Goal: Transaction & Acquisition: Purchase product/service

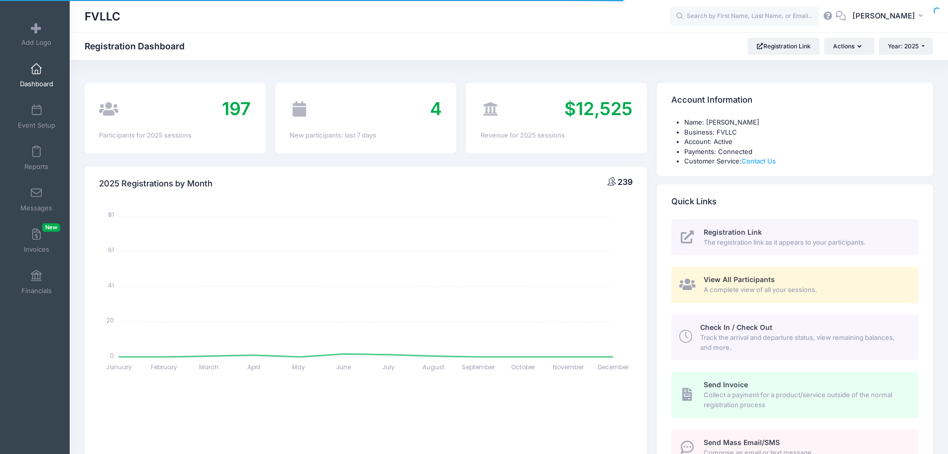
select select
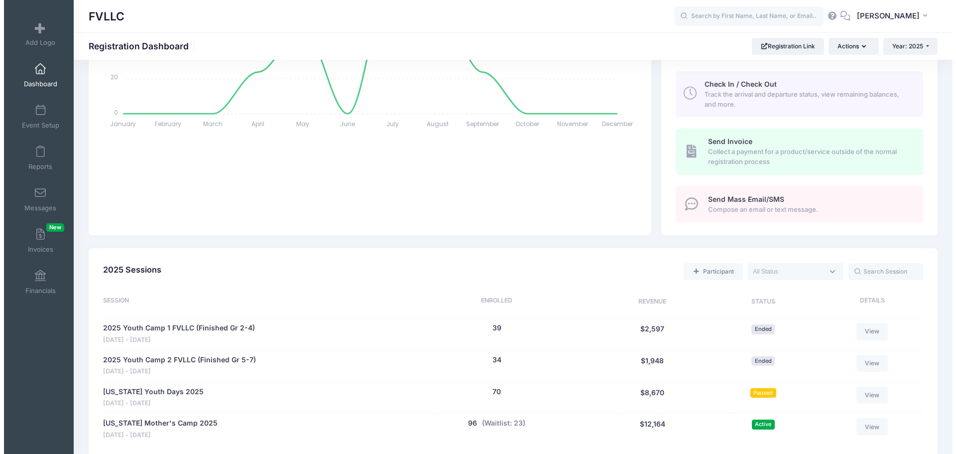
scroll to position [249, 0]
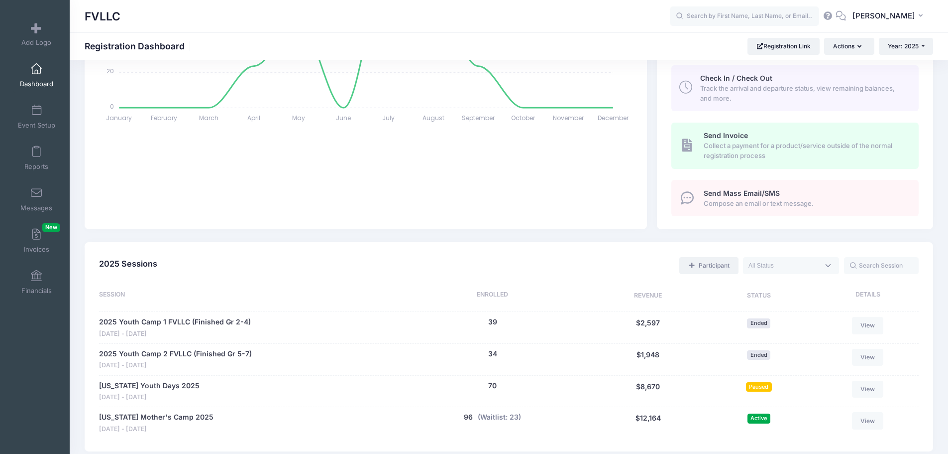
click at [708, 266] on link "Participant" at bounding box center [709, 265] width 59 height 17
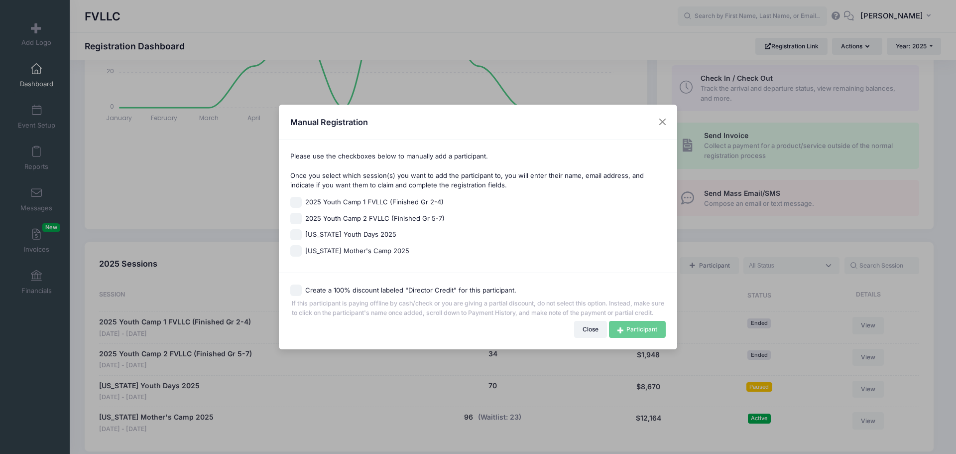
click at [337, 230] on span "Montana Youth Days 2025" at bounding box center [350, 235] width 91 height 10
click at [302, 230] on input "Montana Youth Days 2025" at bounding box center [295, 234] width 11 height 11
checkbox input "true"
click at [640, 333] on link "Participant" at bounding box center [637, 329] width 57 height 17
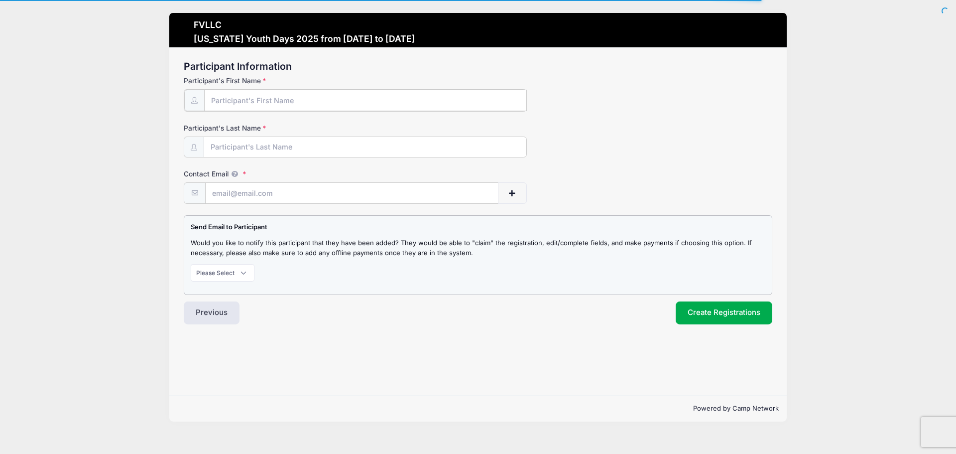
click at [279, 102] on input "Participant's First Name" at bounding box center [365, 100] width 323 height 21
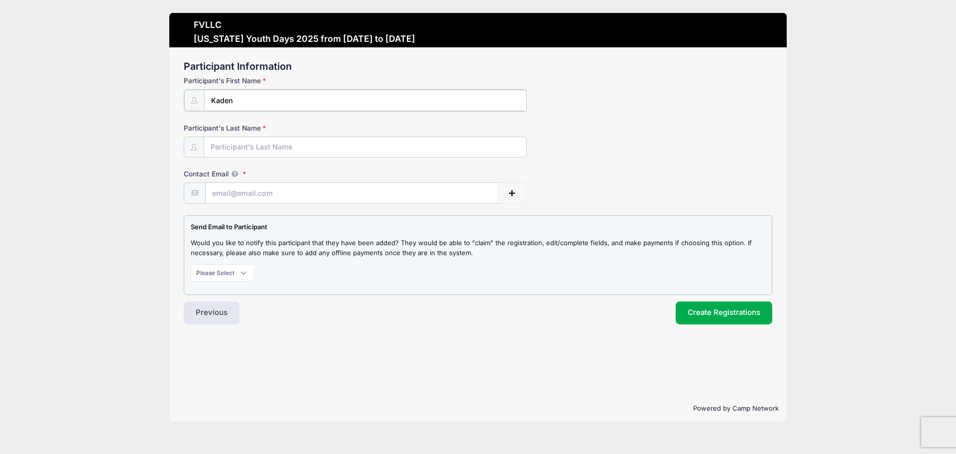
type input "Kaden"
type input "[PERSON_NAME]"
type input "a"
type input "[EMAIL_ADDRESS][DOMAIN_NAME]"
click at [239, 276] on select "Please Select Don't Notify Notify" at bounding box center [223, 271] width 64 height 17
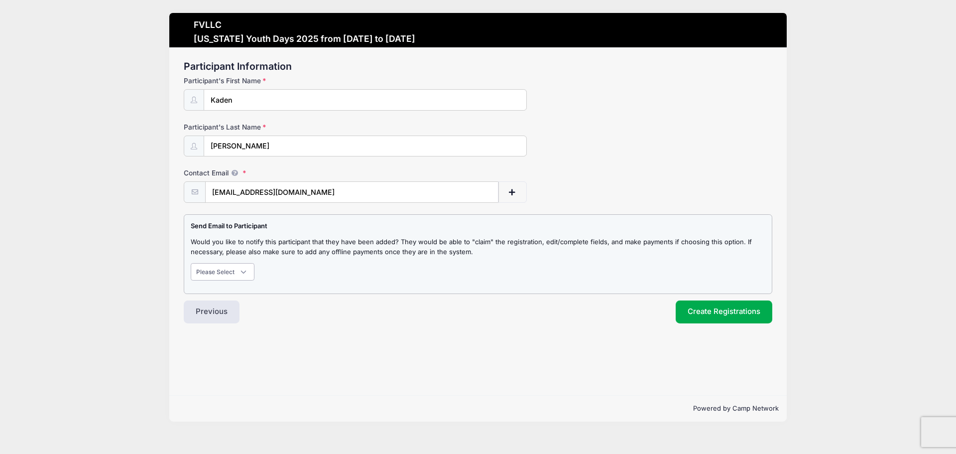
select select "1"
click at [191, 263] on select "Please Select Don't Notify Notify" at bounding box center [223, 271] width 64 height 17
click at [705, 316] on button "Create Registrations" at bounding box center [724, 311] width 97 height 23
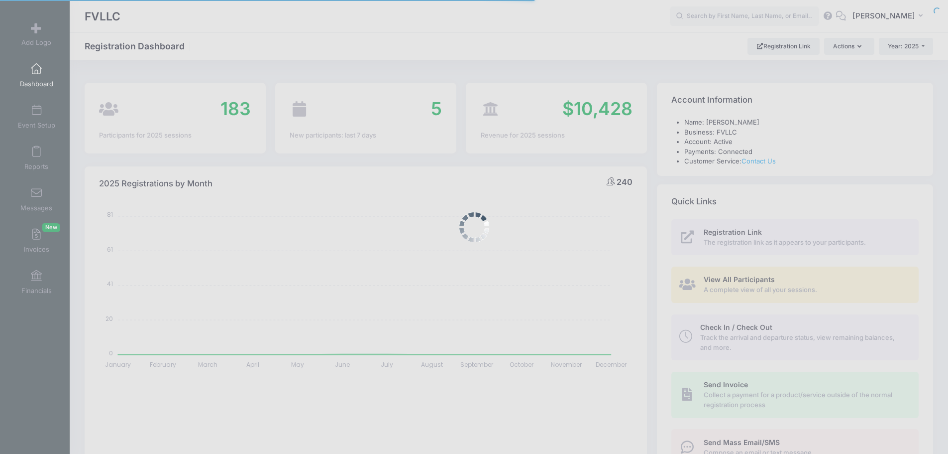
select select
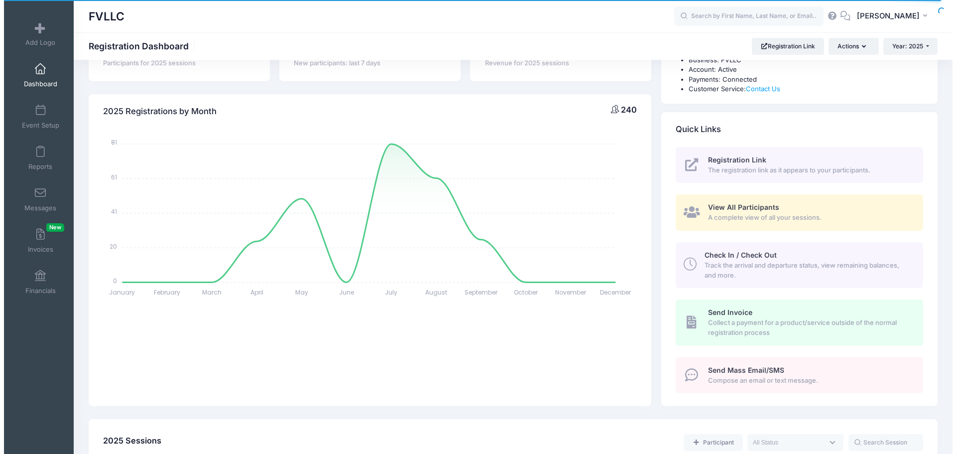
scroll to position [249, 0]
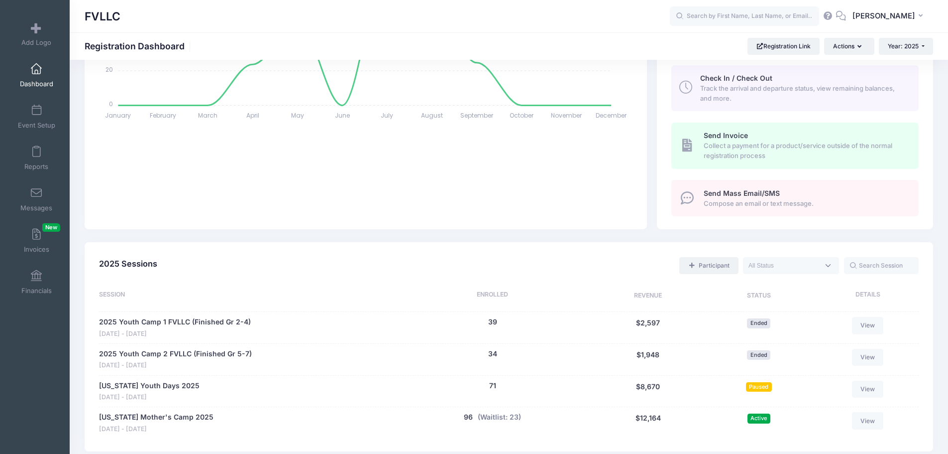
click at [705, 269] on link "Participant" at bounding box center [709, 265] width 59 height 17
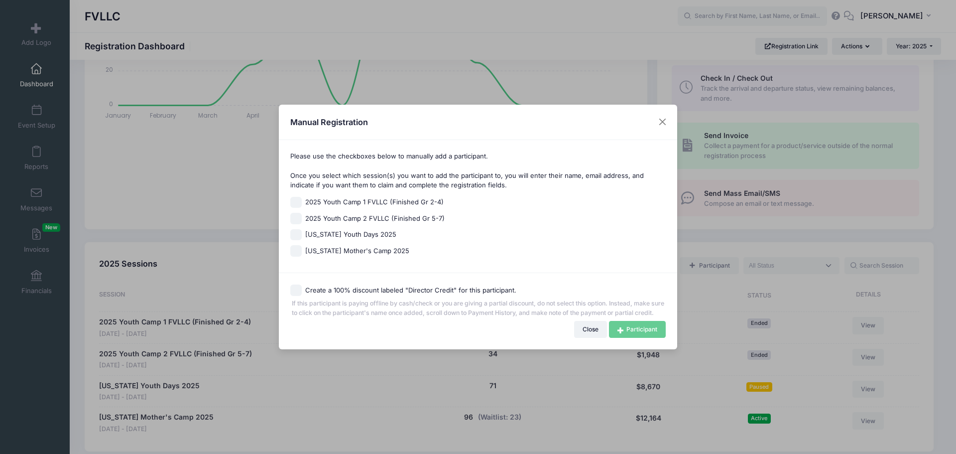
click at [335, 230] on span "Montana Youth Days 2025" at bounding box center [350, 235] width 91 height 10
click at [302, 229] on input "Montana Youth Days 2025" at bounding box center [295, 234] width 11 height 11
checkbox input "true"
click at [651, 336] on link "Participant" at bounding box center [637, 329] width 57 height 17
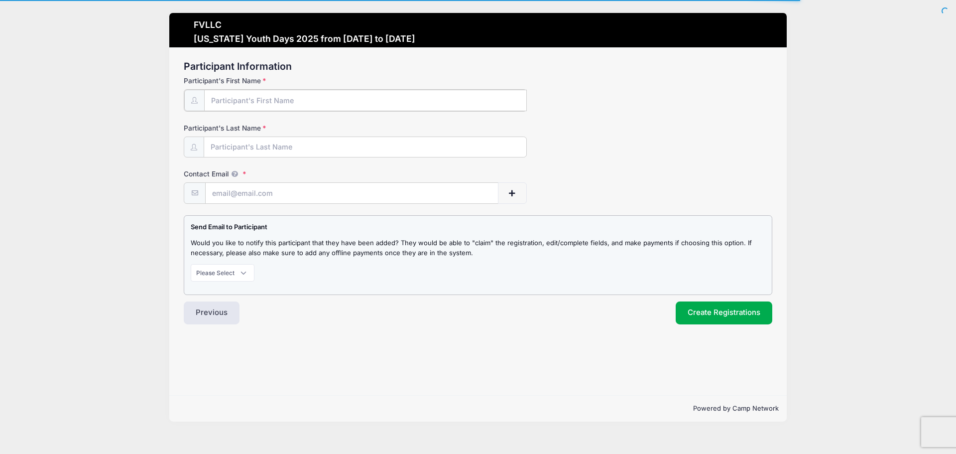
click at [261, 101] on input "Participant's First Name" at bounding box center [365, 100] width 323 height 21
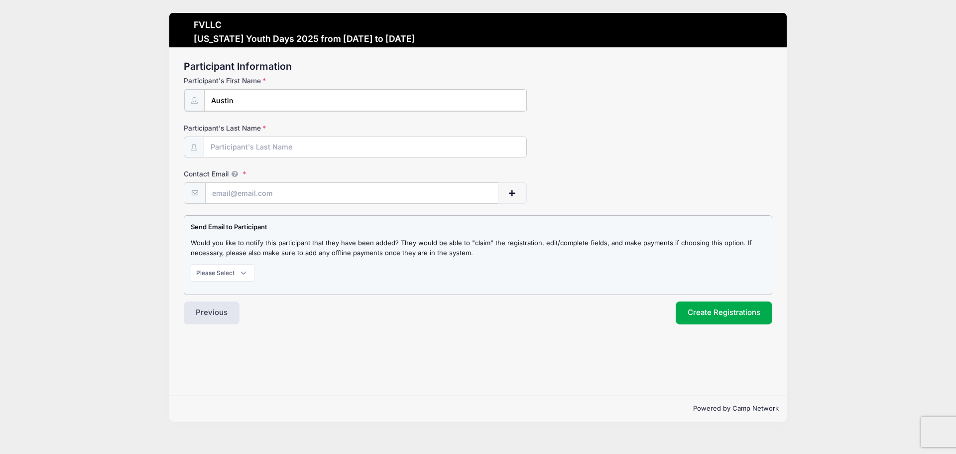
type input "Austin"
type input "Simsonon"
type input "austinsimonson2008@gmail.com"
click at [244, 270] on select "Please Select Don't Notify Notify" at bounding box center [223, 271] width 64 height 17
select select "1"
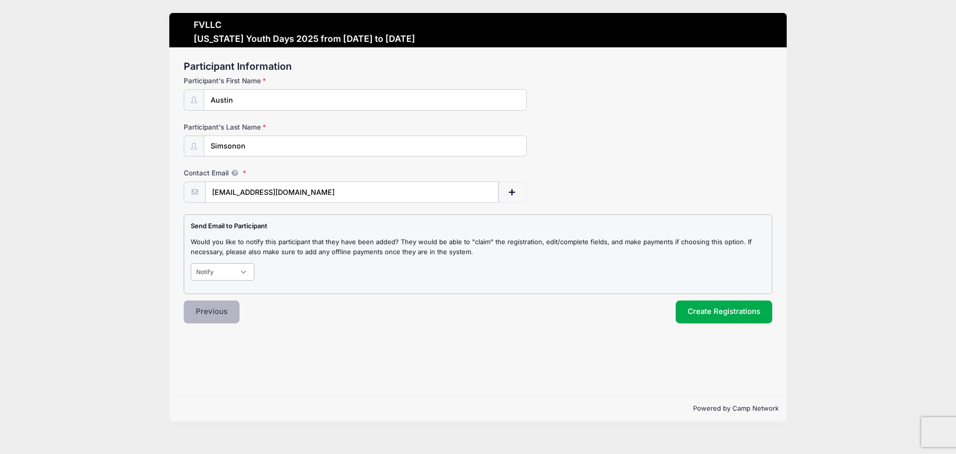
click at [191, 263] on select "Please Select Don't Notify Notify" at bounding box center [223, 271] width 64 height 17
click at [708, 310] on button "Create Registrations" at bounding box center [724, 311] width 97 height 23
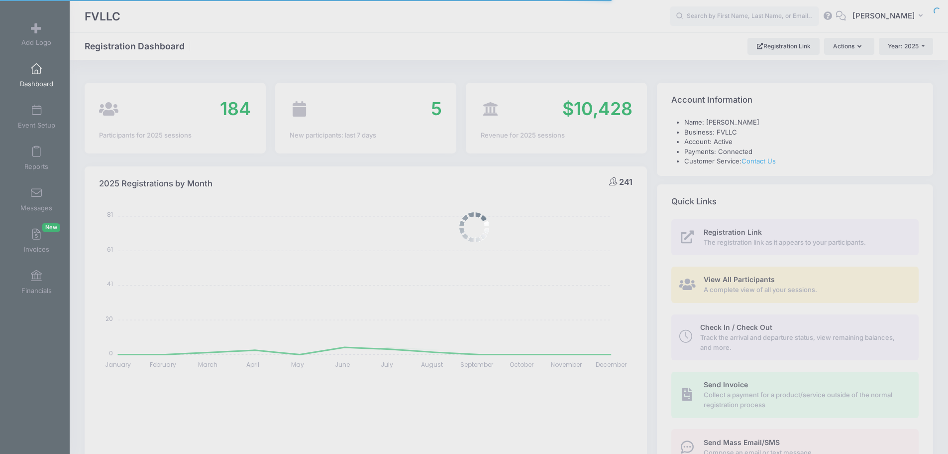
select select
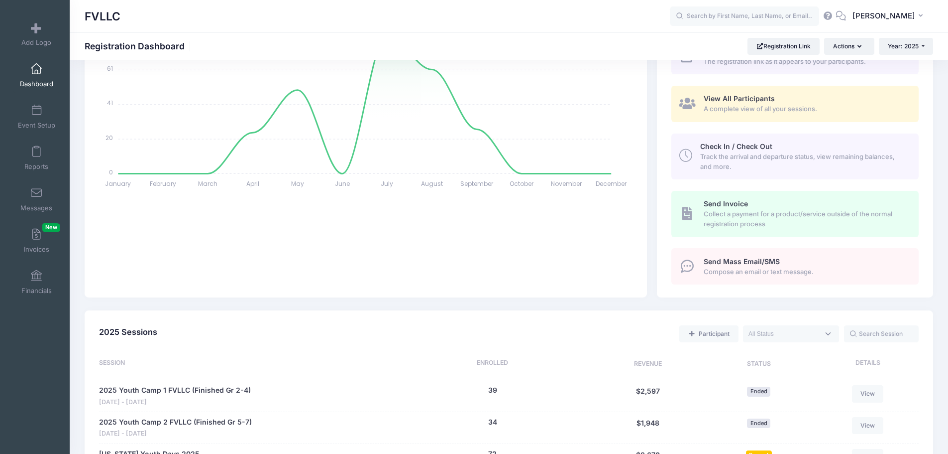
scroll to position [149, 0]
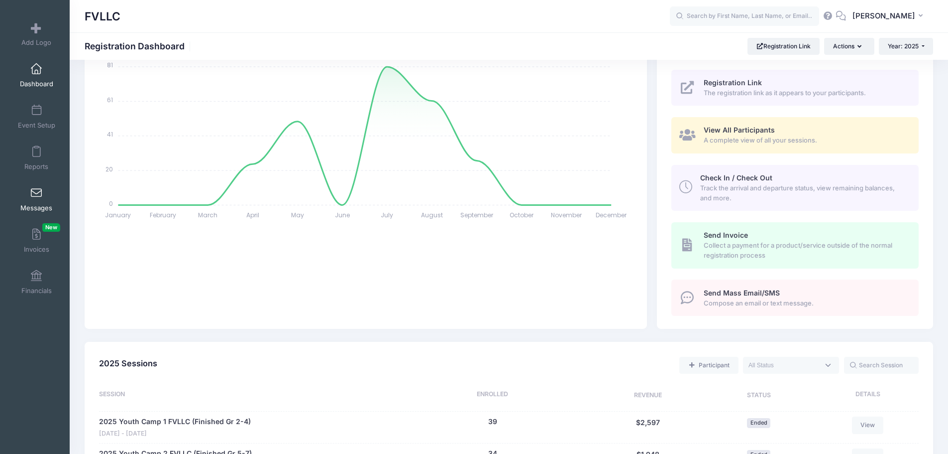
click at [40, 200] on link "Messages" at bounding box center [36, 199] width 47 height 35
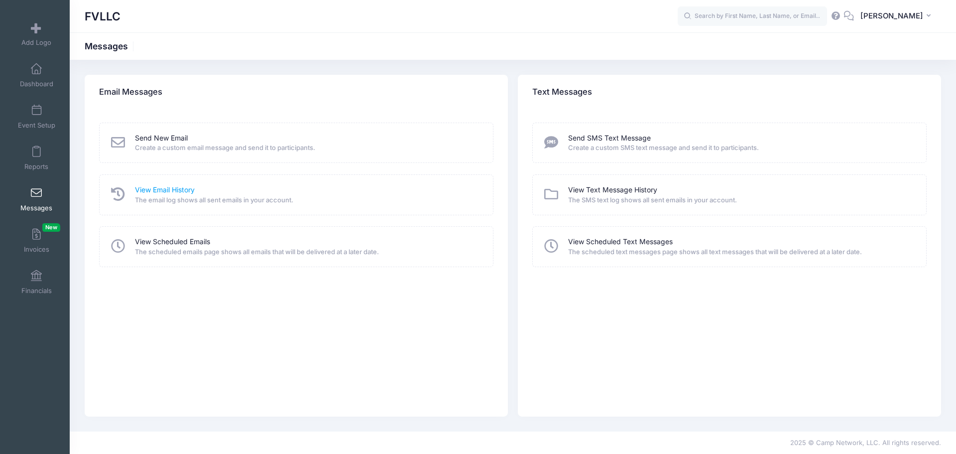
click at [172, 187] on link "View Email History" at bounding box center [165, 190] width 60 height 10
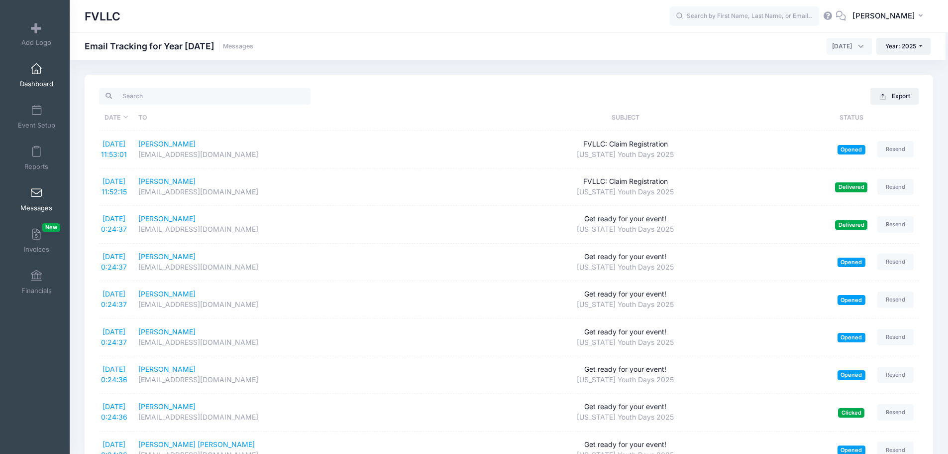
click at [36, 87] on span "Dashboard" at bounding box center [36, 84] width 33 height 8
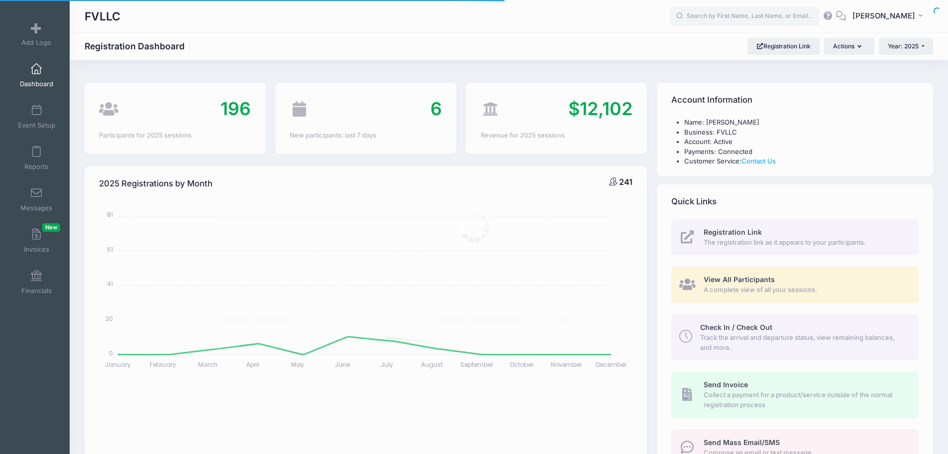
select select
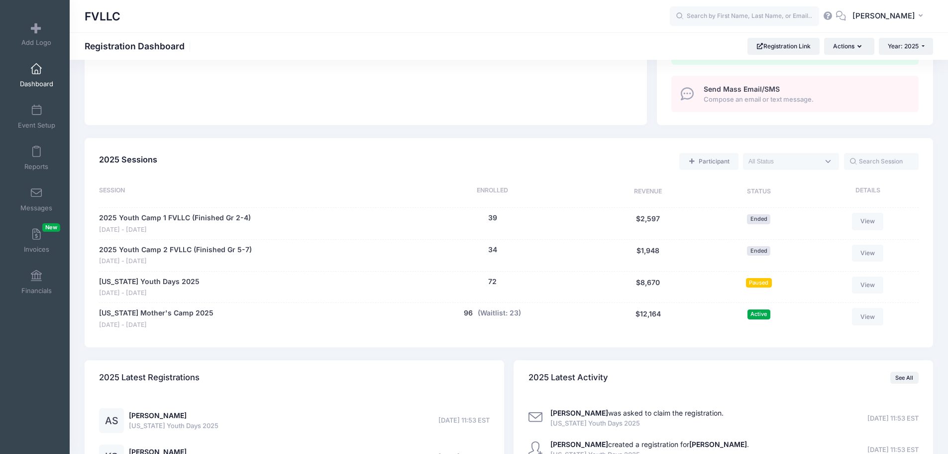
scroll to position [448, 0]
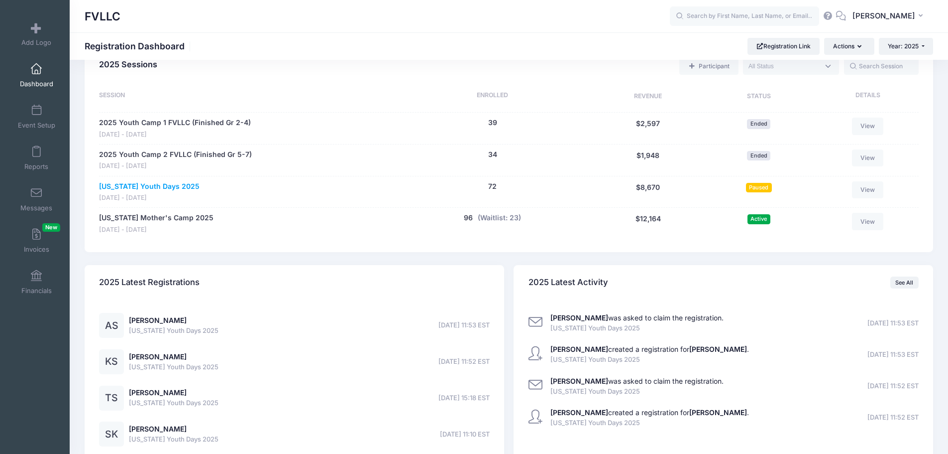
click at [173, 187] on link "[US_STATE] Youth Days 2025" at bounding box center [149, 186] width 101 height 10
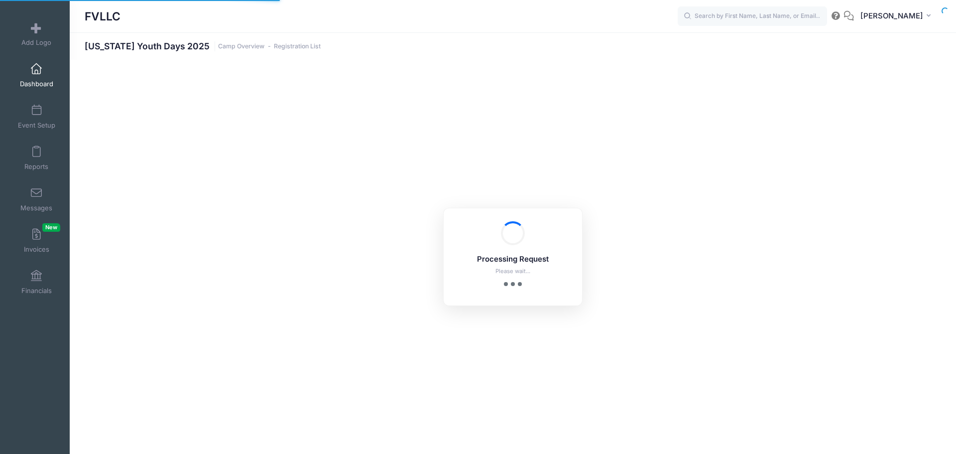
select select "10"
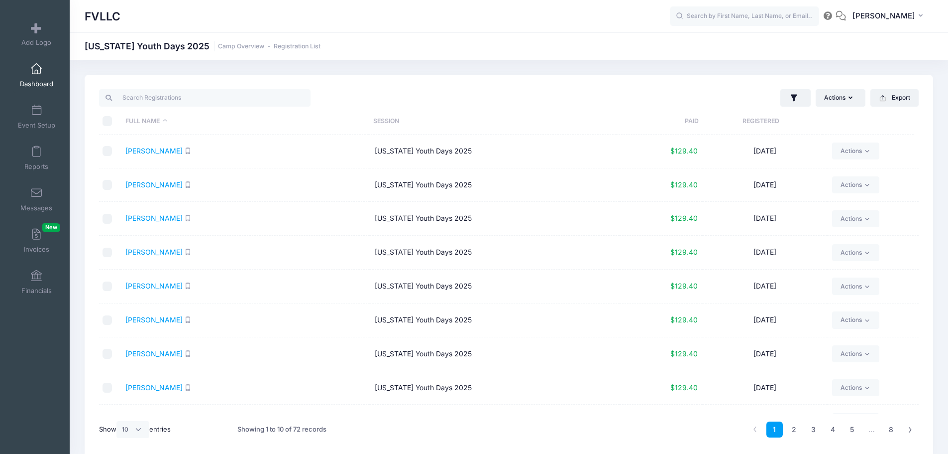
click at [30, 75] on link "Dashboard" at bounding box center [36, 75] width 47 height 35
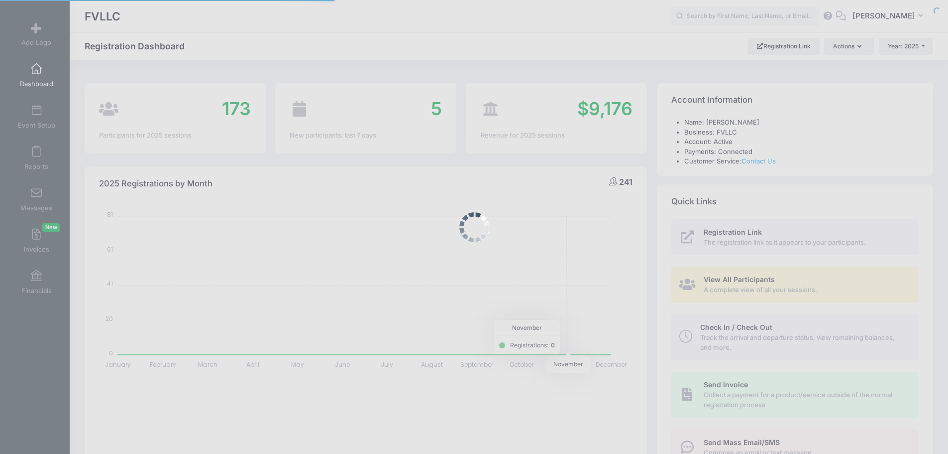
select select
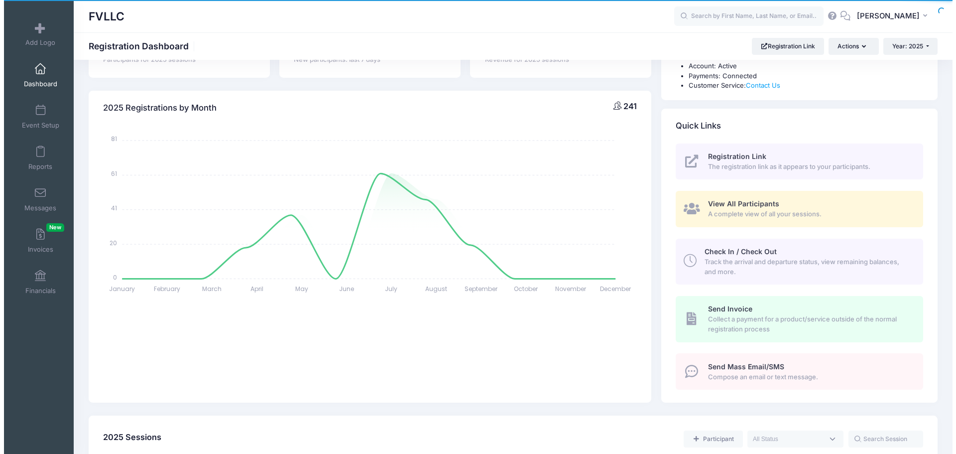
scroll to position [249, 0]
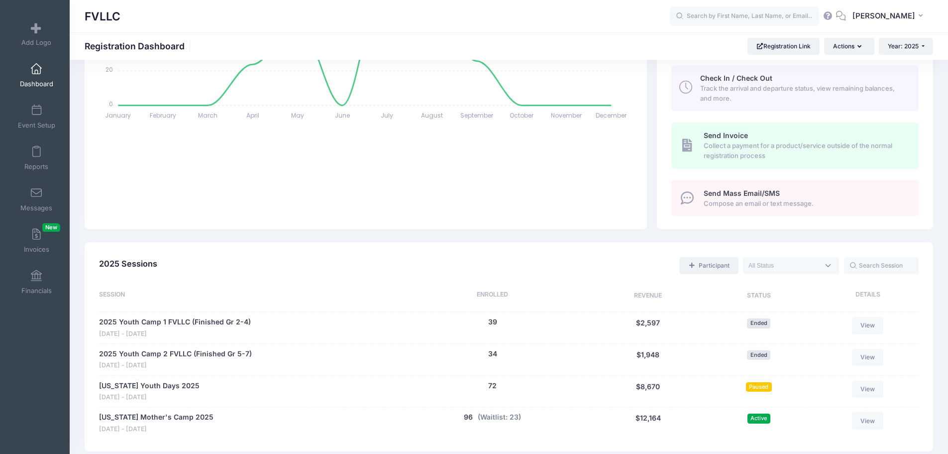
click at [718, 267] on link "Participant" at bounding box center [709, 265] width 59 height 17
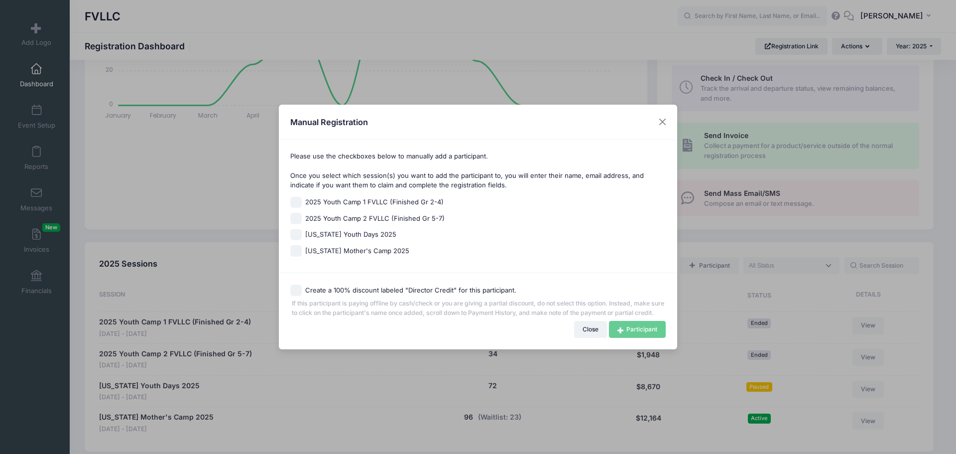
click at [368, 232] on span "[US_STATE] Youth Days 2025" at bounding box center [350, 235] width 91 height 10
click at [302, 232] on input "[US_STATE] Youth Days 2025" at bounding box center [295, 234] width 11 height 11
checkbox input "true"
click at [625, 329] on link "Participant" at bounding box center [637, 329] width 57 height 17
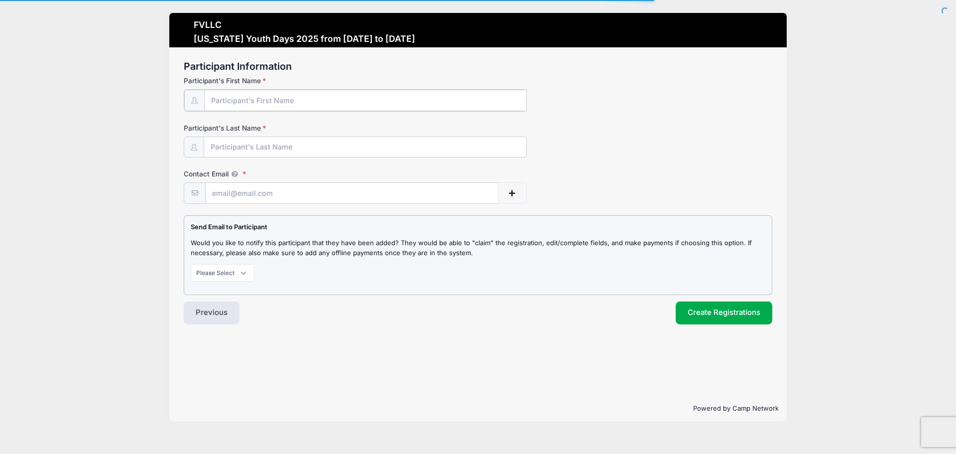
click at [299, 99] on input "Participant's First Name" at bounding box center [365, 100] width 323 height 21
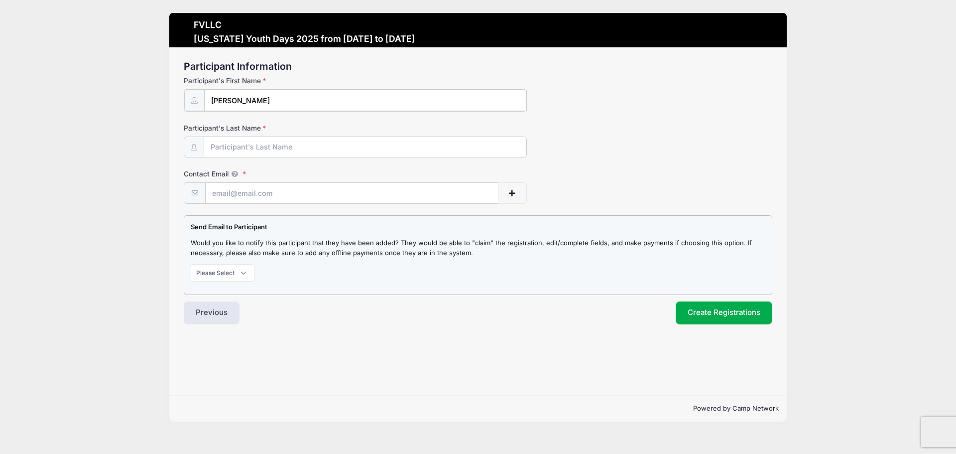
type input "Evan"
type input "Maki"
type input "evanmaki18@gmail.com"
click at [240, 272] on select "Please Select Don't Notify Notify" at bounding box center [223, 271] width 64 height 17
select select "1"
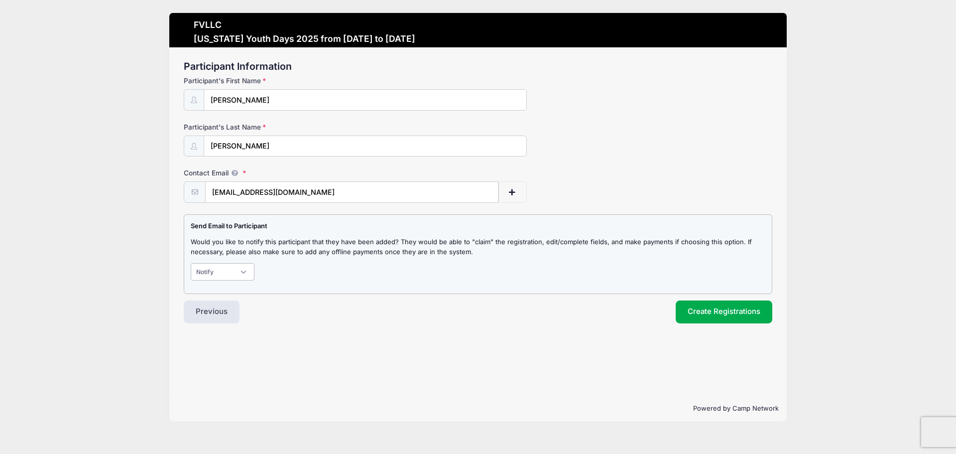
click at [191, 263] on select "Please Select Don't Notify Notify" at bounding box center [223, 271] width 64 height 17
click at [698, 311] on button "Create Registrations" at bounding box center [724, 311] width 97 height 23
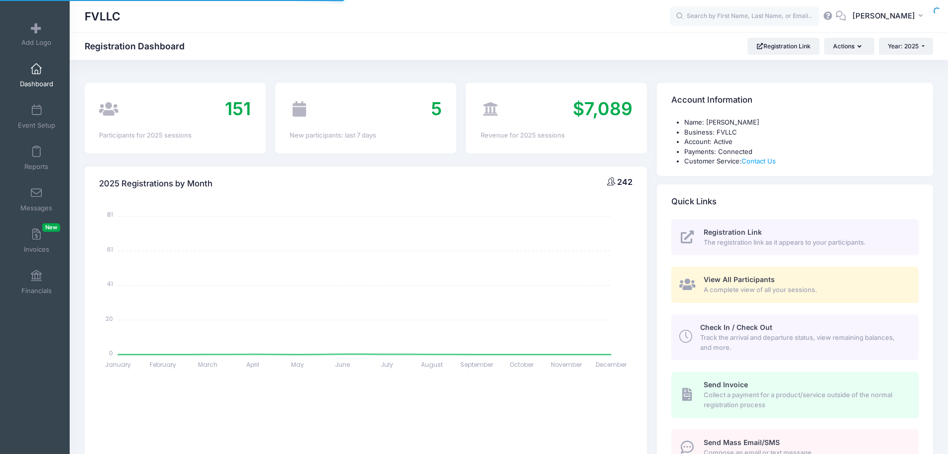
select select
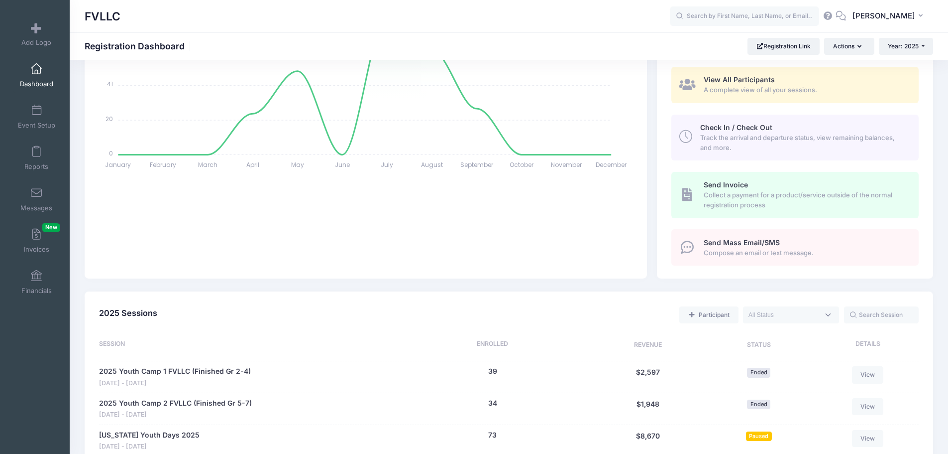
scroll to position [398, 0]
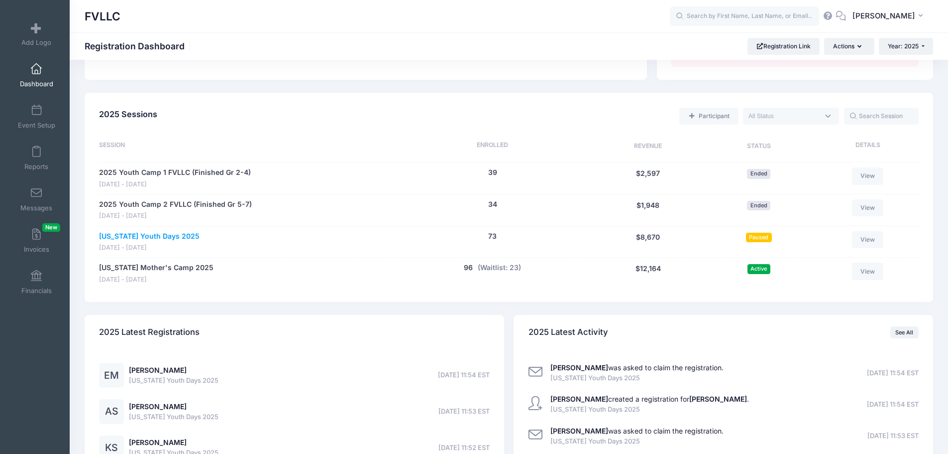
click at [142, 235] on link "[US_STATE] Youth Days 2025" at bounding box center [149, 236] width 101 height 10
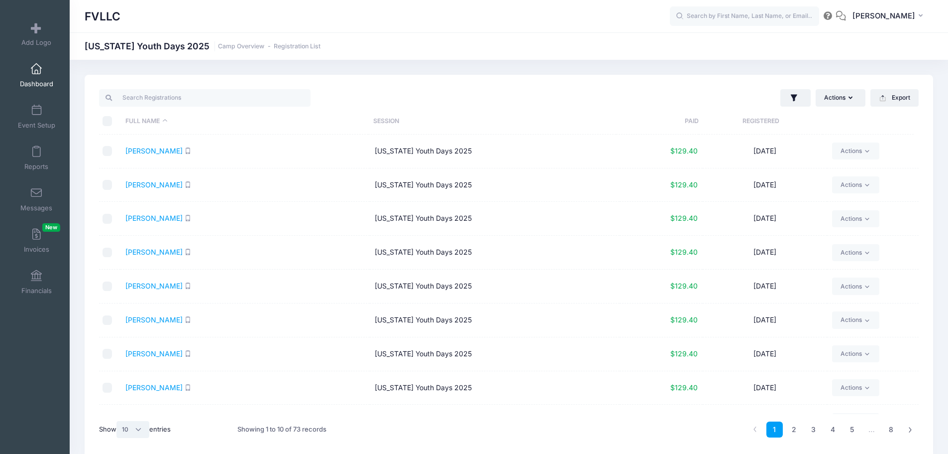
click at [132, 427] on select "All 10 25 50" at bounding box center [133, 429] width 33 height 17
select select "50"
click at [118, 421] on select "All 10 25 50" at bounding box center [133, 429] width 33 height 17
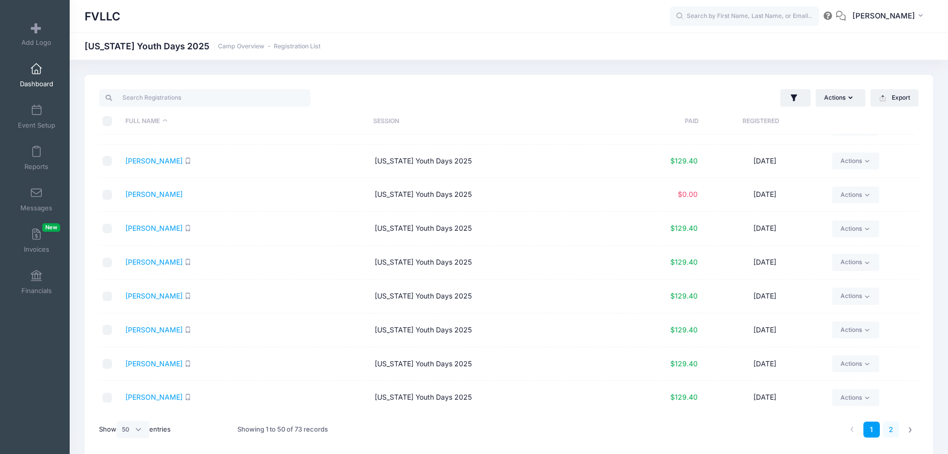
click at [891, 432] on link "2" at bounding box center [891, 429] width 16 height 16
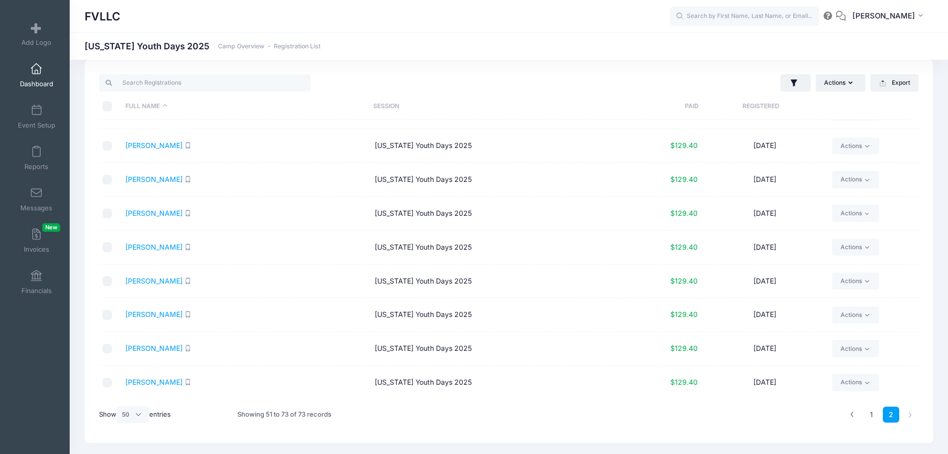
scroll to position [0, 0]
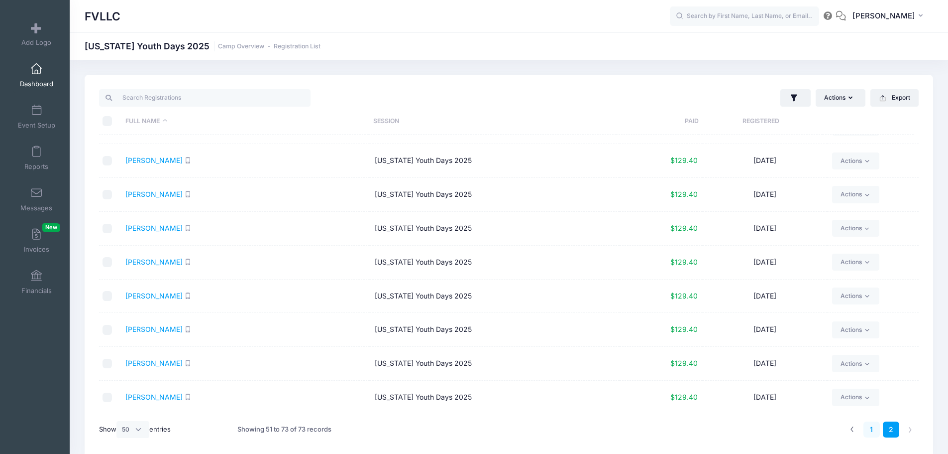
click at [873, 431] on link "1" at bounding box center [872, 429] width 16 height 16
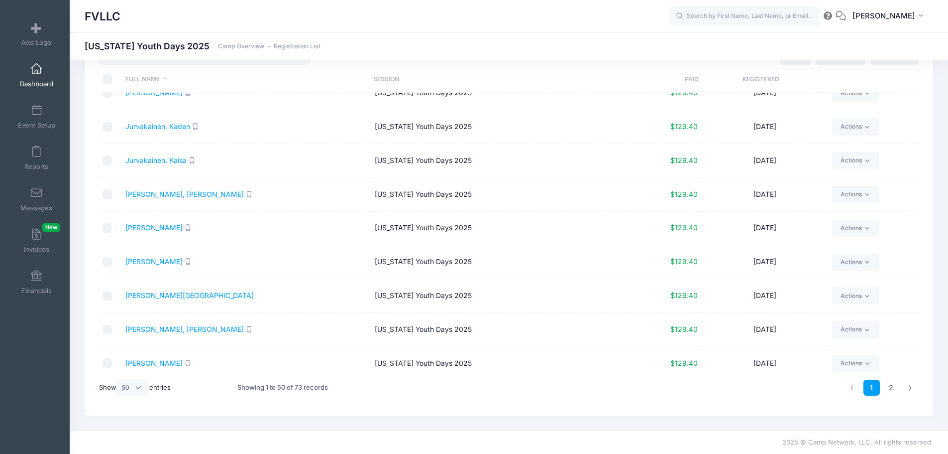
scroll to position [911, 0]
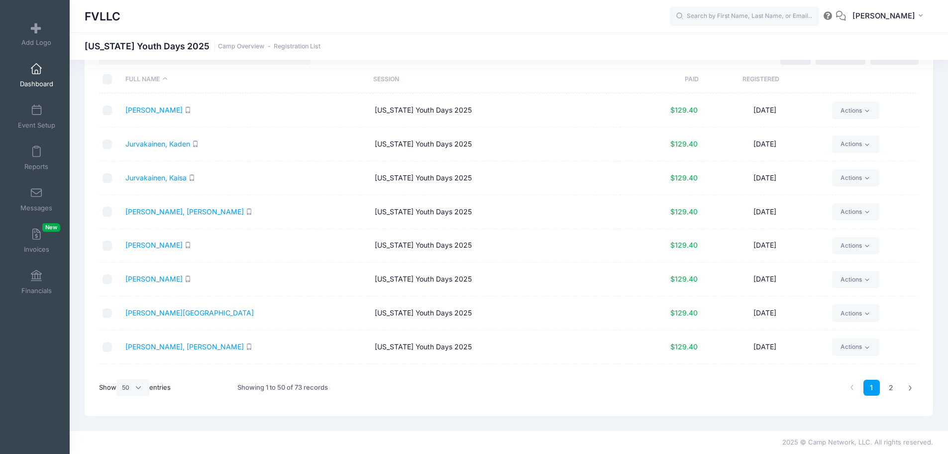
click at [40, 76] on link "Dashboard" at bounding box center [36, 75] width 47 height 35
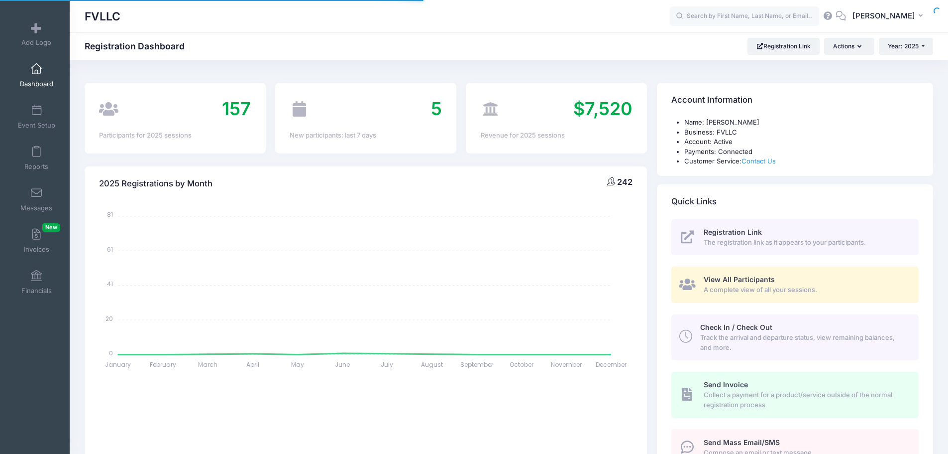
select select
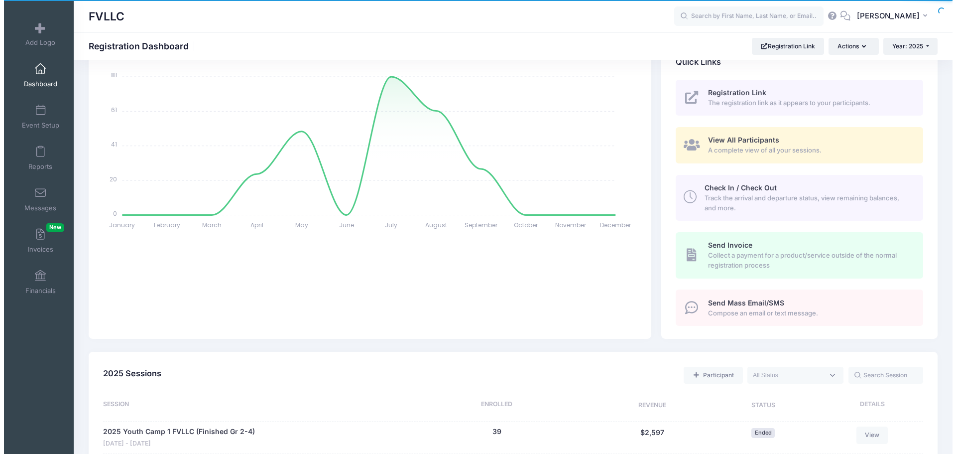
scroll to position [299, 0]
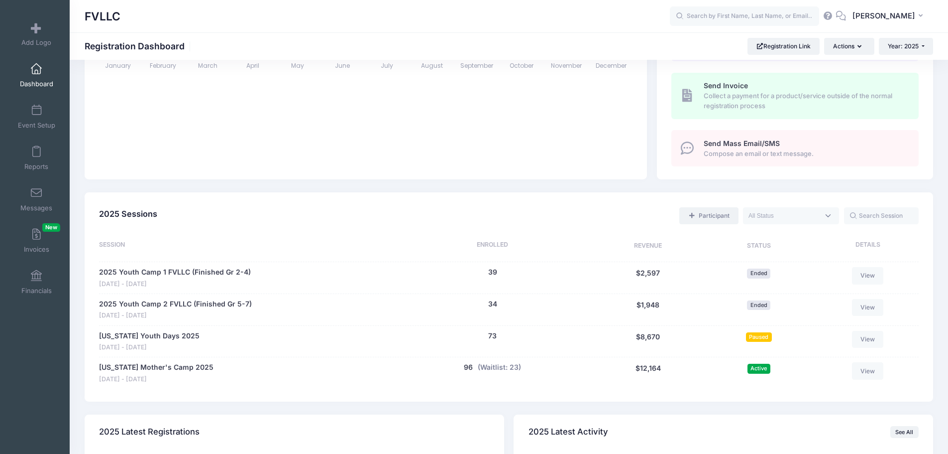
click at [712, 213] on link "Participant" at bounding box center [709, 215] width 59 height 17
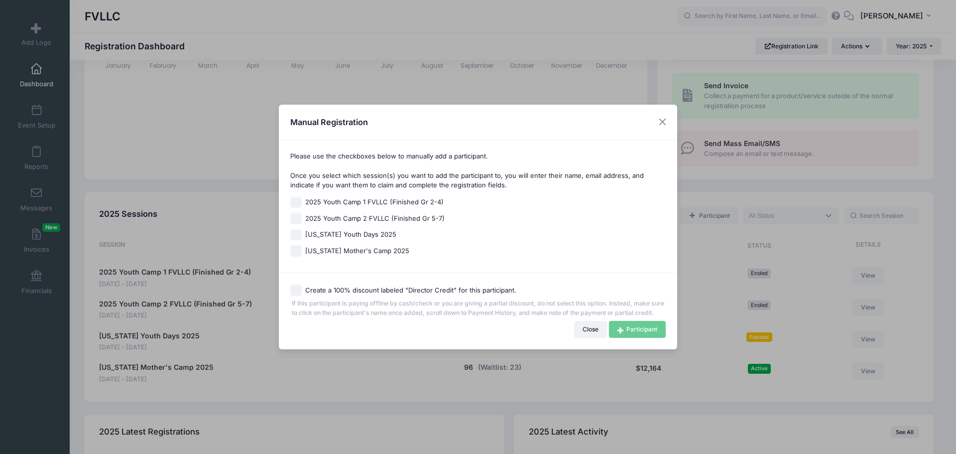
click at [356, 233] on span "[US_STATE] Youth Days 2025" at bounding box center [350, 235] width 91 height 10
click at [302, 233] on input "[US_STATE] Youth Days 2025" at bounding box center [295, 234] width 11 height 11
checkbox input "true"
click at [646, 337] on link "Participant" at bounding box center [637, 329] width 57 height 17
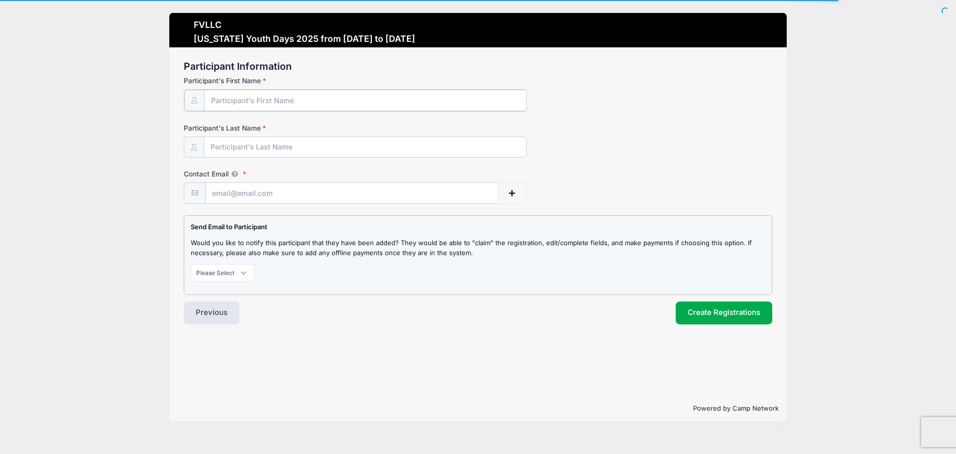
click at [294, 106] on input "Participant's First Name" at bounding box center [365, 100] width 323 height 21
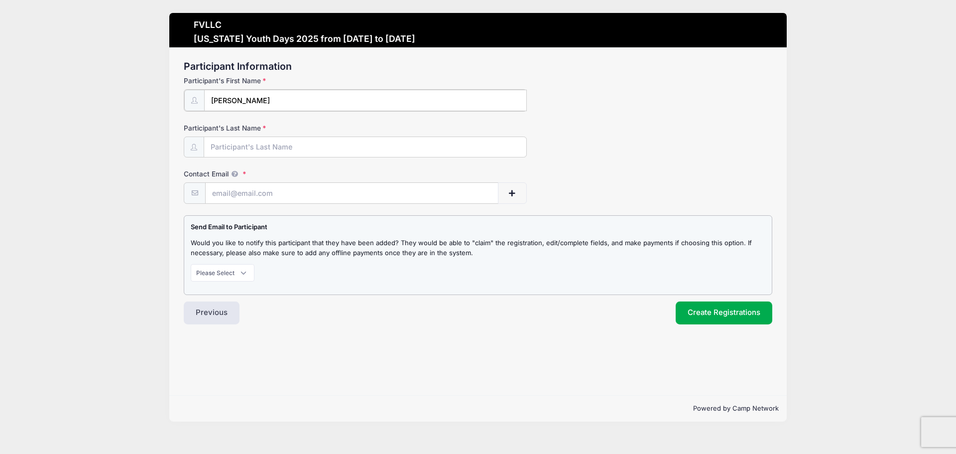
type input "[PERSON_NAME]"
click at [231, 195] on input "ashlesiltala20" at bounding box center [352, 192] width 292 height 21
click at [270, 194] on input "ashleysiltala20" at bounding box center [352, 192] width 292 height 21
type input "[EMAIL_ADDRESS][DOMAIN_NAME]"
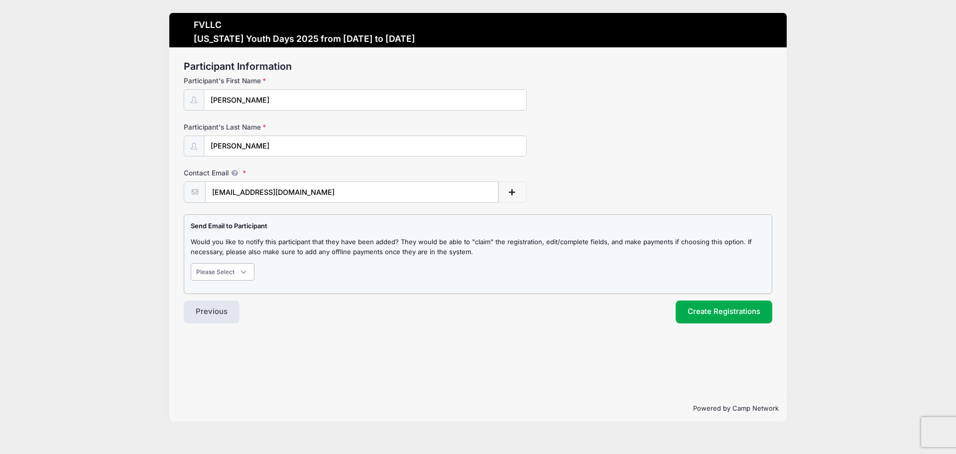
click at [245, 273] on select "Please Select Don't Notify Notify" at bounding box center [223, 271] width 64 height 17
select select "1"
click at [191, 263] on select "Please Select Don't Notify Notify" at bounding box center [223, 271] width 64 height 17
click at [692, 307] on button "Create Registrations" at bounding box center [724, 311] width 97 height 23
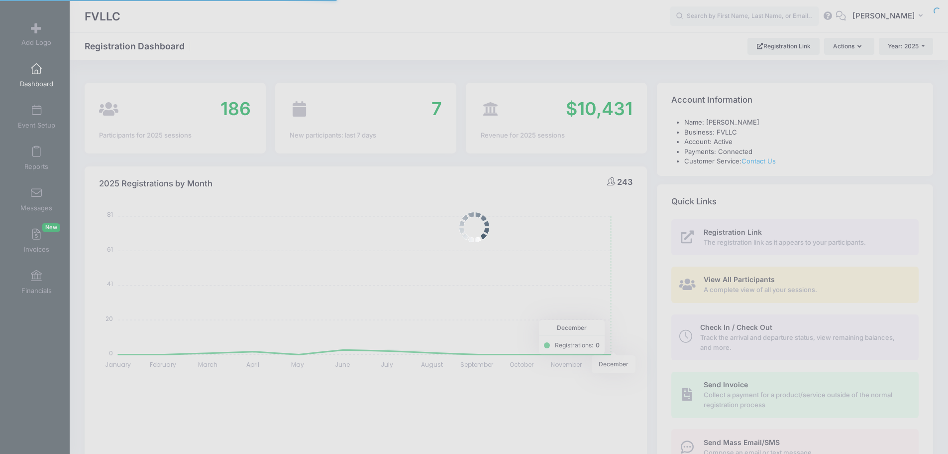
select select
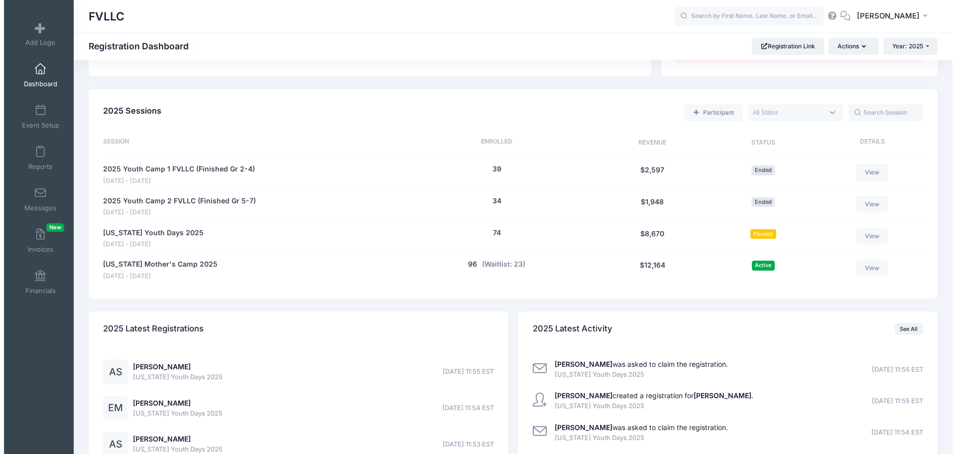
scroll to position [299, 0]
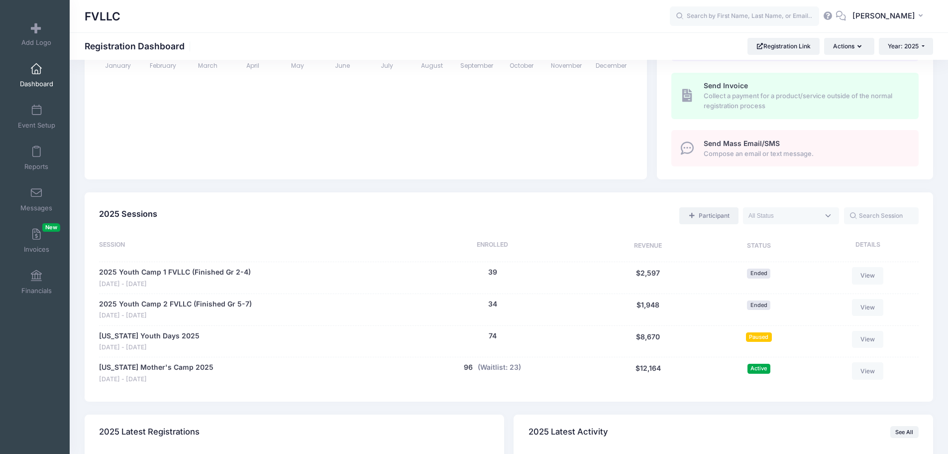
click at [696, 215] on span at bounding box center [692, 216] width 7 height 6
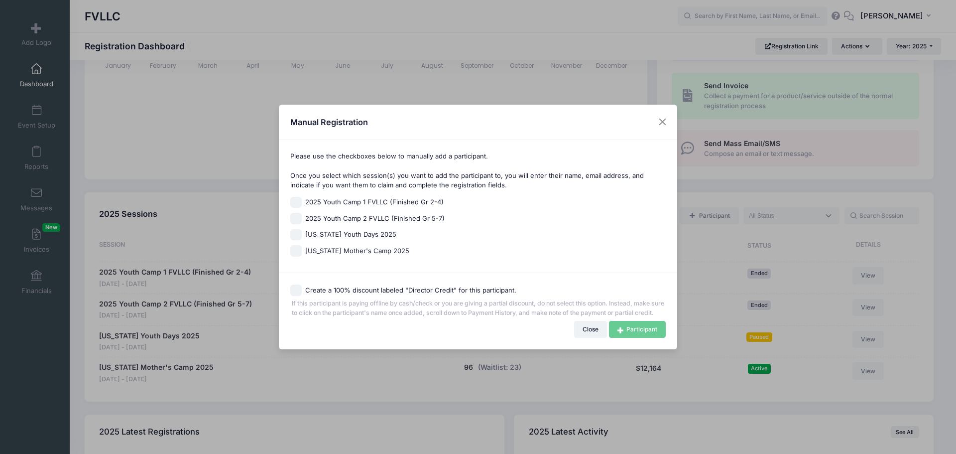
click at [350, 231] on span "Montana Youth Days 2025" at bounding box center [350, 235] width 91 height 10
click at [302, 231] on input "Montana Youth Days 2025" at bounding box center [295, 234] width 11 height 11
checkbox input "true"
click at [628, 335] on link "Participant" at bounding box center [637, 329] width 57 height 17
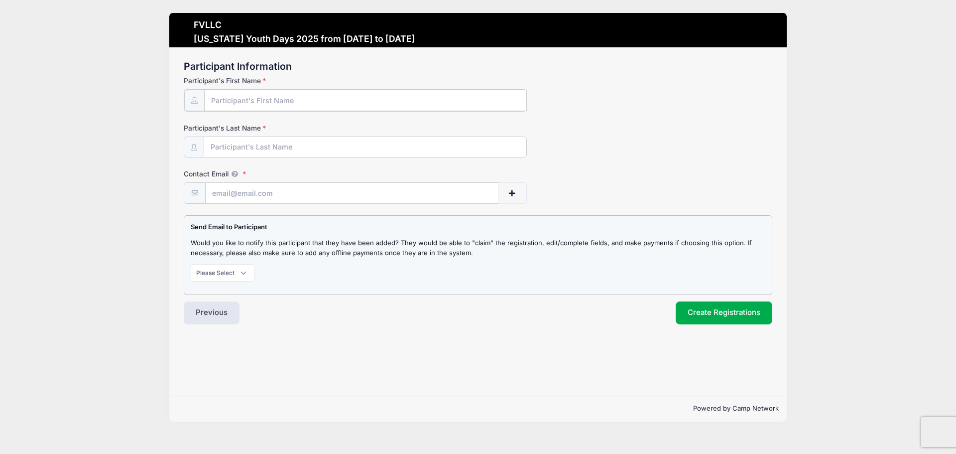
click at [336, 93] on input "Participant's First Name" at bounding box center [365, 100] width 323 height 21
type input "Ava"
type input "[PERSON_NAME]"
click at [204, 305] on button "Previous" at bounding box center [212, 311] width 56 height 23
click at [213, 313] on button "Previous" at bounding box center [212, 311] width 56 height 23
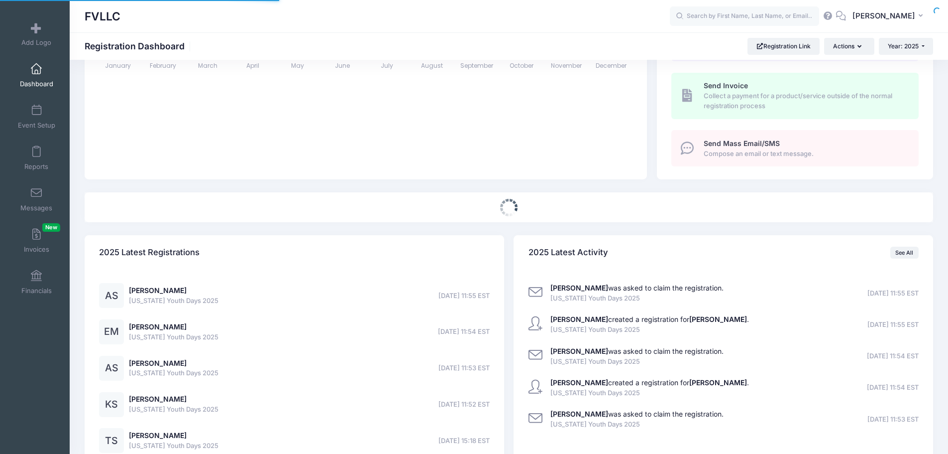
select select
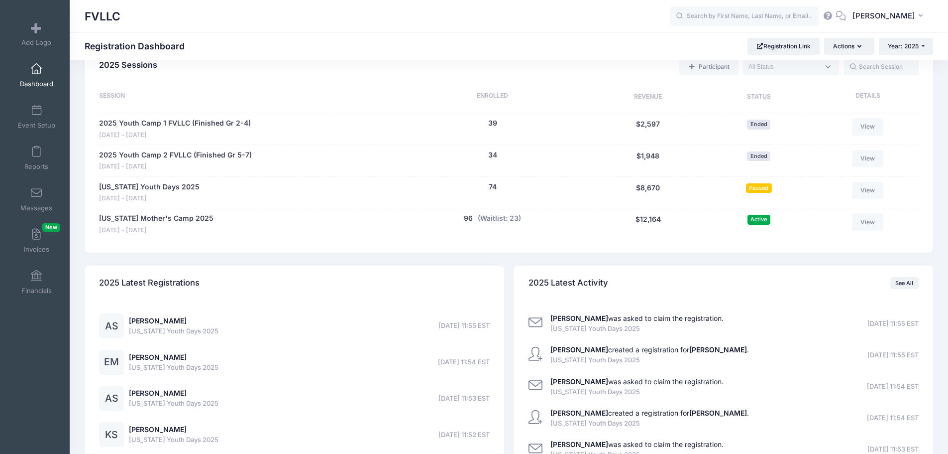
scroll to position [448, 0]
click at [161, 188] on link "[US_STATE] Youth Days 2025" at bounding box center [149, 186] width 101 height 10
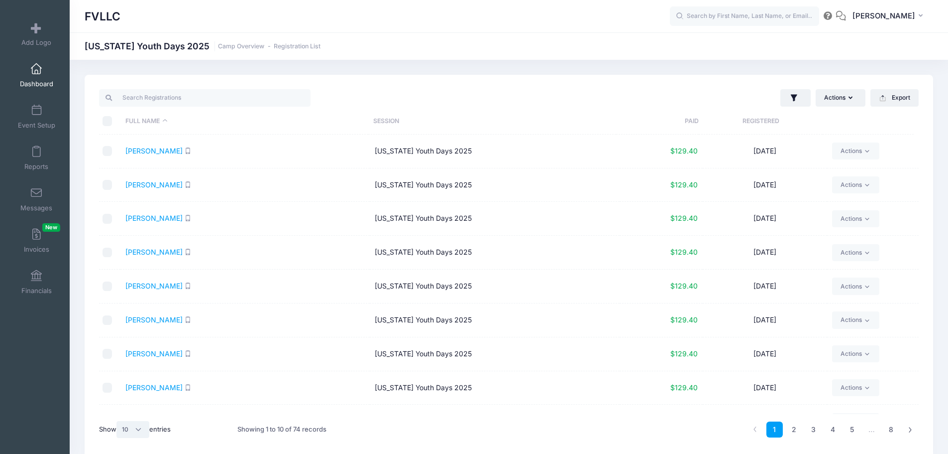
click at [141, 431] on select "All 10 25 50" at bounding box center [133, 429] width 33 height 17
select select "50"
click at [118, 421] on select "All 10 25 50" at bounding box center [133, 429] width 33 height 17
click at [848, 98] on button "Actions" at bounding box center [841, 97] width 50 height 17
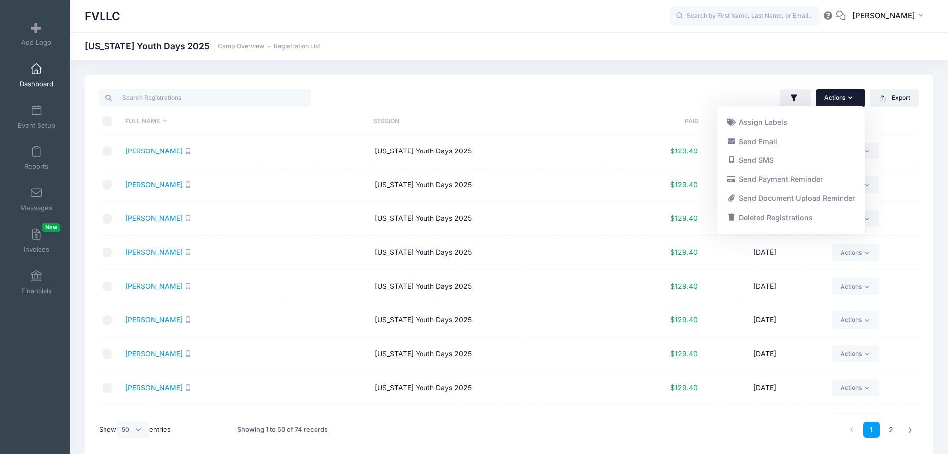
click at [25, 79] on link "Dashboard" at bounding box center [36, 75] width 47 height 35
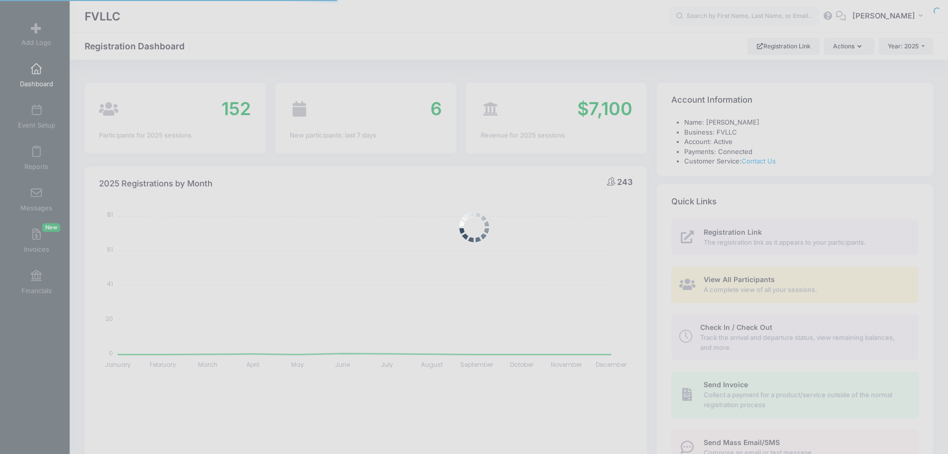
select select
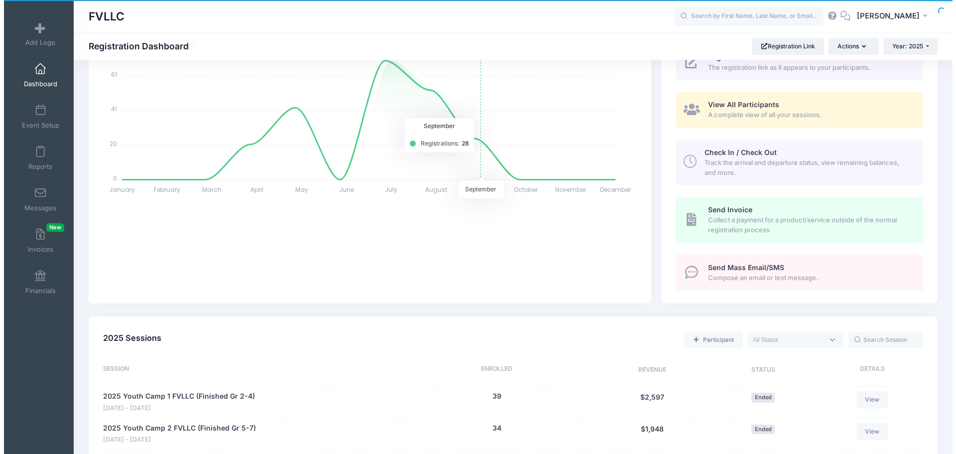
scroll to position [299, 0]
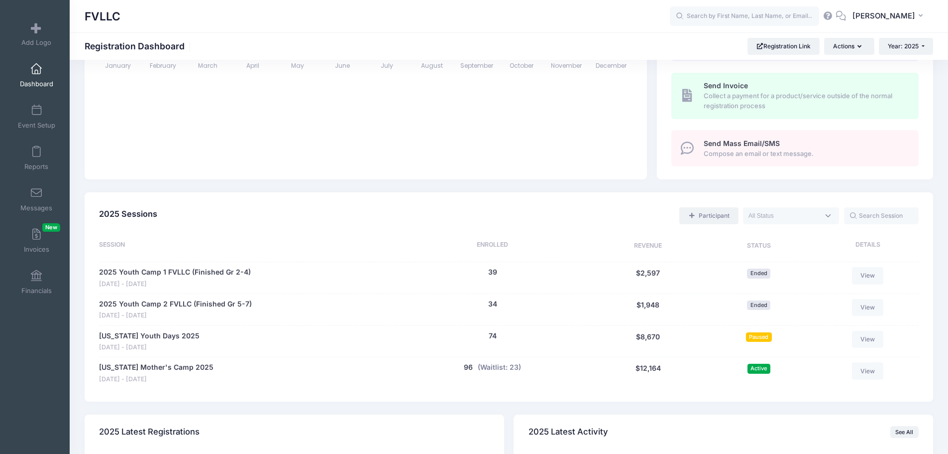
click at [707, 216] on link "Participant" at bounding box center [709, 215] width 59 height 17
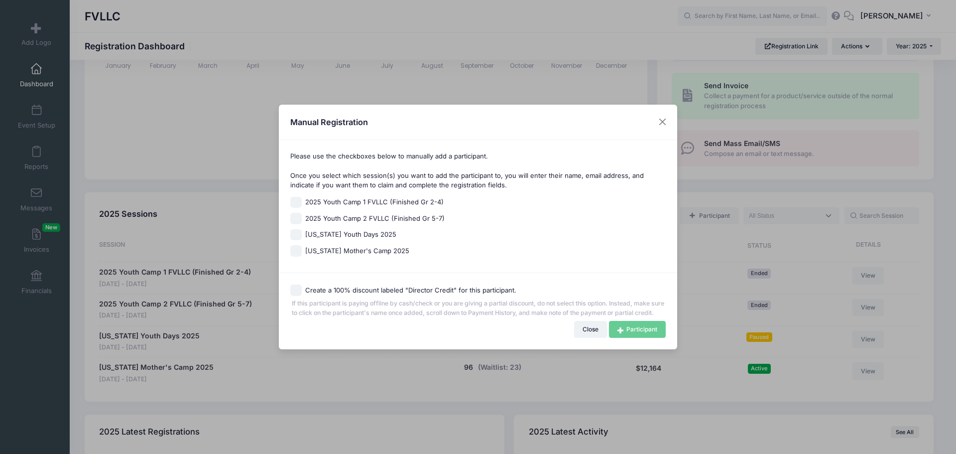
click at [336, 230] on span "[US_STATE] Youth Days 2025" at bounding box center [350, 235] width 91 height 10
click at [302, 229] on input "[US_STATE] Youth Days 2025" at bounding box center [295, 234] width 11 height 11
checkbox input "true"
click at [636, 337] on link "Participant" at bounding box center [637, 329] width 57 height 17
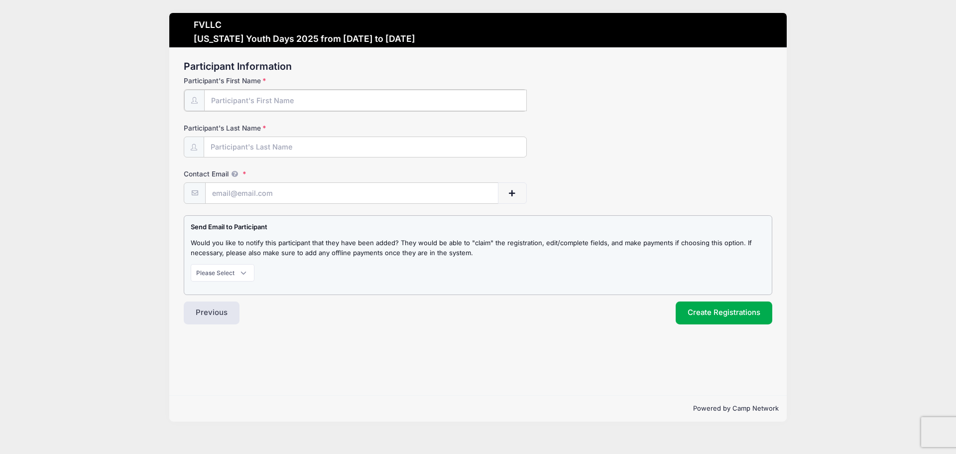
click at [238, 98] on input "Participant's First Name" at bounding box center [365, 100] width 323 height 21
type input "Ava"
type input "[PERSON_NAME]"
type input "[EMAIL_ADDRESS][DOMAIN_NAME]"
click at [242, 270] on select "Please Select Don't Notify Notify" at bounding box center [223, 271] width 64 height 17
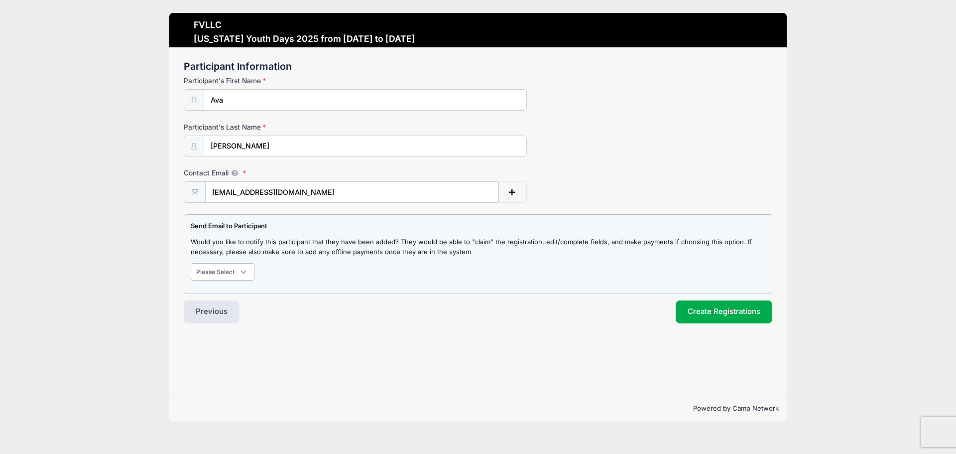
select select "1"
click at [191, 263] on select "Please Select Don't Notify Notify" at bounding box center [223, 271] width 64 height 17
click at [696, 306] on button "Create Registrations" at bounding box center [724, 311] width 97 height 23
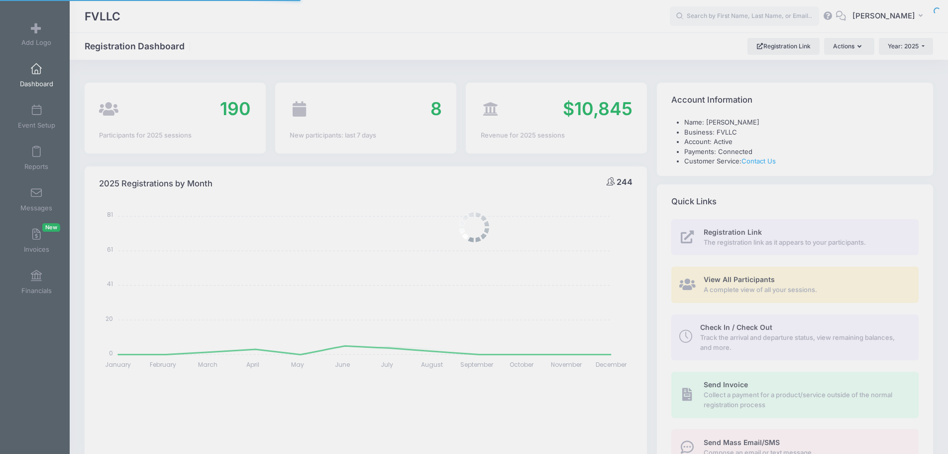
select select
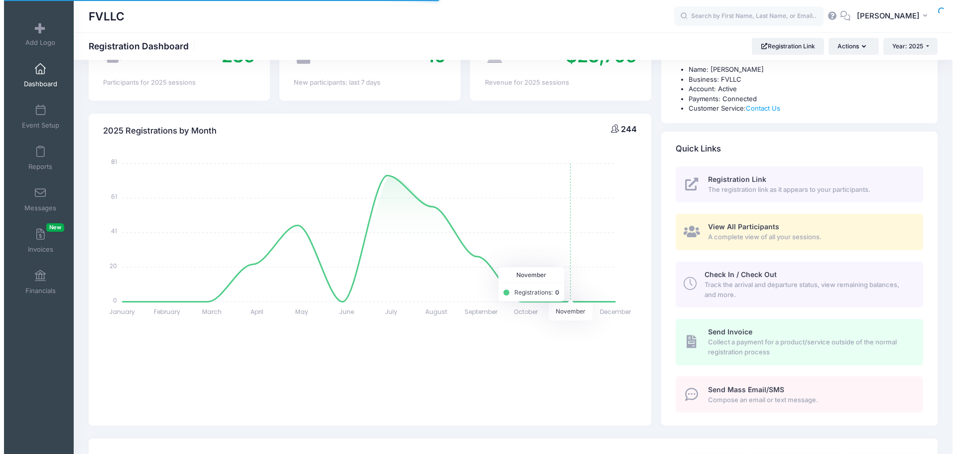
scroll to position [249, 0]
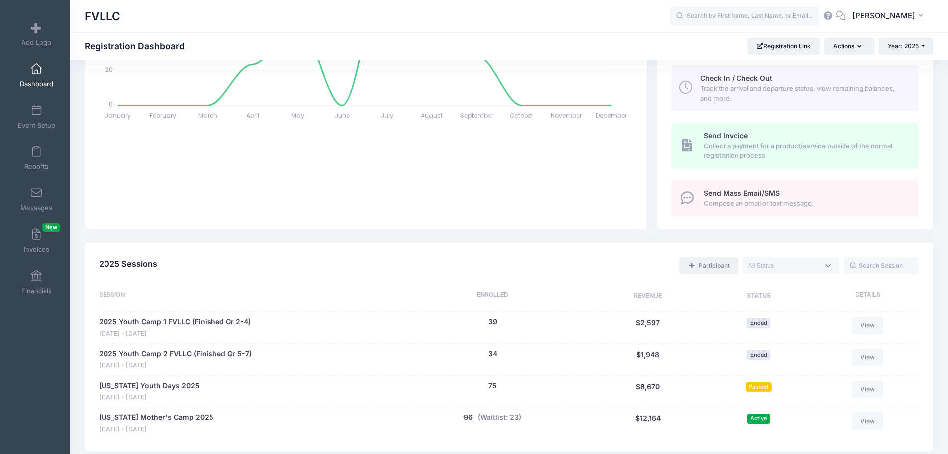
click at [708, 266] on link "Participant" at bounding box center [709, 265] width 59 height 17
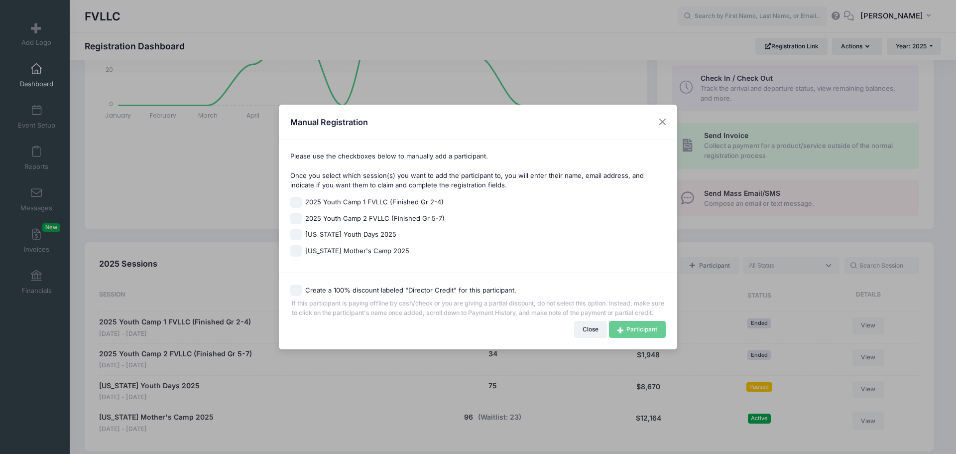
click at [363, 231] on span "[US_STATE] Youth Days 2025" at bounding box center [350, 235] width 91 height 10
click at [302, 231] on input "[US_STATE] Youth Days 2025" at bounding box center [295, 234] width 11 height 11
checkbox input "true"
click at [629, 335] on link "Participant" at bounding box center [637, 329] width 57 height 17
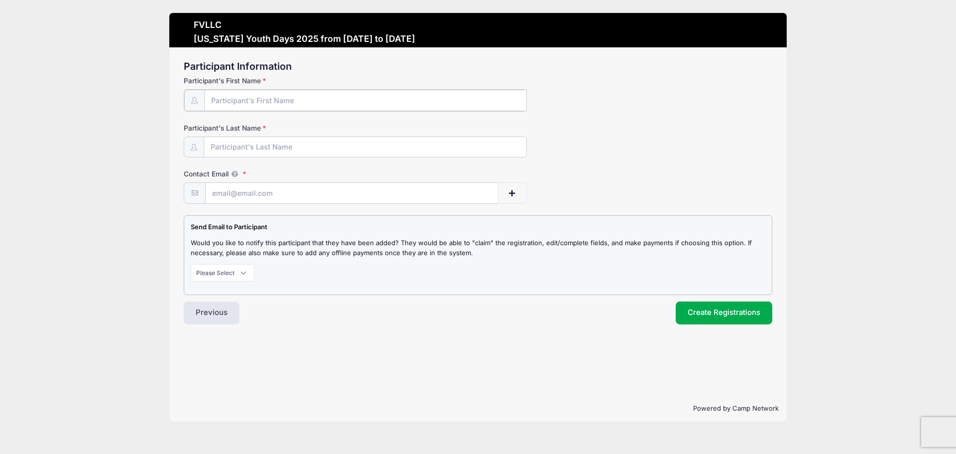
click at [284, 101] on input "Participant's First Name" at bounding box center [365, 100] width 323 height 21
type input "Courtney"
type input "Haapala"
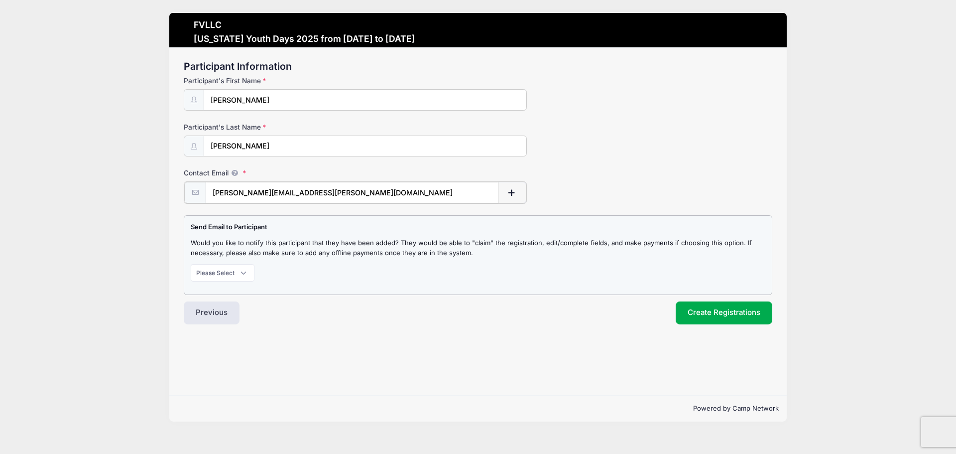
type input "courtney.haapala@hotmail.com"
click at [248, 274] on select "Please Select Don't Notify Notify" at bounding box center [223, 271] width 64 height 17
select select "1"
click at [191, 263] on select "Please Select Don't Notify Notify" at bounding box center [223, 271] width 64 height 17
click at [699, 312] on button "Create Registrations" at bounding box center [724, 311] width 97 height 23
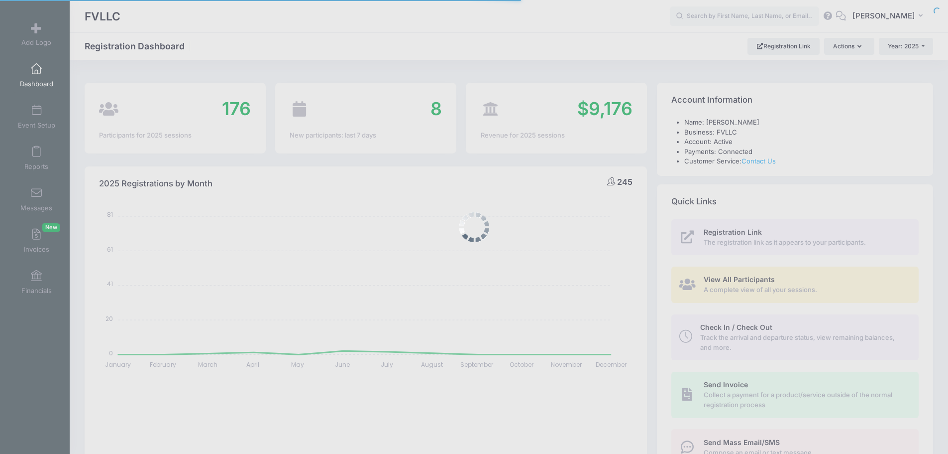
select select
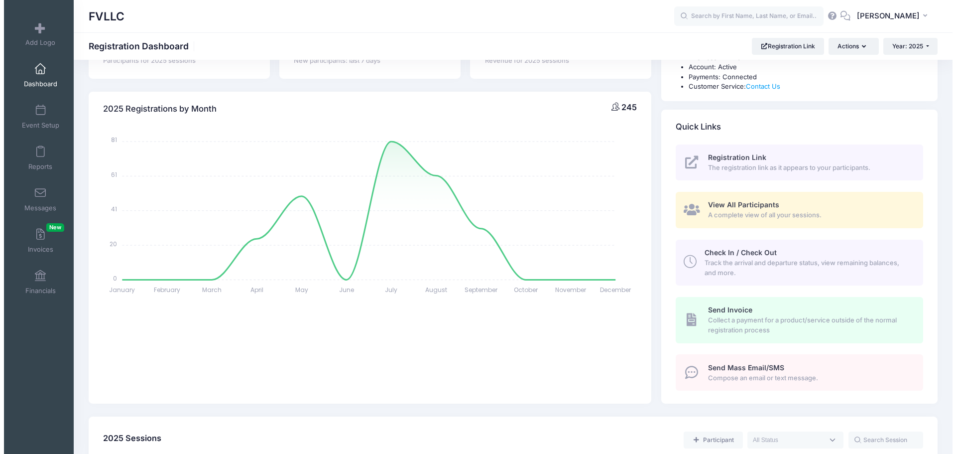
scroll to position [249, 0]
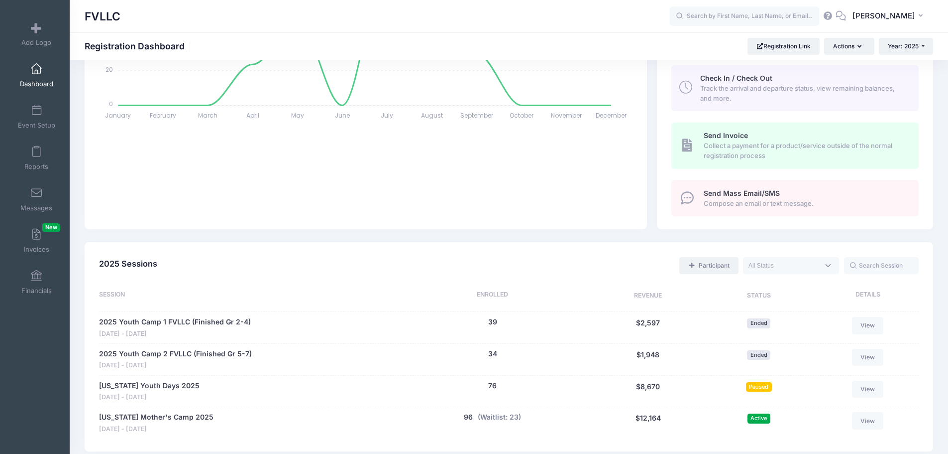
click at [708, 266] on link "Participant" at bounding box center [709, 265] width 59 height 17
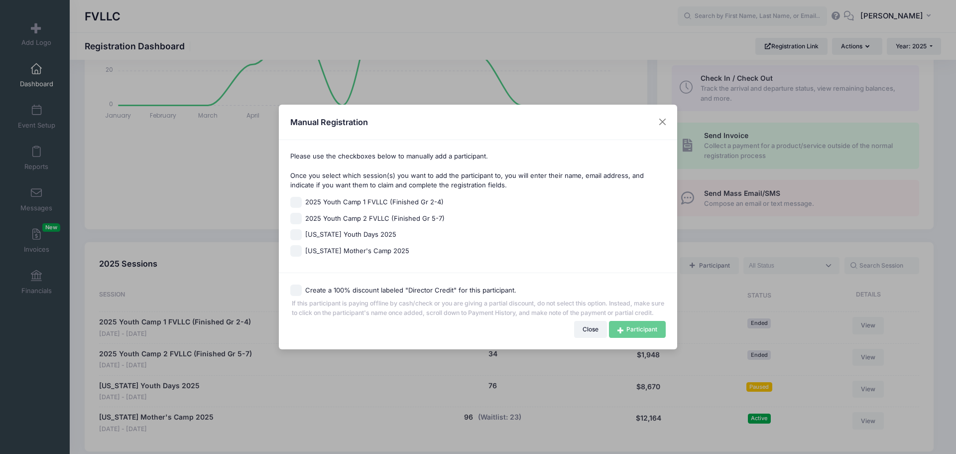
click at [371, 230] on span "Montana Youth Days 2025" at bounding box center [350, 235] width 91 height 10
click at [302, 230] on input "Montana Youth Days 2025" at bounding box center [295, 234] width 11 height 11
checkbox input "true"
click at [631, 331] on link "Participant" at bounding box center [637, 329] width 57 height 17
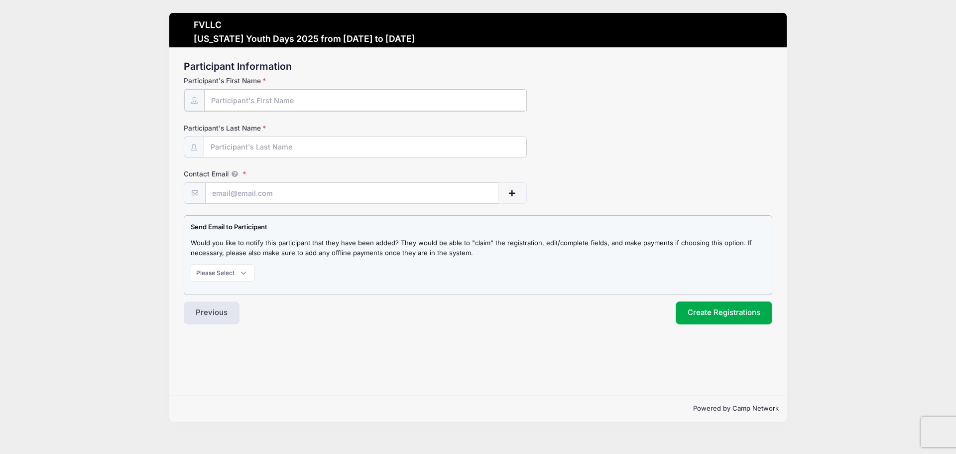
click at [311, 102] on input "Participant's First Name" at bounding box center [365, 100] width 323 height 21
type input "a"
type input "Alexa"
type input "[PERSON_NAME]"
type input "[EMAIL_ADDRESS][DOMAIN_NAME]"
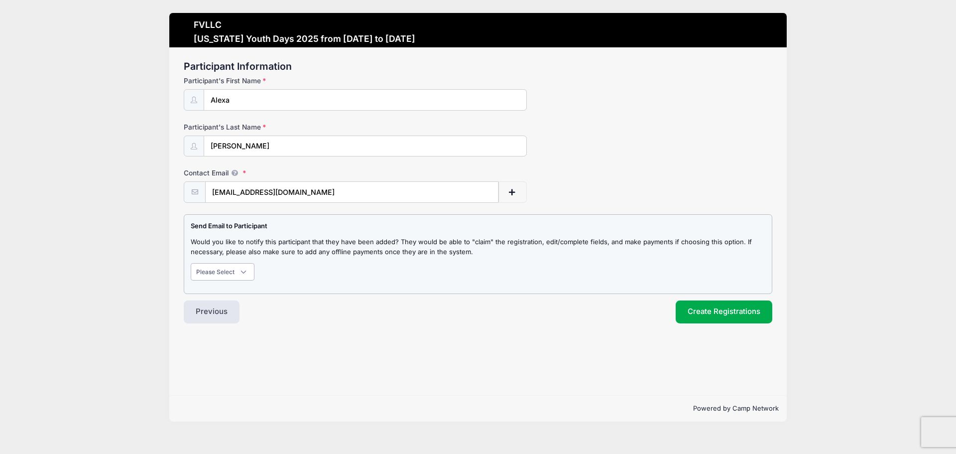
click at [245, 271] on select "Please Select Don't Notify Notify" at bounding box center [223, 271] width 64 height 17
select select "1"
click at [191, 263] on select "Please Select Don't Notify Notify" at bounding box center [223, 271] width 64 height 17
click at [693, 303] on button "Create Registrations" at bounding box center [724, 311] width 97 height 23
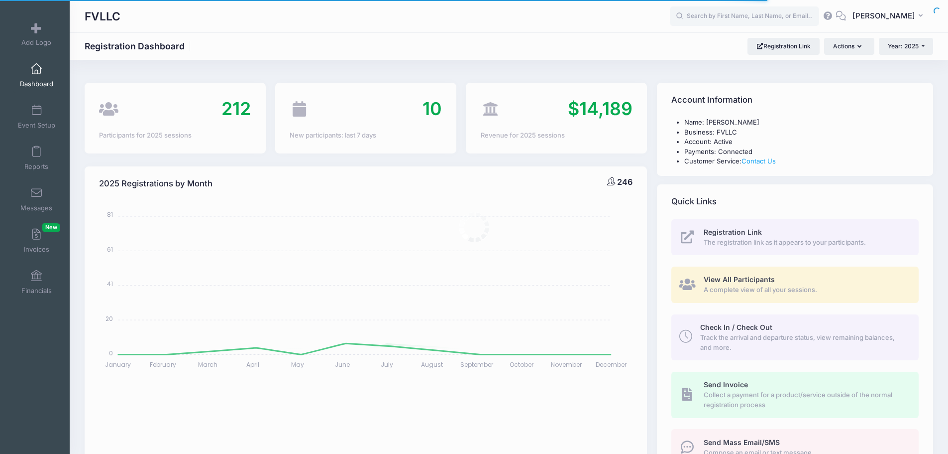
select select
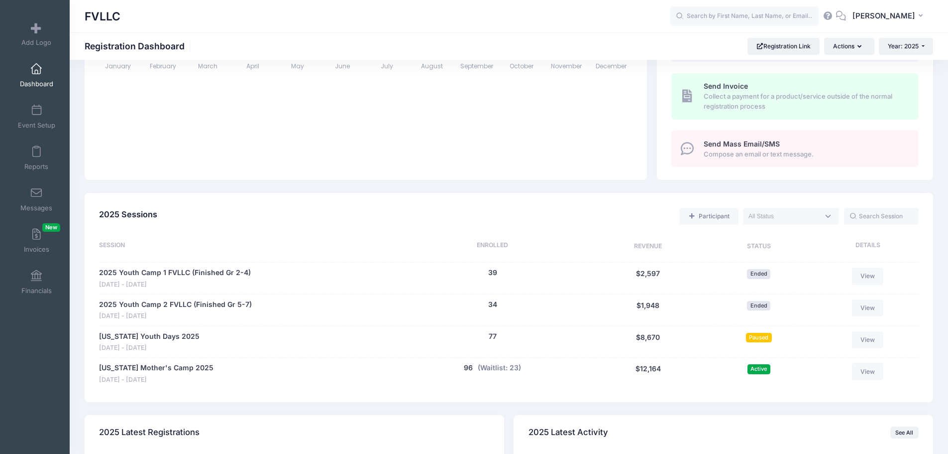
scroll to position [299, 0]
click at [501, 371] on button "(Waitlist: 23)" at bounding box center [499, 367] width 43 height 10
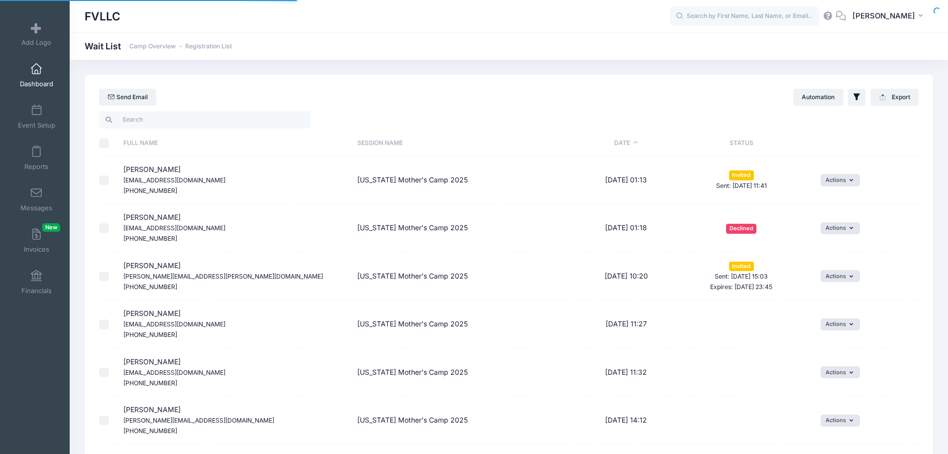
select select "50"
drag, startPoint x: 36, startPoint y: 69, endPoint x: 54, endPoint y: 69, distance: 18.4
click at [36, 69] on span at bounding box center [36, 69] width 0 height 11
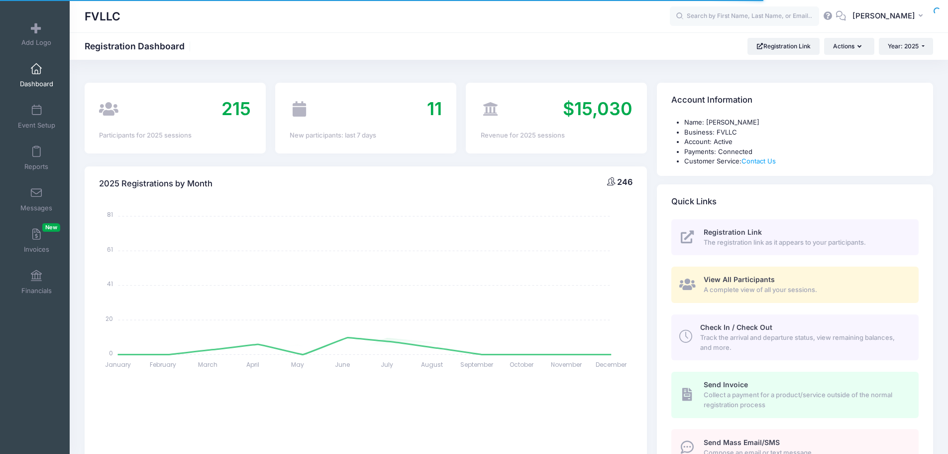
select select
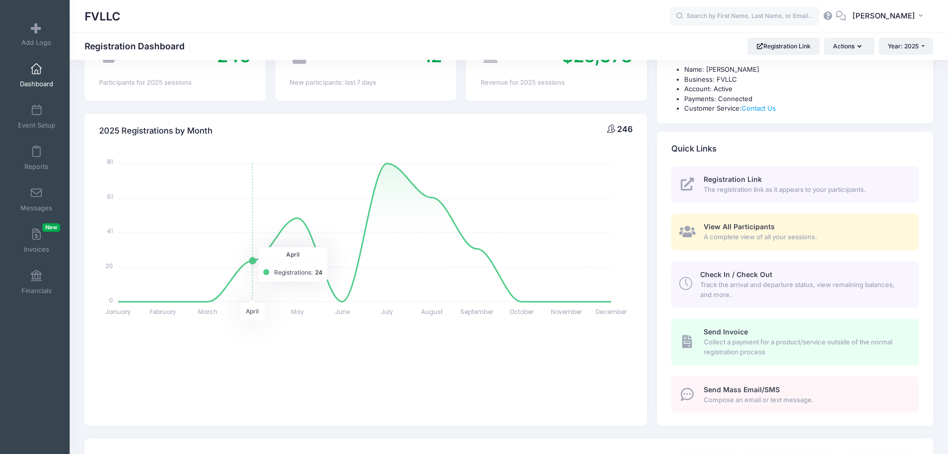
scroll to position [349, 0]
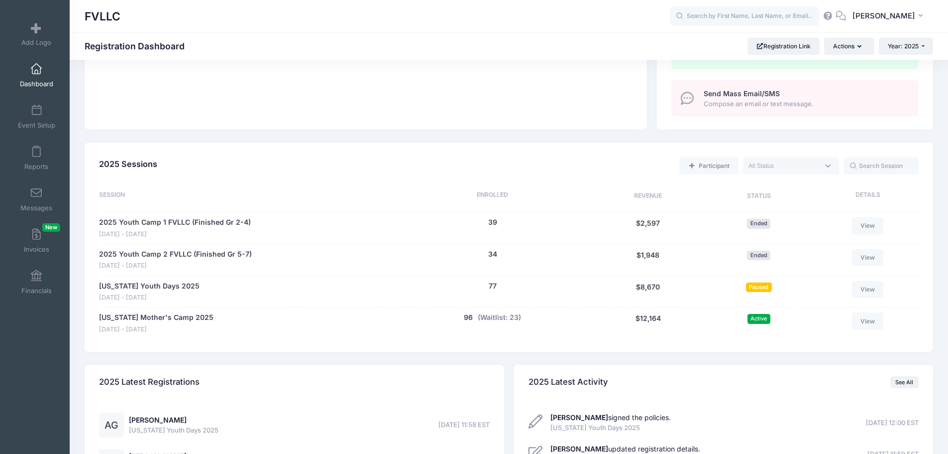
click at [180, 310] on div "[US_STATE] Mother's Camp [DATE] - [DATE] 96 people (Waitlist: 23) $12,164 96 (W…" at bounding box center [509, 323] width 820 height 32
click at [183, 315] on link "[US_STATE] Mother's Camp 2025" at bounding box center [156, 317] width 115 height 10
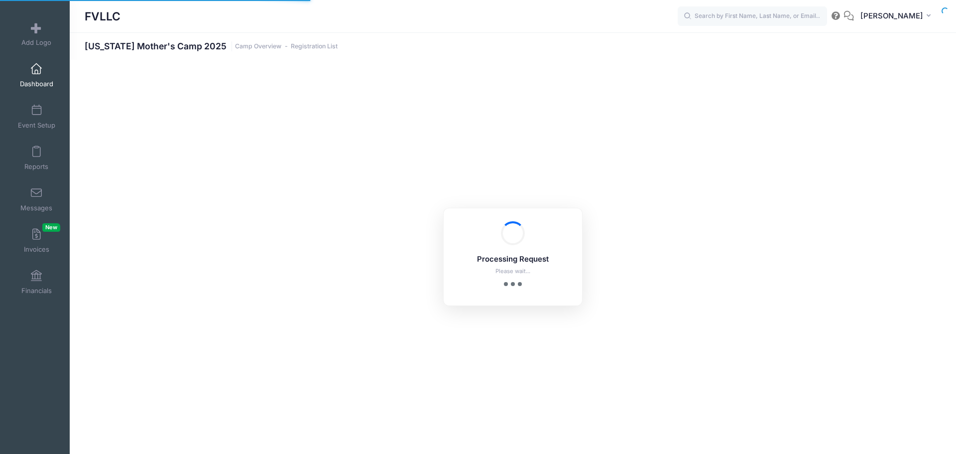
select select "10"
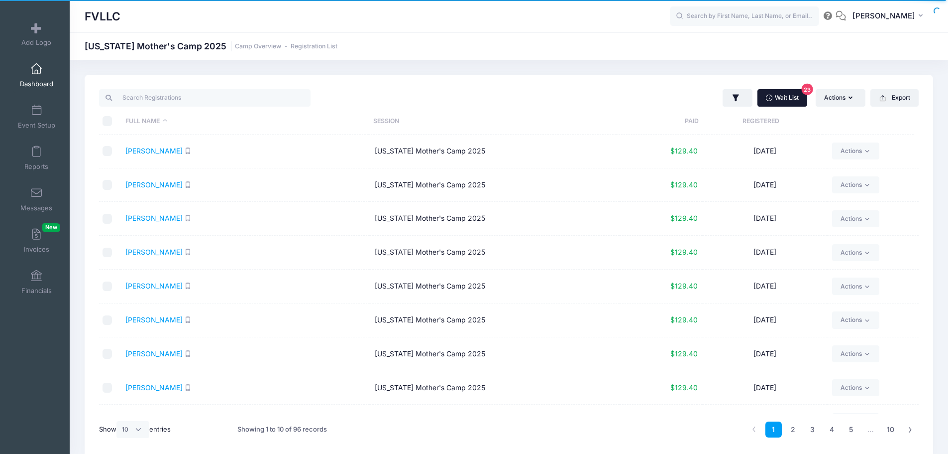
click at [777, 101] on link "Wait List 23" at bounding box center [783, 97] width 50 height 17
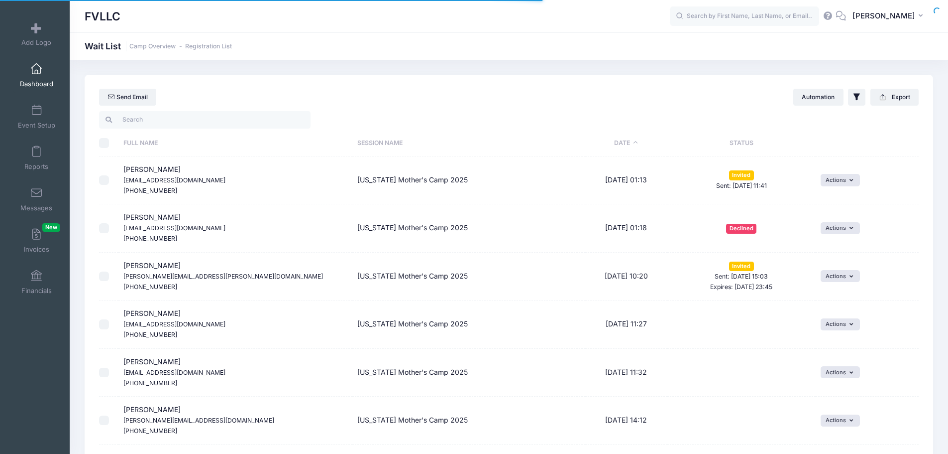
select select "50"
click at [842, 278] on button "Actions" at bounding box center [840, 276] width 39 height 12
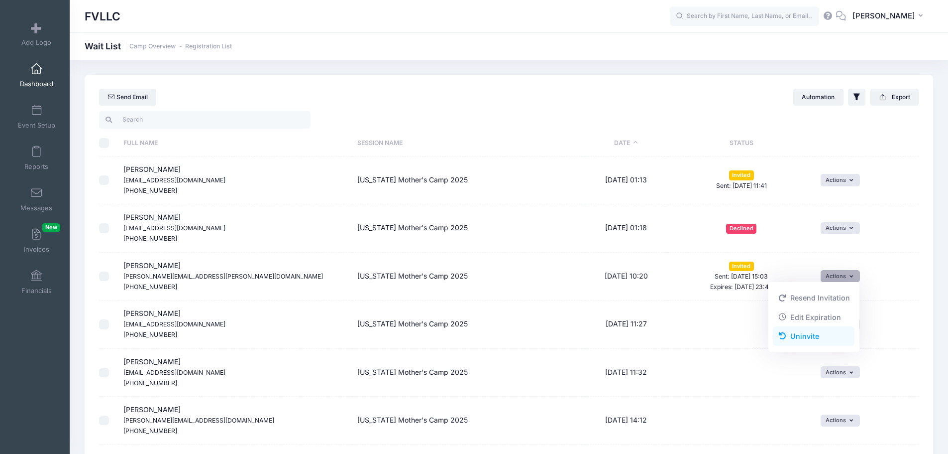
click at [809, 338] on link "Uninvite" at bounding box center [814, 336] width 82 height 19
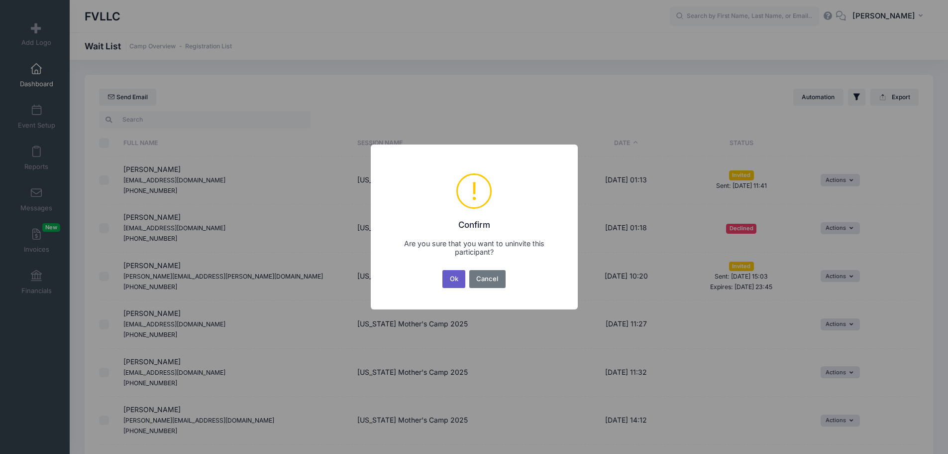
click at [456, 276] on button "Ok" at bounding box center [454, 279] width 23 height 18
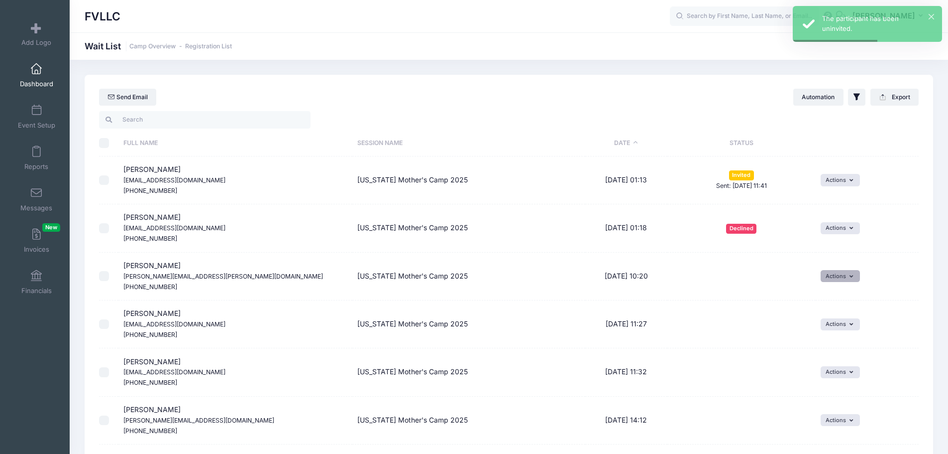
click at [850, 276] on icon "button" at bounding box center [853, 276] width 7 height 0
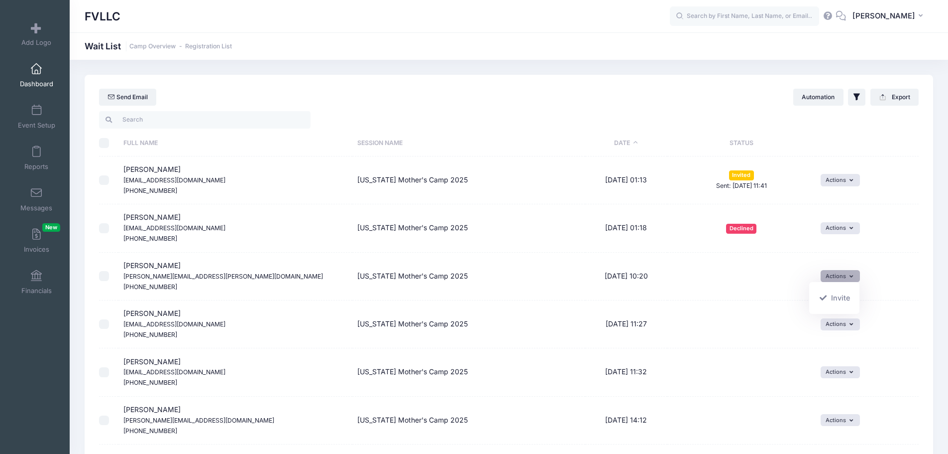
click at [570, 86] on div "Send Email Automation Filter Options Show: Wait List Invited" at bounding box center [509, 92] width 849 height 35
click at [850, 279] on button "Actions" at bounding box center [840, 276] width 39 height 12
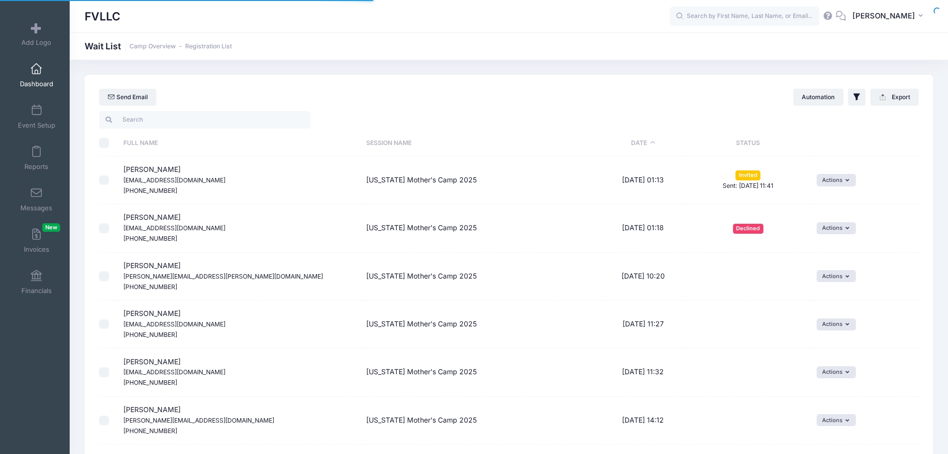
select select "50"
click at [860, 273] on div "Actions Invite Resend Invitation Edit Expiration Uninvite Delete" at bounding box center [865, 276] width 97 height 12
click at [850, 278] on button "Actions" at bounding box center [836, 276] width 39 height 12
click at [830, 318] on link "Delete" at bounding box center [829, 316] width 43 height 19
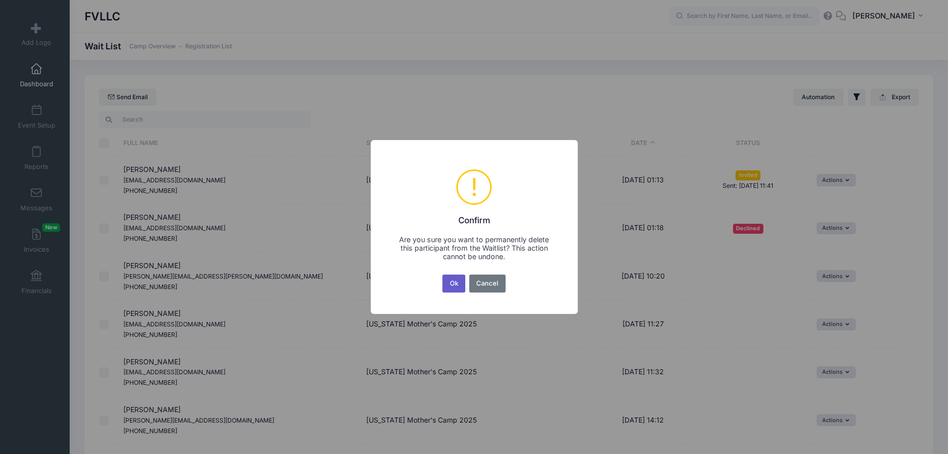
click at [453, 286] on button "Ok" at bounding box center [454, 283] width 23 height 18
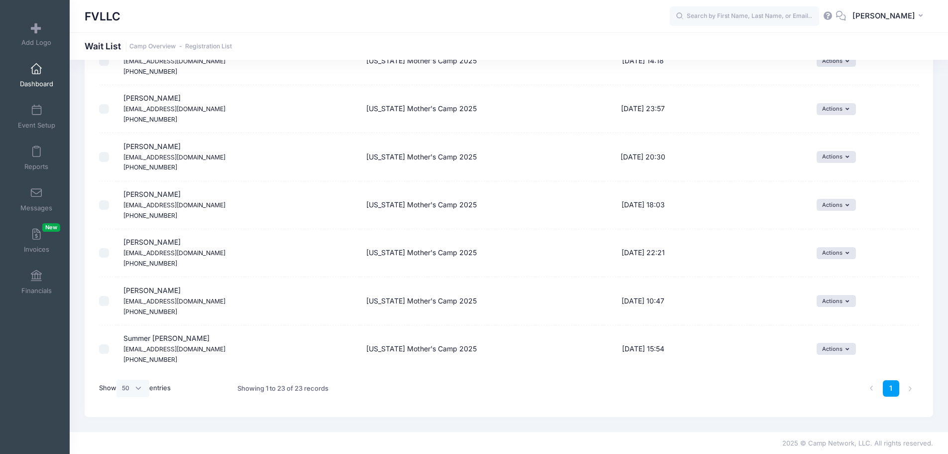
scroll to position [887, 0]
click at [848, 205] on icon "button" at bounding box center [849, 205] width 7 height 0
click at [908, 224] on td "Actions Invite Resend Invitation Edit Expiration Uninvite Delete" at bounding box center [865, 205] width 107 height 48
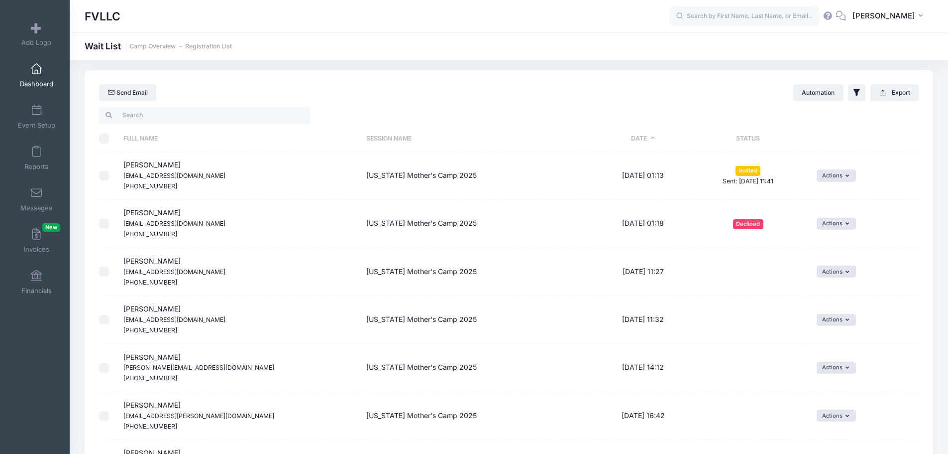
scroll to position [0, 0]
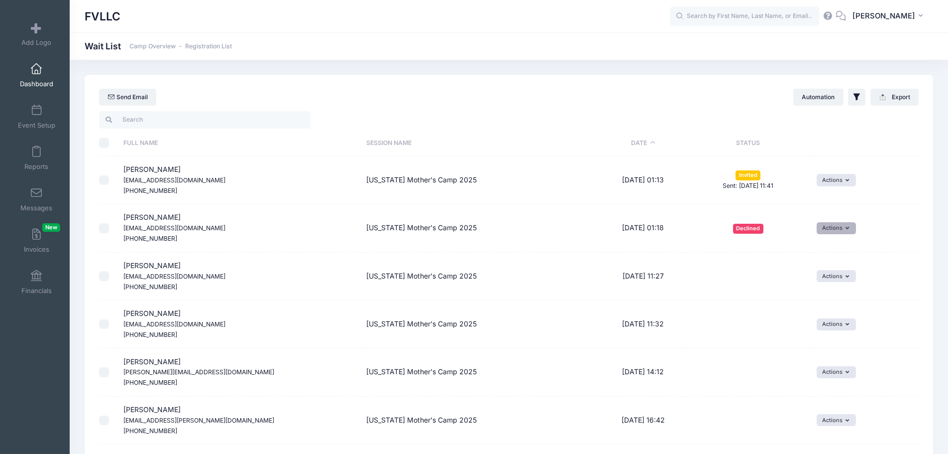
click at [852, 226] on button "Actions" at bounding box center [836, 228] width 39 height 12
click at [847, 228] on icon "button" at bounding box center [849, 228] width 7 height 0
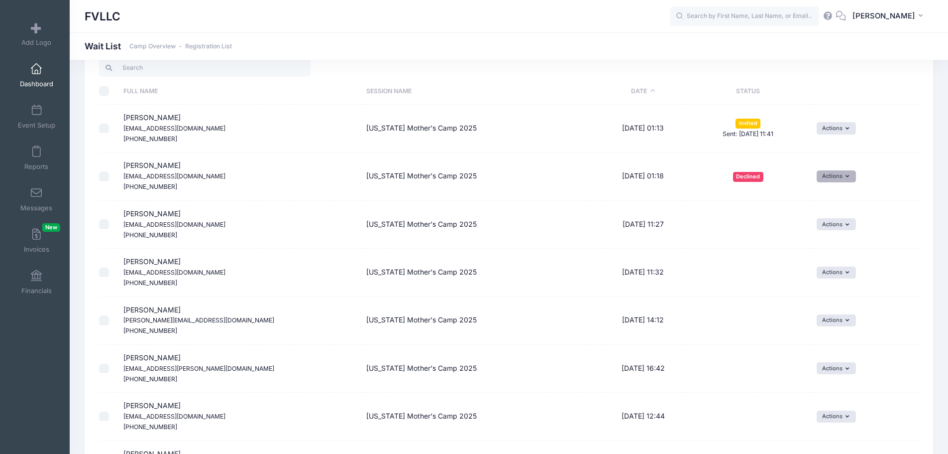
scroll to position [50, 0]
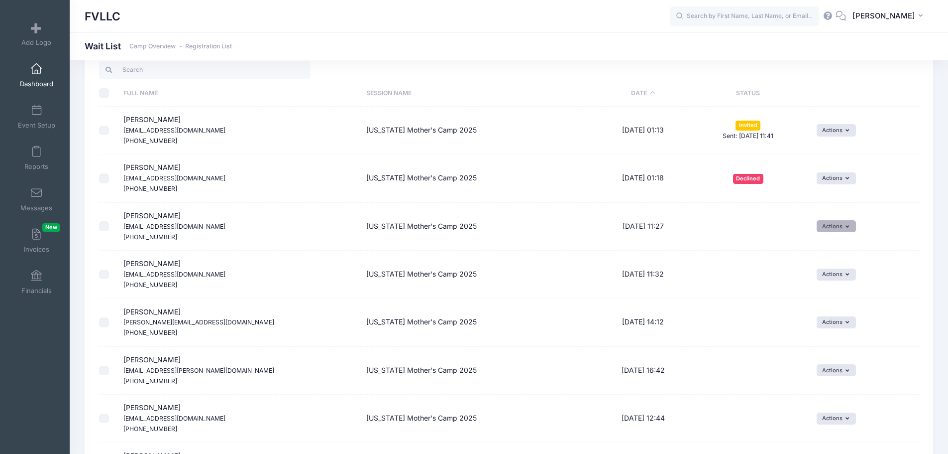
click at [844, 228] on button "Actions" at bounding box center [836, 226] width 39 height 12
click at [827, 244] on link "Invite" at bounding box center [829, 247] width 43 height 19
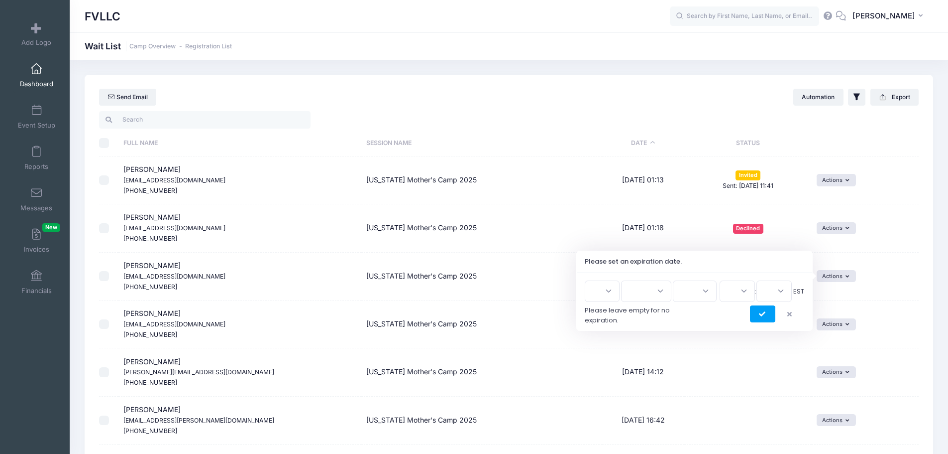
click at [617, 291] on select "1 2 3 4 5 6 7 8 9 10 11 12 13 14 15 16 17 18 19 20 21 22 23 24 25 26 27 28 29 3…" at bounding box center [602, 290] width 35 height 21
select select "31"
click at [589, 280] on select "1 2 3 4 5 6 7 8 9 10 11 12 13 14 15 16 17 18 19 20 21 22 23 24 25 26 27 28 29 3…" at bounding box center [602, 290] width 35 height 21
click at [654, 296] on select "Jan Feb Mar Apr May Jun Jul Aug Sep Oct Nov Dec" at bounding box center [646, 290] width 50 height 21
select select "8"
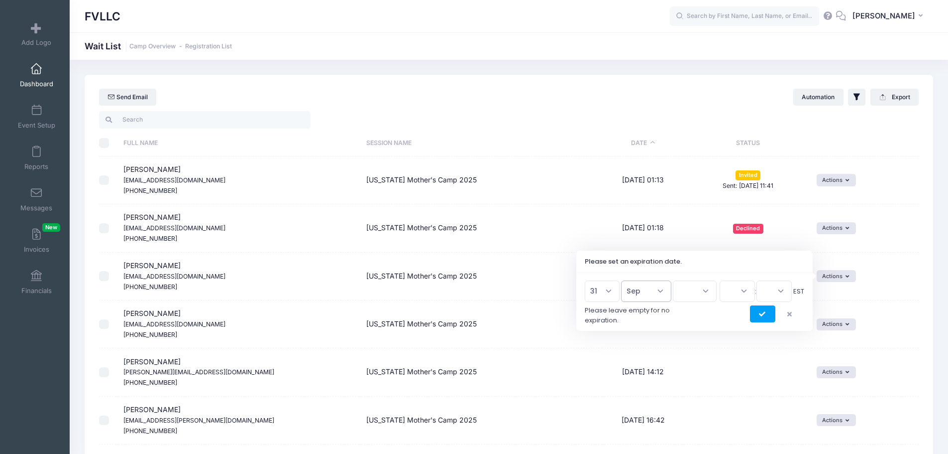
click at [626, 280] on select "Jan Feb Mar Apr May Jun Jul Aug Sep Oct Nov Dec" at bounding box center [646, 290] width 50 height 21
click at [704, 287] on select "2026 2025" at bounding box center [695, 290] width 44 height 21
select select "2025"
click at [673, 280] on select "2026 2025" at bounding box center [695, 290] width 44 height 21
click at [747, 291] on select "00 01 02 03 04 05 06 07 08 09 10 11 12 13 14 15 16 17 18 19 20 21 22 23" at bounding box center [737, 290] width 35 height 21
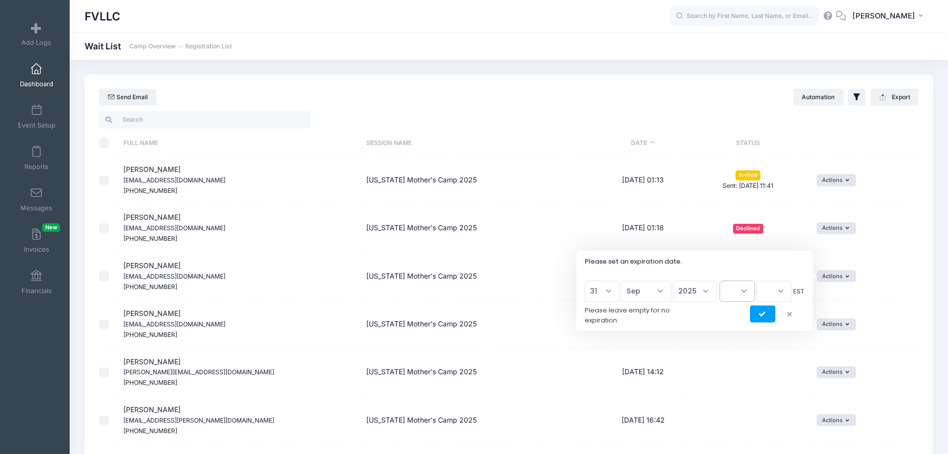
select select "23"
click at [720, 280] on select "00 01 02 03 04 05 06 07 08 09 10 11 12 13 14 15 16 17 18 19 20 21 22 23" at bounding box center [737, 290] width 35 height 21
click at [784, 289] on select "00 15 30 45" at bounding box center [774, 290] width 35 height 21
select select "45"
click at [757, 280] on select "00 15 30 45" at bounding box center [774, 290] width 35 height 21
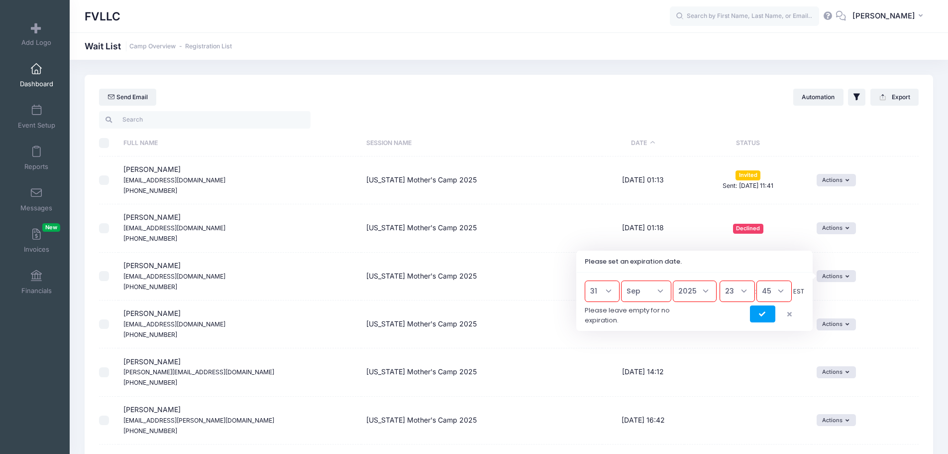
click at [618, 293] on select "1 2 3 4 5 6 7 8 9 10 11 12 13 14 15 16 17 18 19 20 21 22 23 24 25 26 27 28 29 3…" at bounding box center [602, 290] width 35 height 21
click at [589, 280] on select "1 2 3 4 5 6 7 8 9 10 11 12 13 14 15 16 17 18 19 20 21 22 23 24 25 26 27 28 29 3…" at bounding box center [602, 290] width 35 height 21
click at [611, 290] on select "1 2 3 4 5 6 7 8 9 10 11 12 13 14 15 16 17 18 19 20 21 22 23 24 25 26 27 28 29 3…" at bounding box center [602, 290] width 35 height 21
select select "2"
click at [589, 280] on select "1 2 3 4 5 6 7 8 9 10 11 12 13 14 15 16 17 18 19 20 21 22 23 24 25 26 27 28 29 3…" at bounding box center [602, 290] width 35 height 21
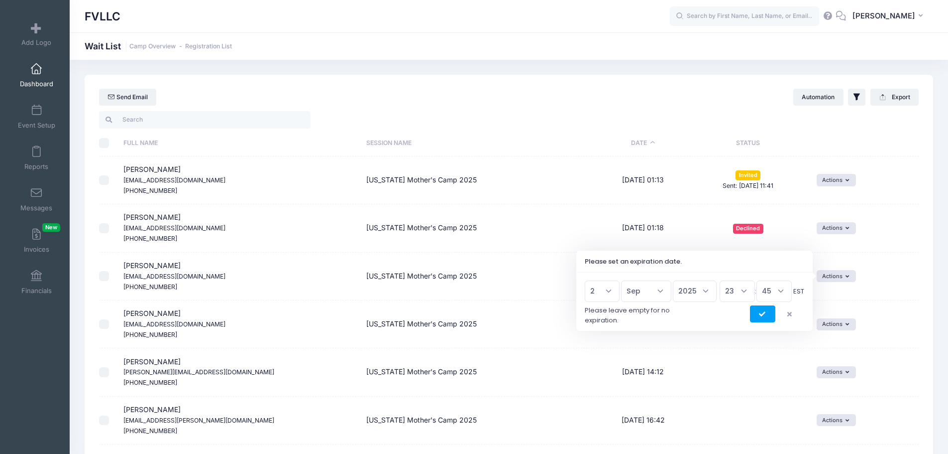
click at [661, 294] on select "Jan Feb Mar Apr May Jun Jul Aug Sep Oct Nov Dec" at bounding box center [646, 290] width 50 height 21
select select "9"
click at [626, 280] on select "Jan Feb Mar Apr May Jun Jul Aug Sep Oct Nov Dec" at bounding box center [646, 290] width 50 height 21
click at [687, 322] on div at bounding box center [695, 313] width 220 height 17
click at [765, 314] on icon "submit" at bounding box center [763, 314] width 8 height 0
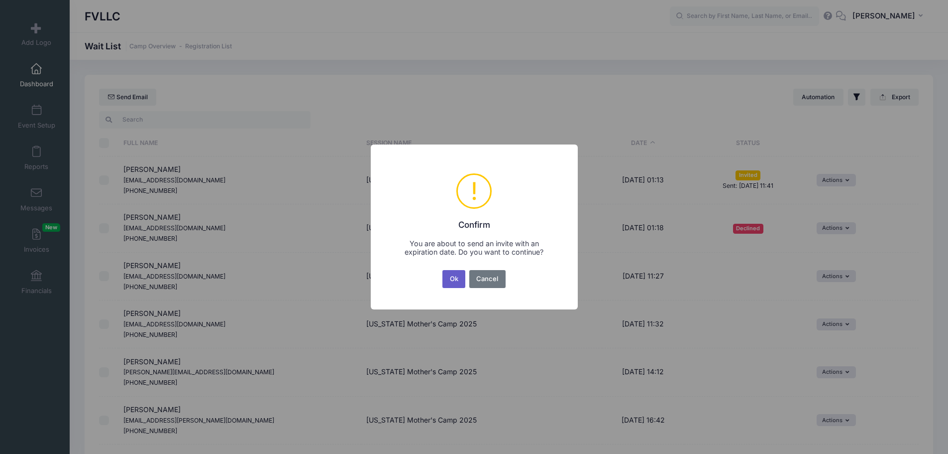
click at [456, 279] on button "Ok" at bounding box center [454, 279] width 23 height 18
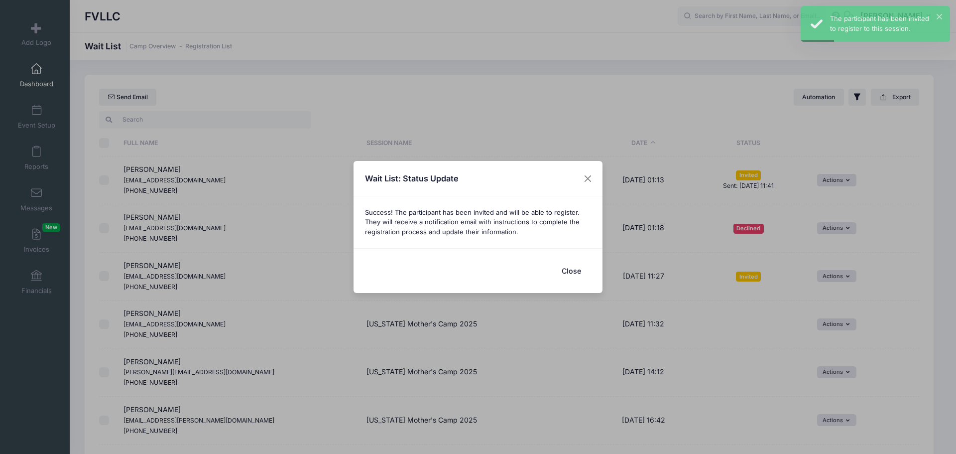
click at [565, 268] on button "Close" at bounding box center [571, 270] width 40 height 21
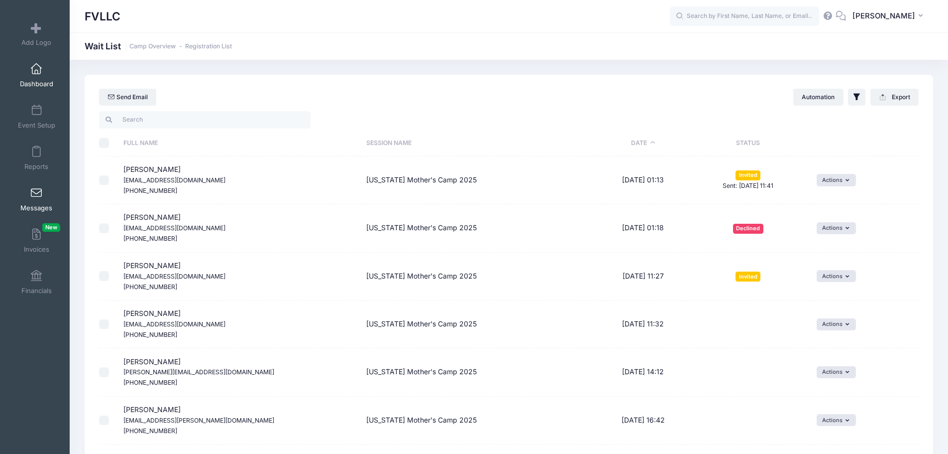
click at [29, 203] on link "Messages" at bounding box center [36, 199] width 47 height 35
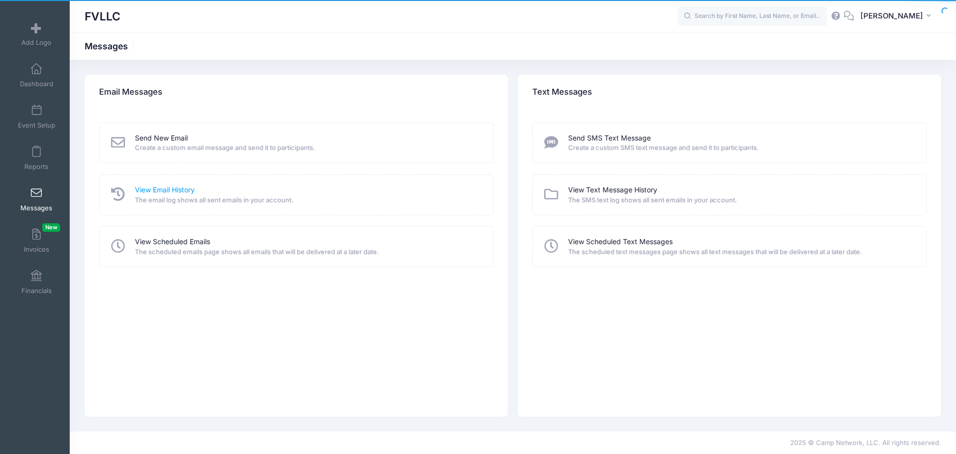
click at [187, 188] on link "View Email History" at bounding box center [165, 190] width 60 height 10
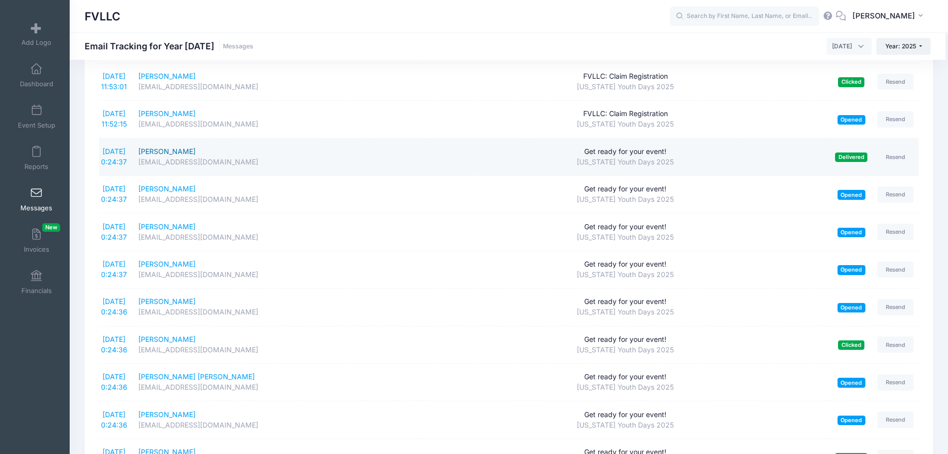
scroll to position [299, 0]
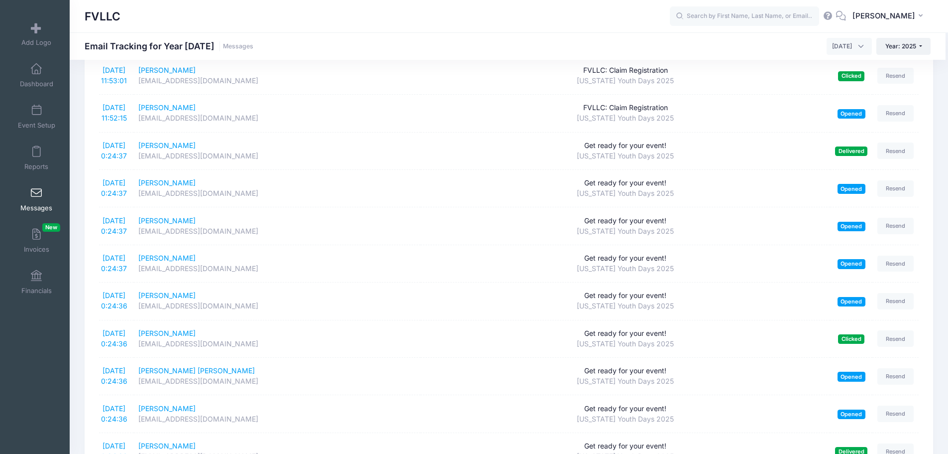
click at [121, 292] on link "9/26/2025 0:24:36" at bounding box center [114, 300] width 26 height 19
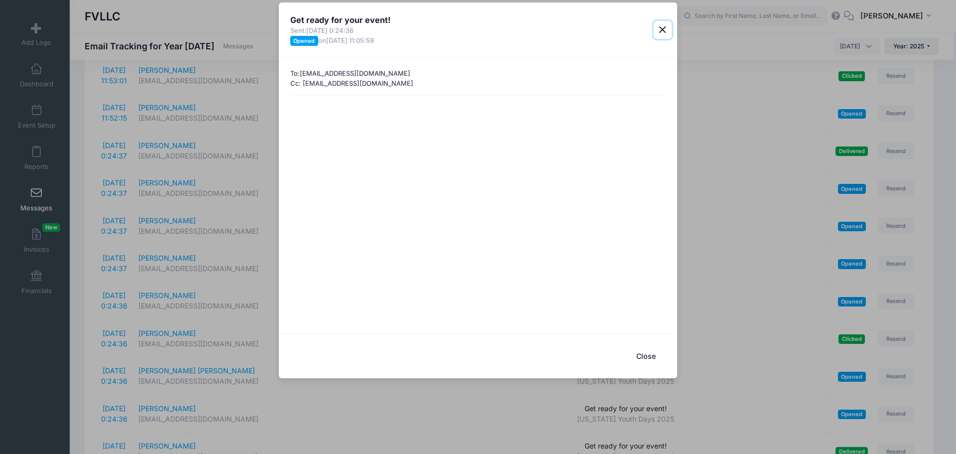
click at [667, 30] on button "Close" at bounding box center [663, 30] width 18 height 18
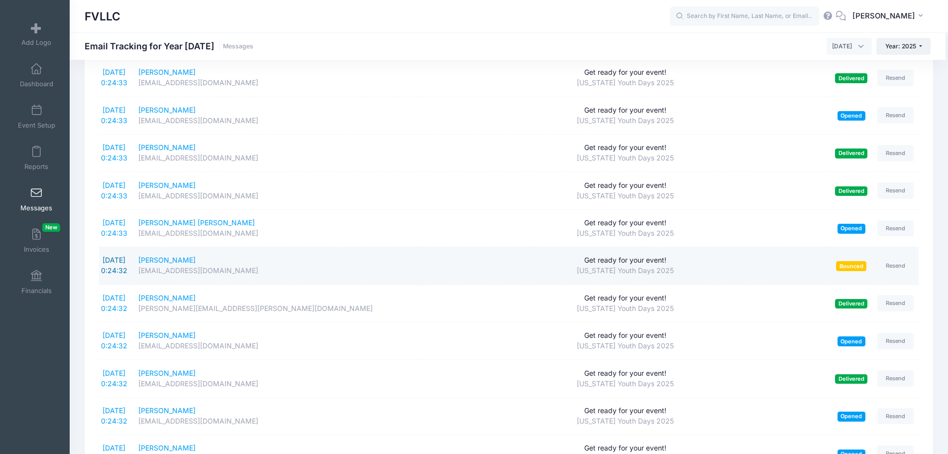
scroll to position [946, 0]
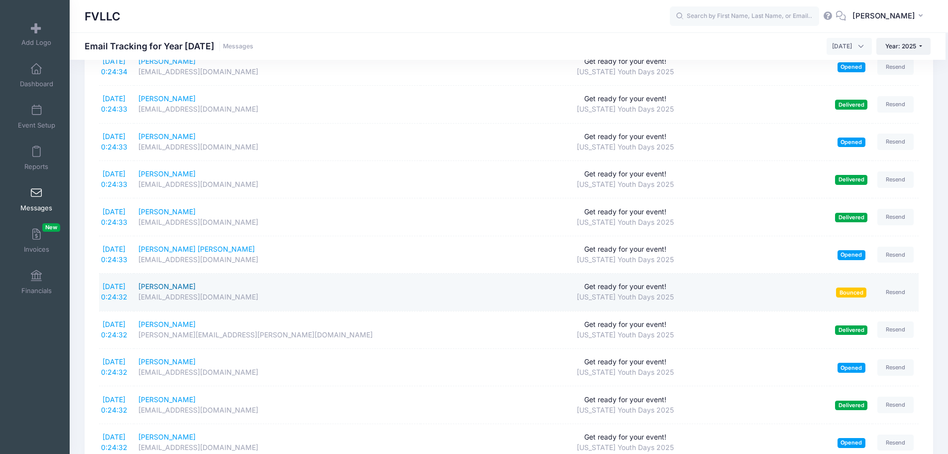
click at [150, 286] on div "Gavin Kesti" at bounding box center [276, 286] width 277 height 10
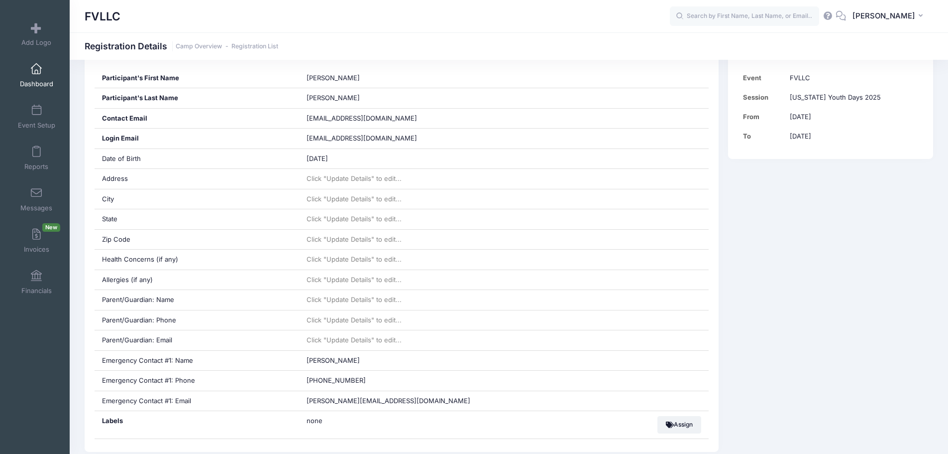
scroll to position [199, 0]
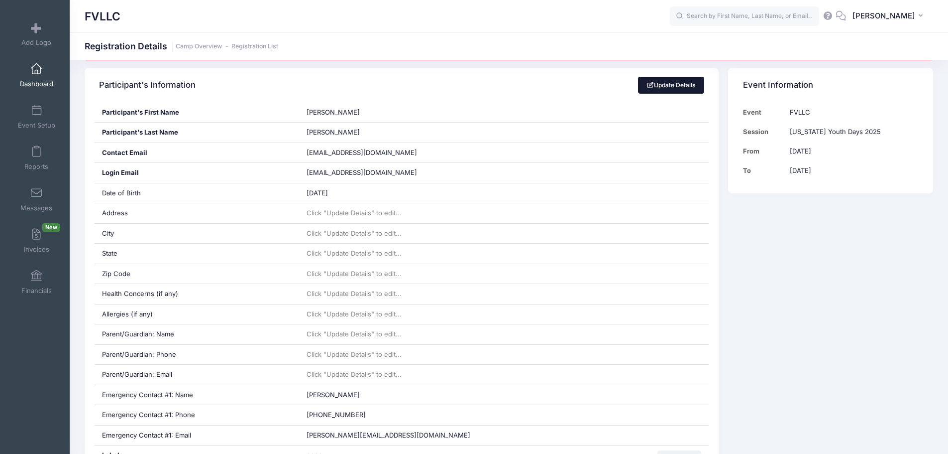
click at [661, 87] on link "Update Details" at bounding box center [671, 85] width 66 height 17
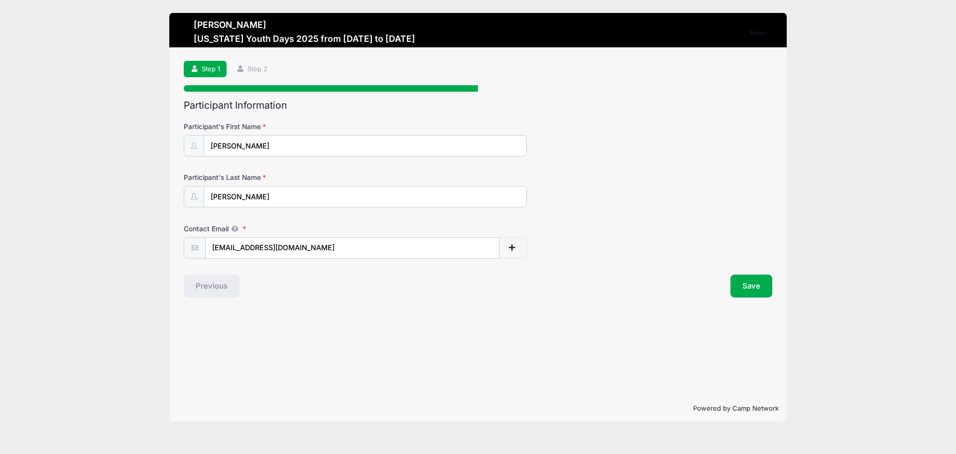
click at [262, 248] on input "gavinbkesti@hmail.com" at bounding box center [352, 247] width 294 height 21
type input "[EMAIL_ADDRESS][DOMAIN_NAME]"
click at [742, 277] on button "Save" at bounding box center [751, 285] width 42 height 23
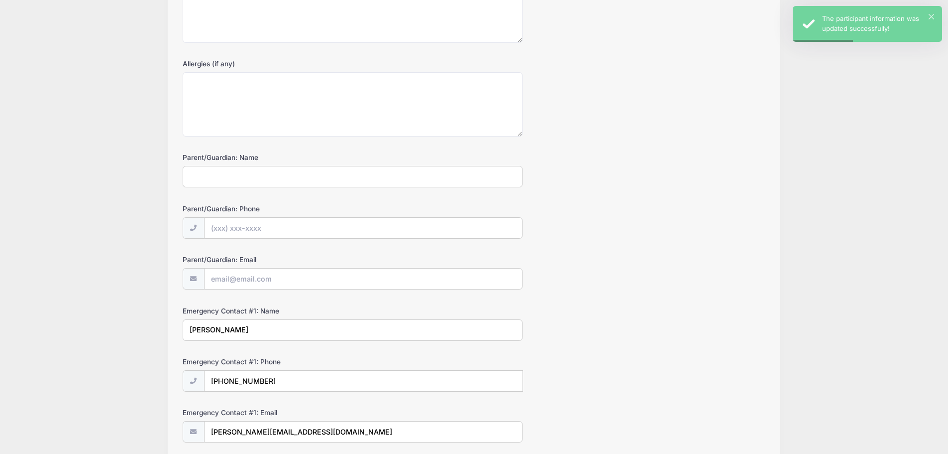
scroll to position [491, 0]
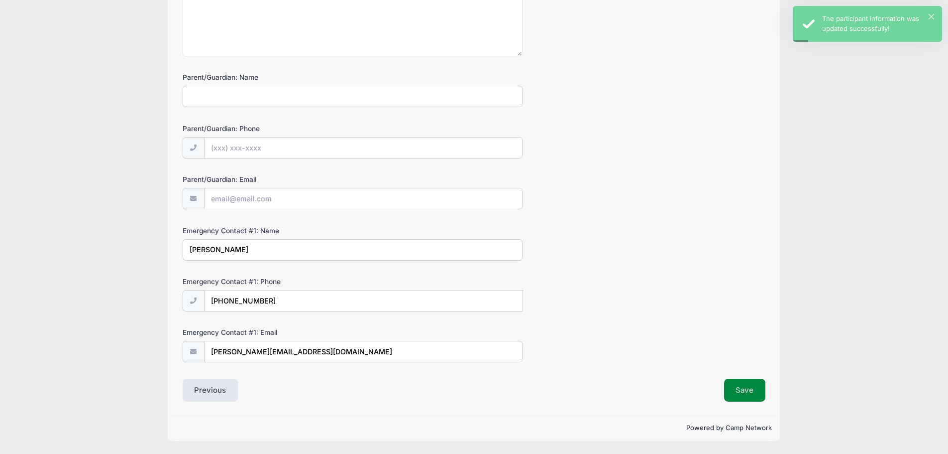
click at [736, 382] on button "Save" at bounding box center [745, 389] width 42 height 23
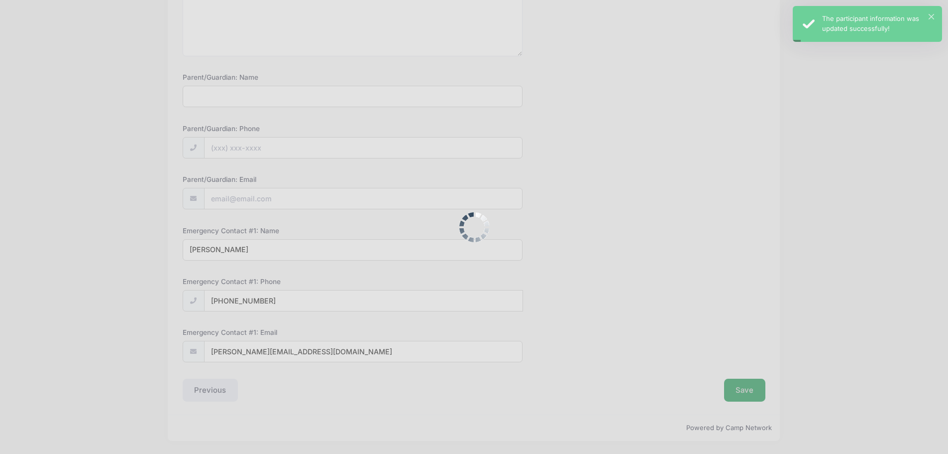
scroll to position [0, 0]
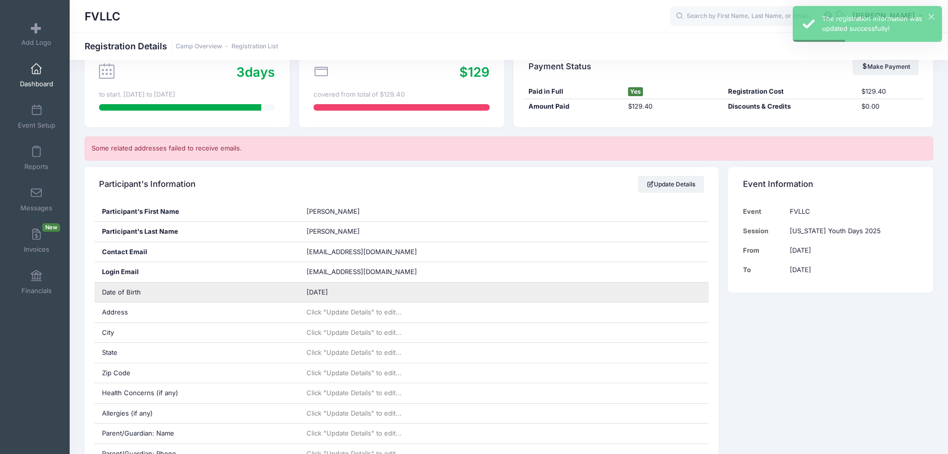
scroll to position [100, 0]
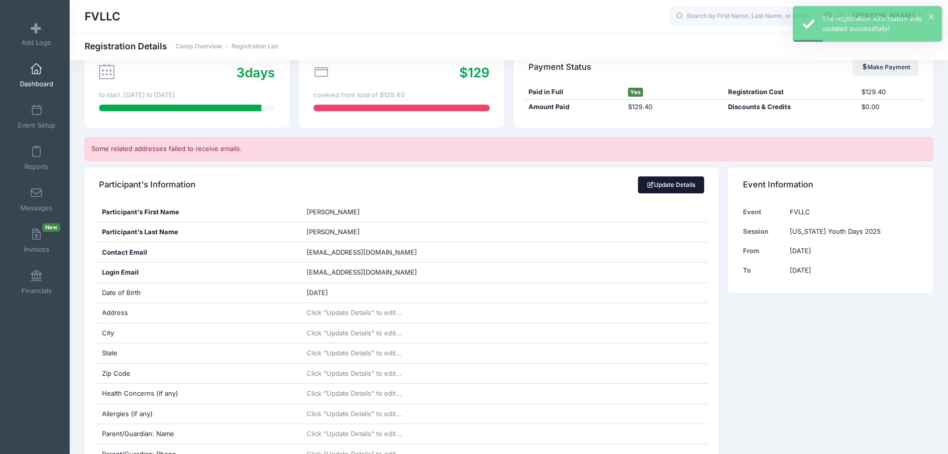
click at [648, 184] on span at bounding box center [650, 185] width 7 height 6
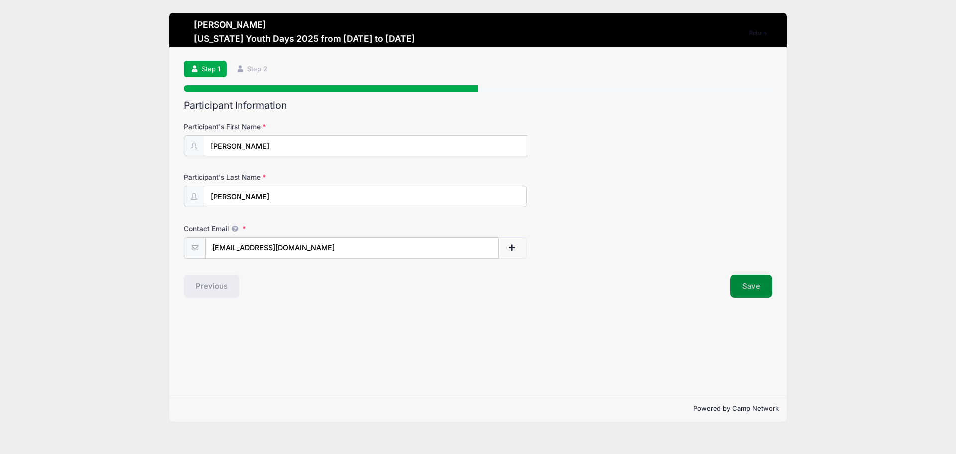
click at [746, 283] on button "Save" at bounding box center [751, 285] width 42 height 23
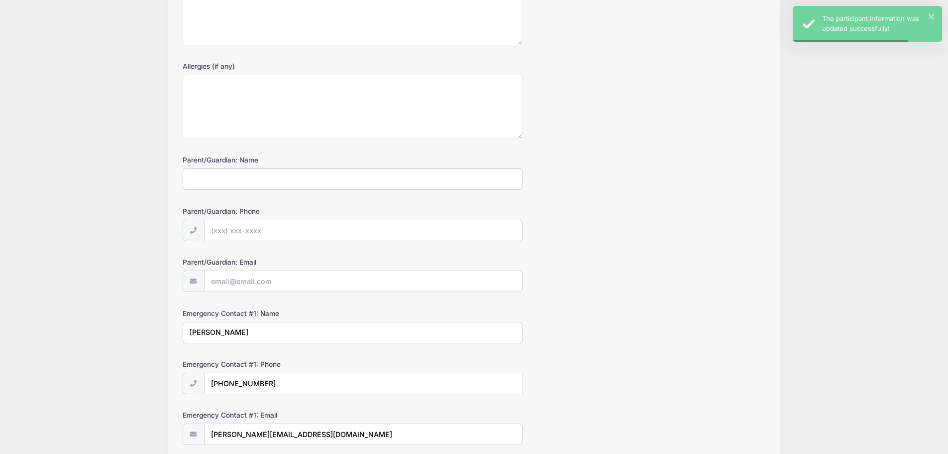
scroll to position [491, 0]
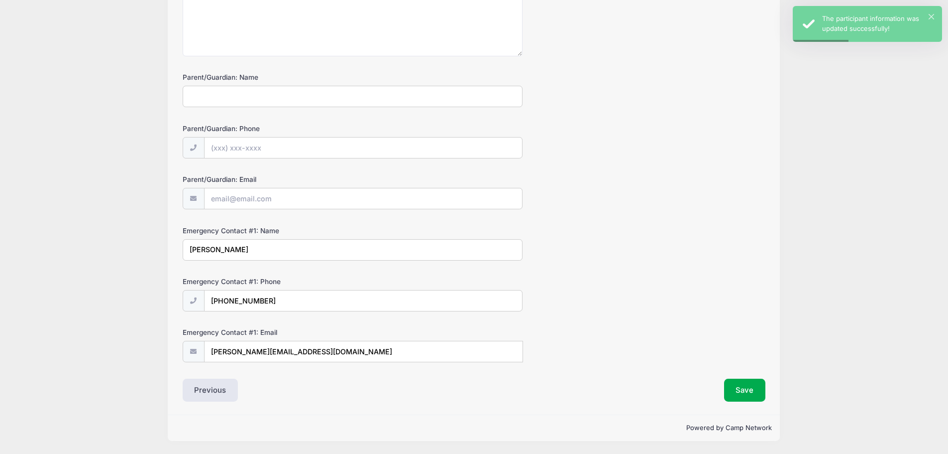
click at [250, 352] on input "[PERSON_NAME][EMAIL_ADDRESS][DOMAIN_NAME]" at bounding box center [363, 351] width 319 height 21
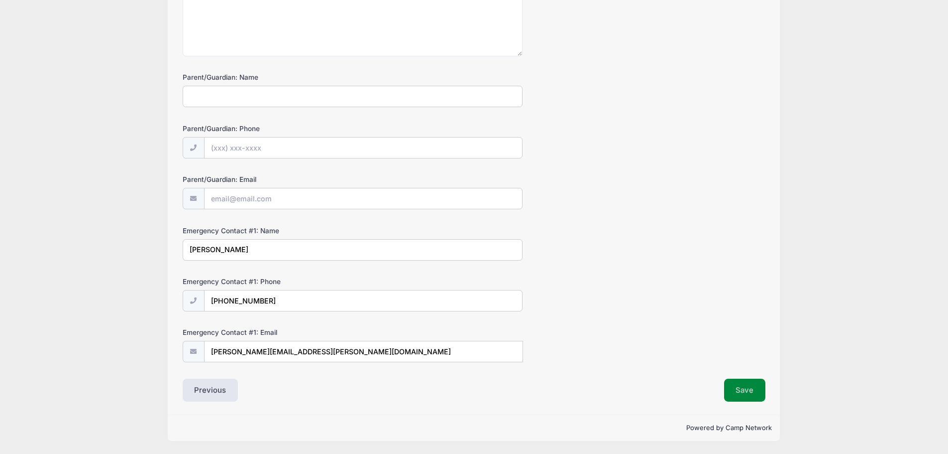
type input "[PERSON_NAME][EMAIL_ADDRESS][PERSON_NAME][DOMAIN_NAME]"
click at [742, 388] on button "Save" at bounding box center [745, 389] width 42 height 23
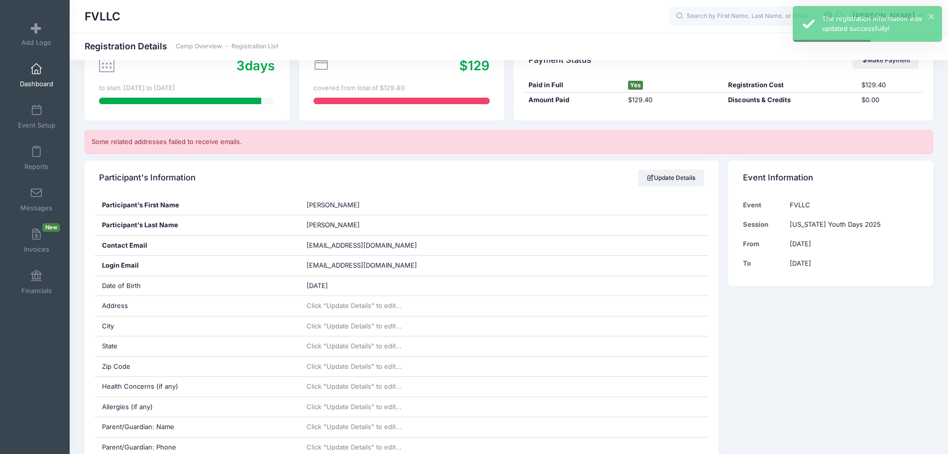
scroll to position [249, 0]
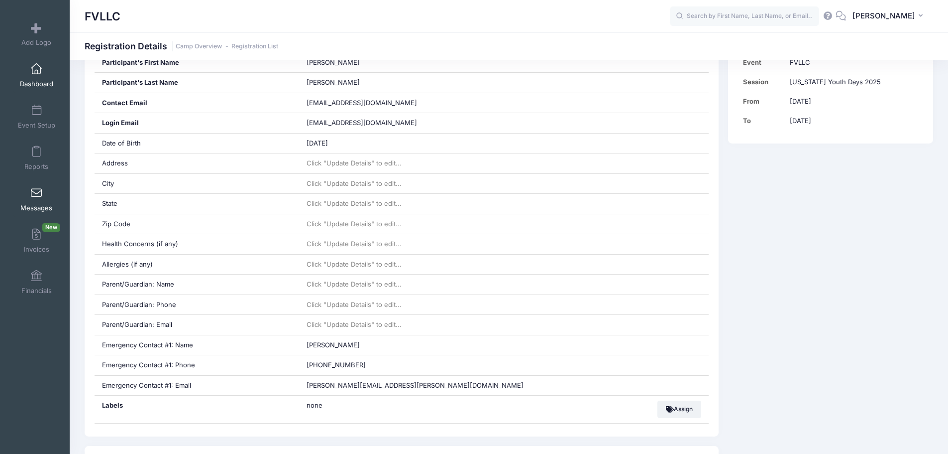
click at [36, 197] on span at bounding box center [36, 193] width 0 height 11
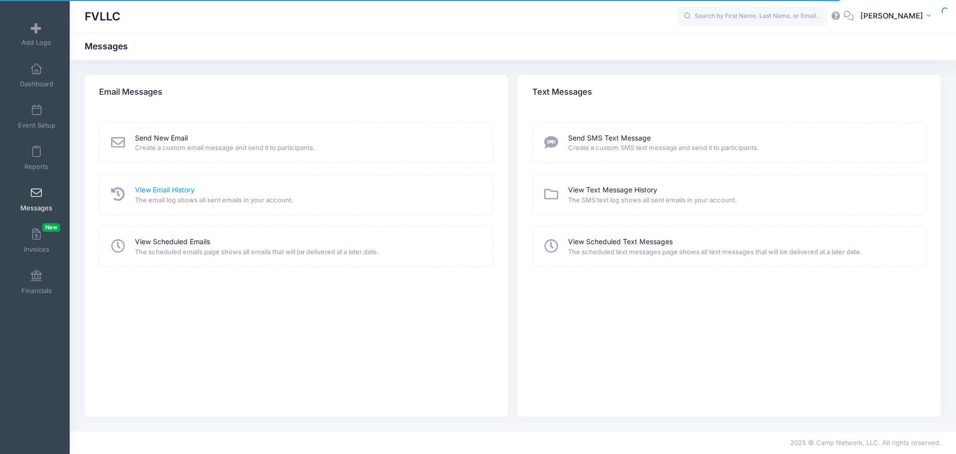
click at [171, 190] on link "View Email History" at bounding box center [165, 190] width 60 height 10
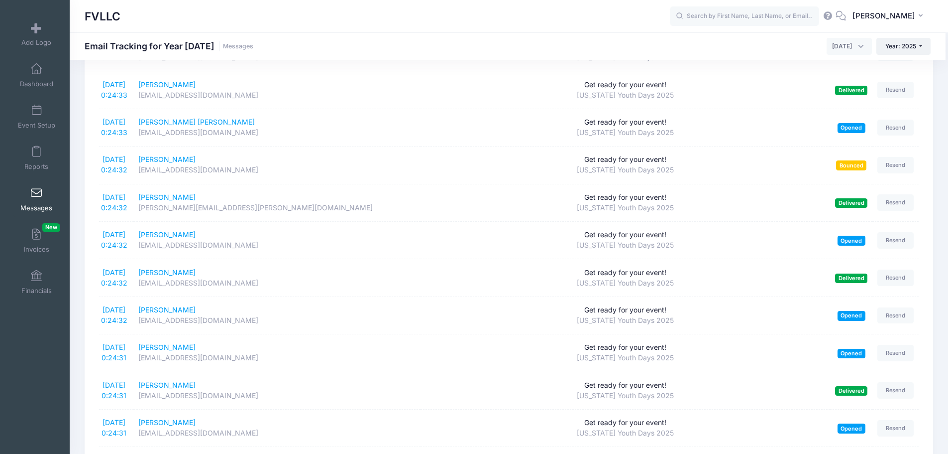
scroll to position [1095, 0]
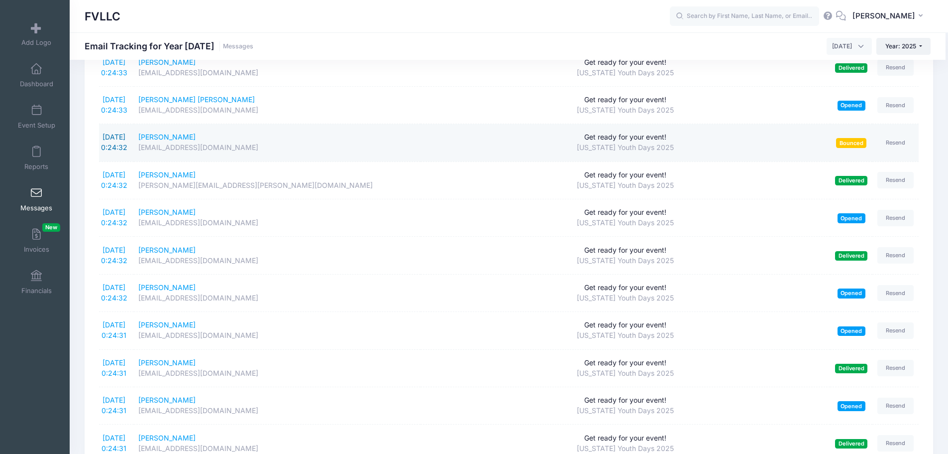
click at [127, 139] on link "[DATE] 0:24:32" at bounding box center [114, 141] width 26 height 19
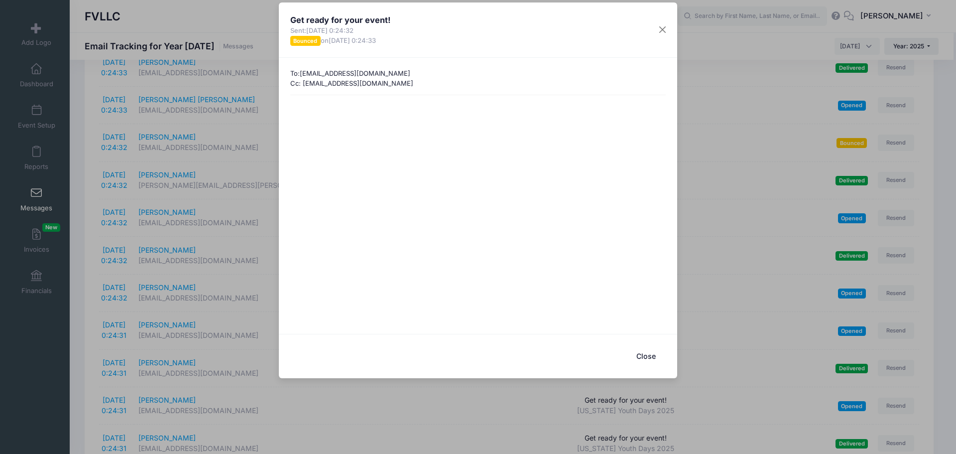
click at [653, 354] on button "Close" at bounding box center [646, 355] width 40 height 21
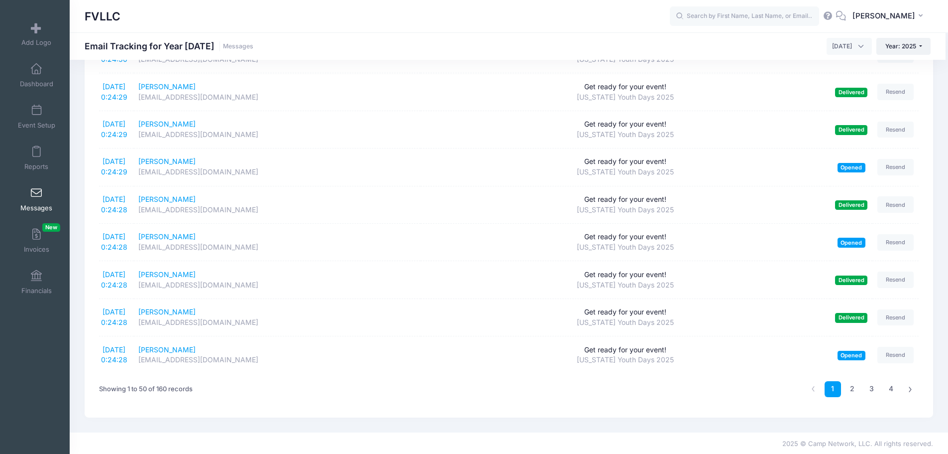
scroll to position [1636, 0]
click at [852, 385] on link "2" at bounding box center [852, 387] width 16 height 16
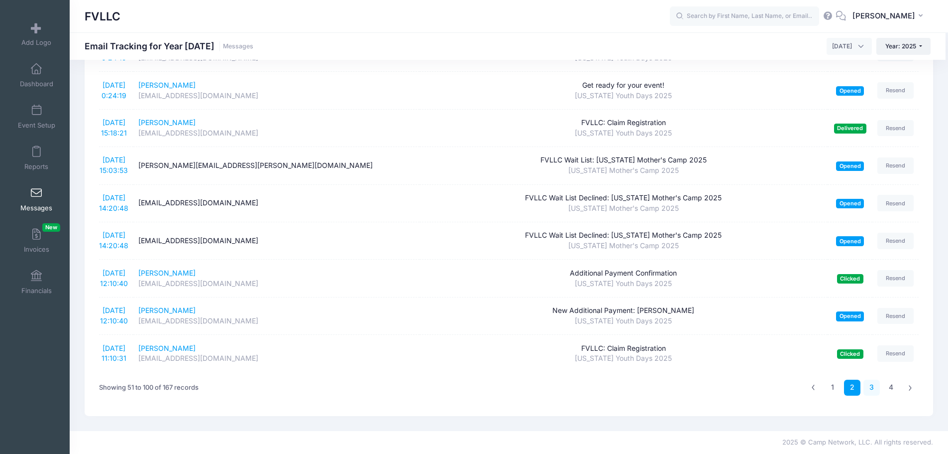
click at [875, 388] on link "3" at bounding box center [872, 387] width 16 height 16
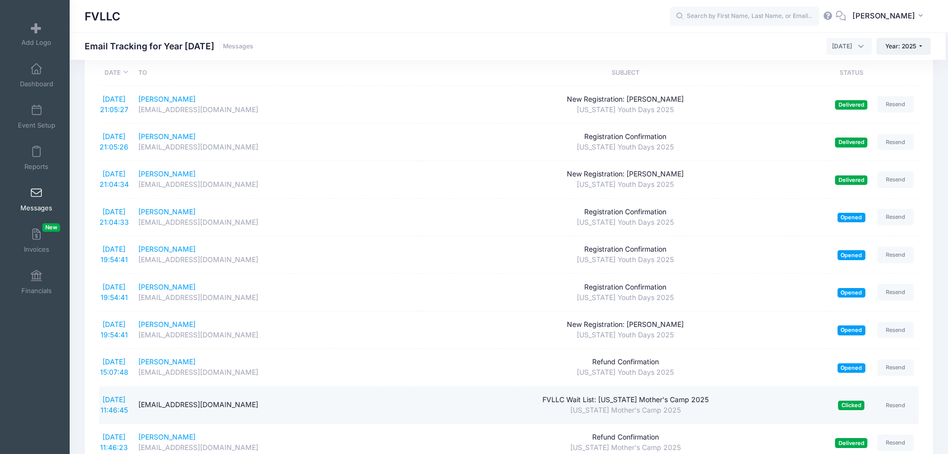
scroll to position [0, 0]
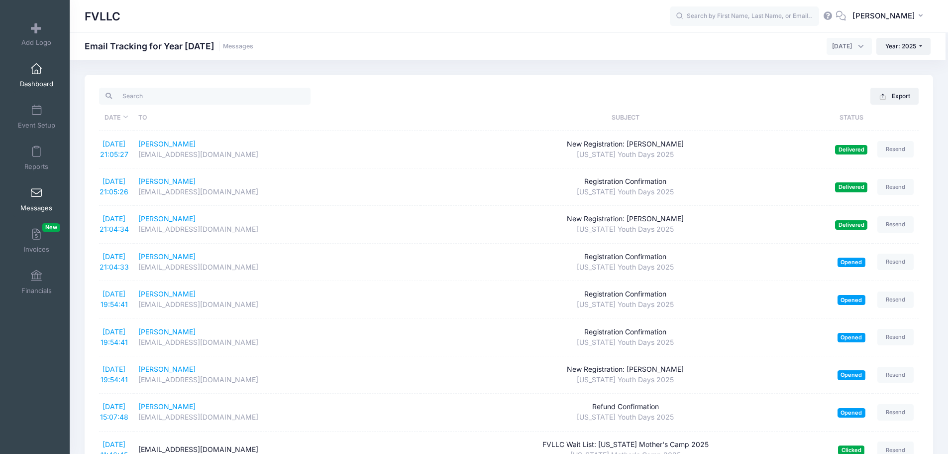
click at [36, 64] on span at bounding box center [36, 69] width 0 height 11
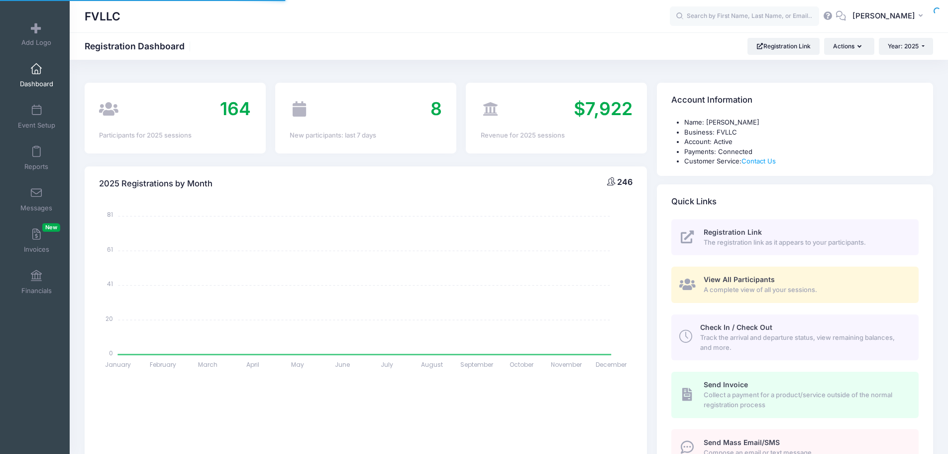
select select
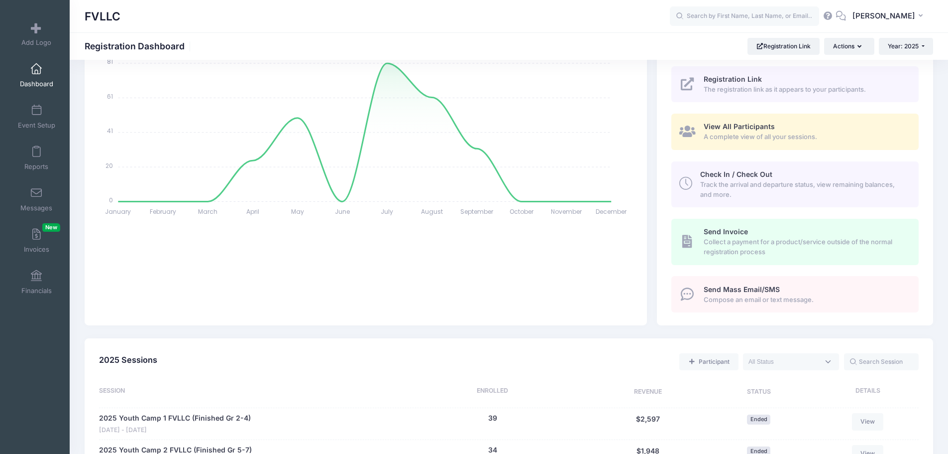
scroll to position [299, 0]
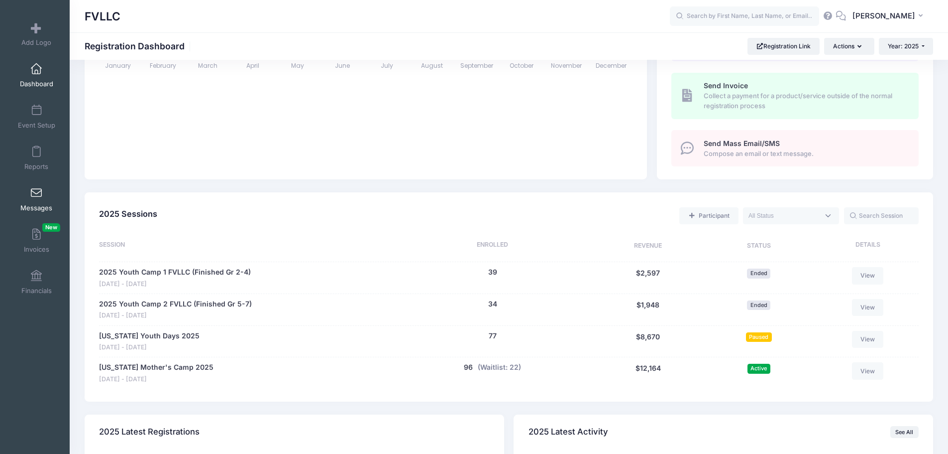
click at [40, 198] on link "Messages" at bounding box center [36, 199] width 47 height 35
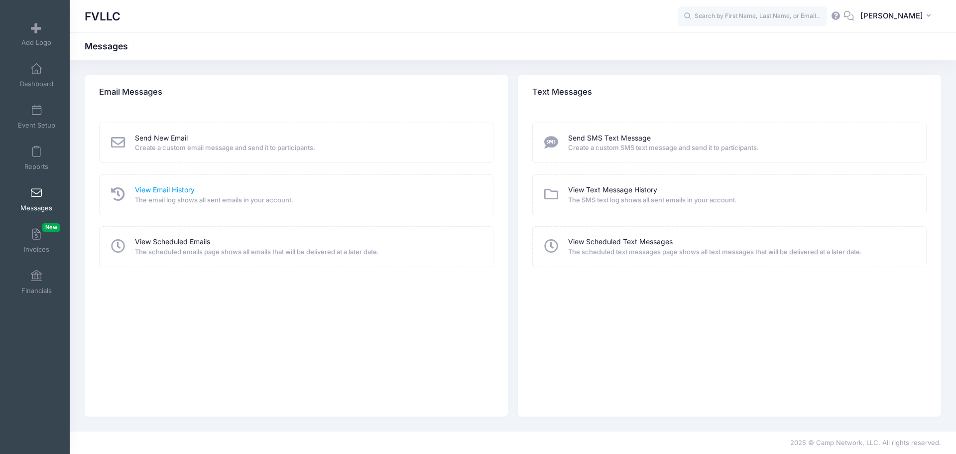
click at [162, 192] on link "View Email History" at bounding box center [165, 190] width 60 height 10
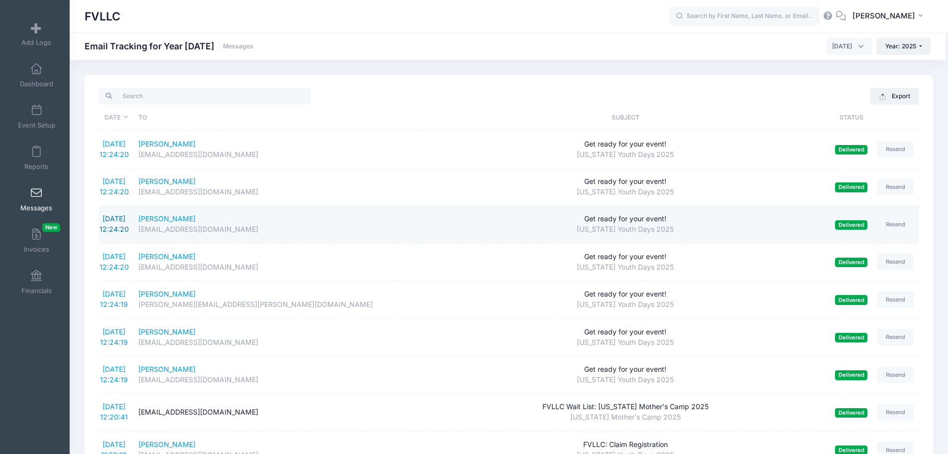
click at [118, 225] on link "9/29/2025 12:24:20" at bounding box center [114, 223] width 29 height 19
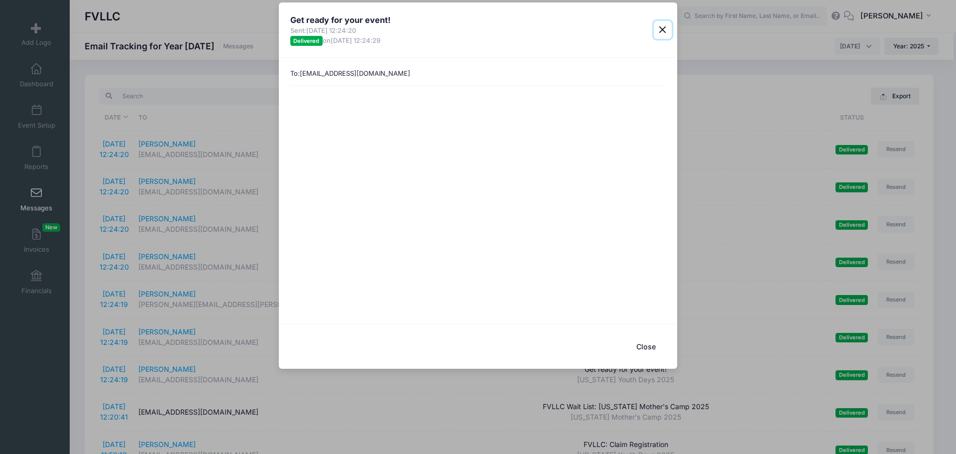
click at [661, 24] on button "Close" at bounding box center [663, 30] width 18 height 18
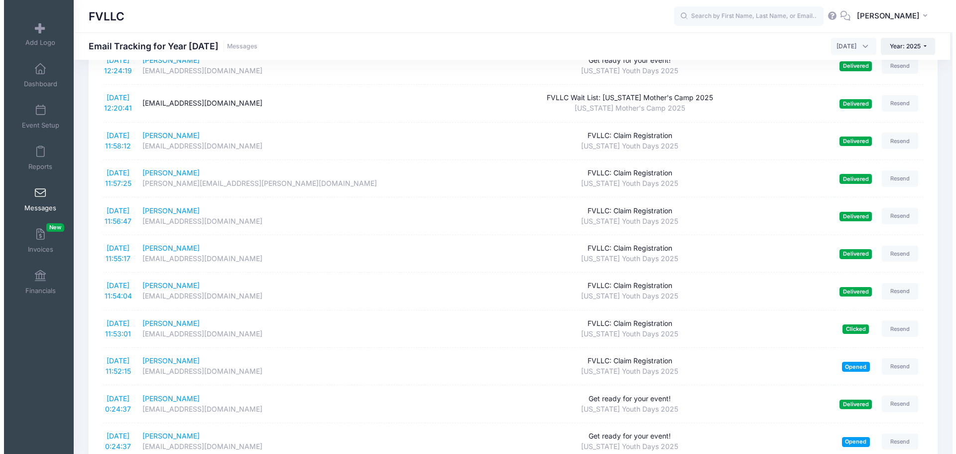
scroll to position [349, 0]
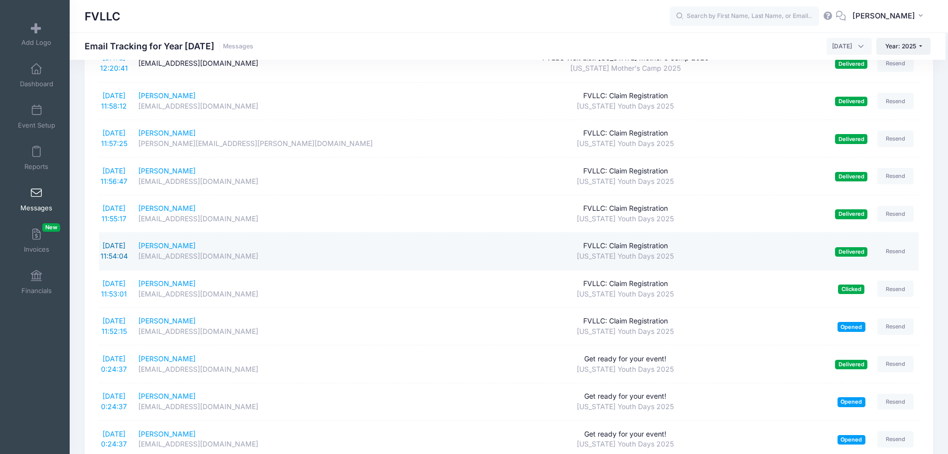
click at [107, 249] on link "9/29/2025 11:54:04" at bounding box center [114, 250] width 27 height 19
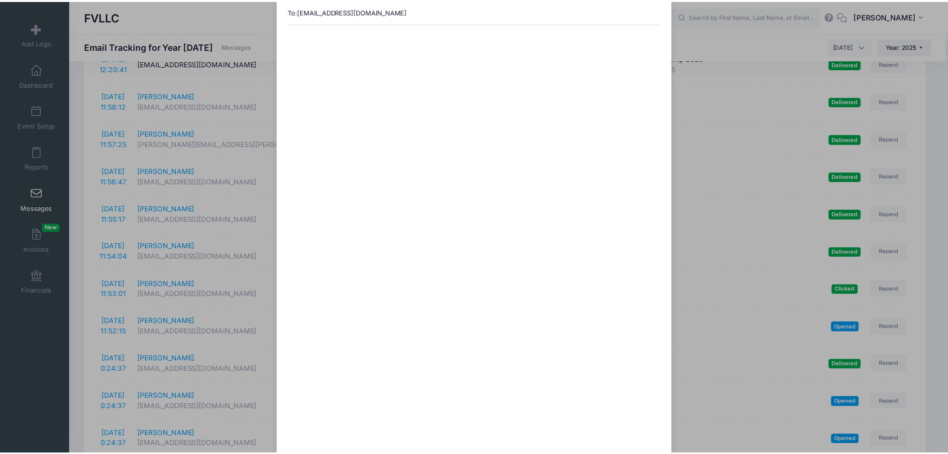
scroll to position [0, 0]
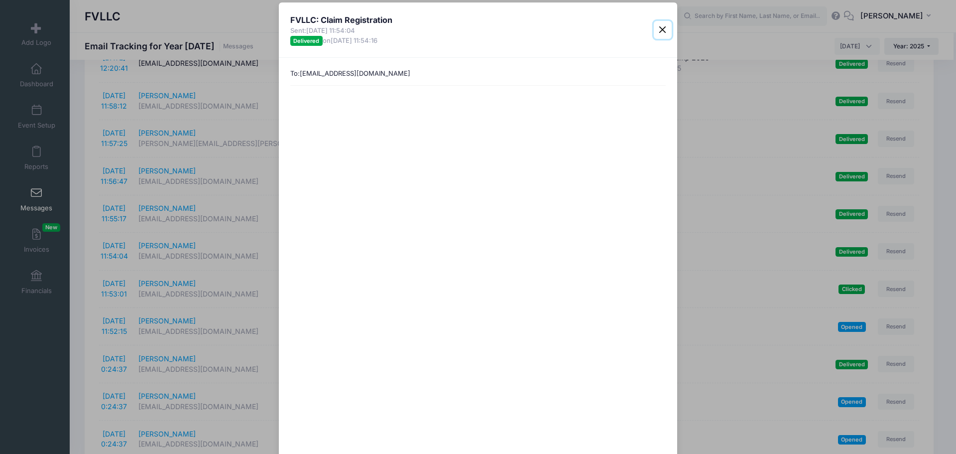
click at [662, 28] on button "Close" at bounding box center [663, 30] width 18 height 18
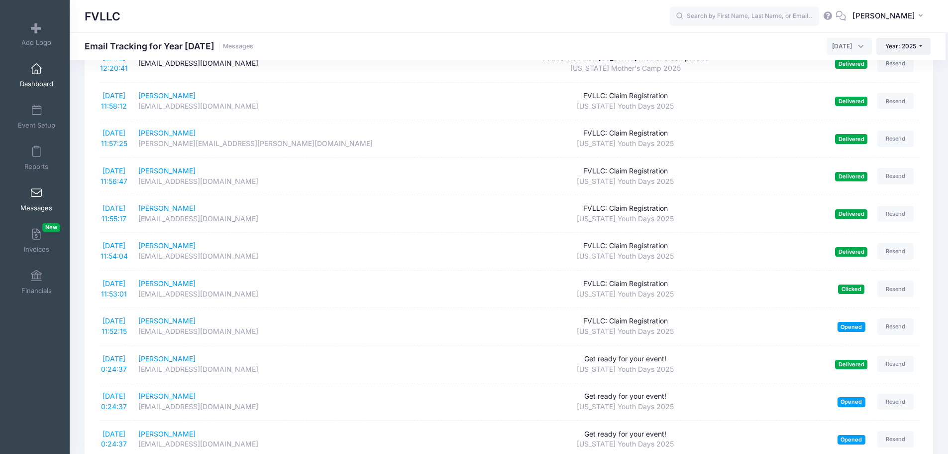
click at [36, 68] on span at bounding box center [36, 69] width 0 height 11
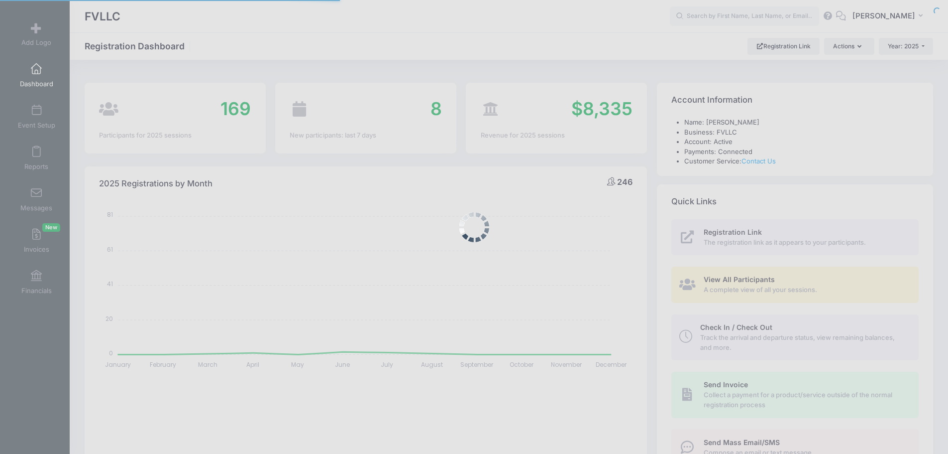
select select
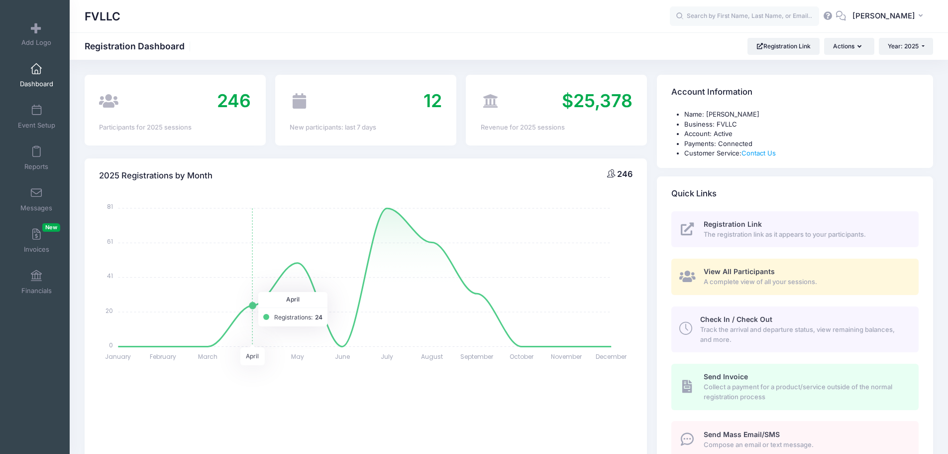
scroll to position [249, 0]
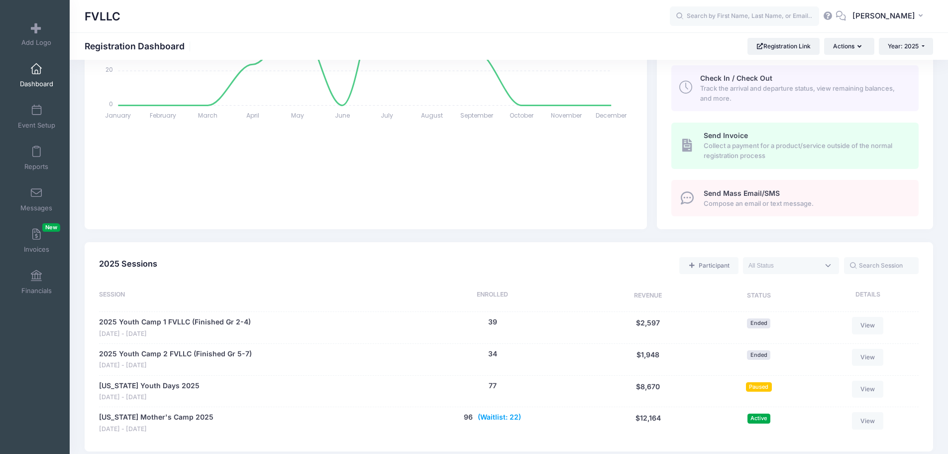
click at [500, 418] on button "(Waitlist: 22)" at bounding box center [499, 417] width 43 height 10
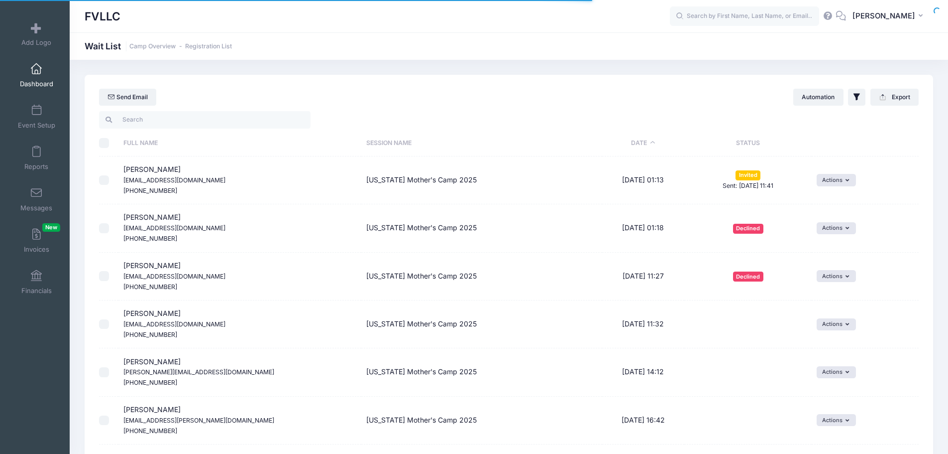
select select "50"
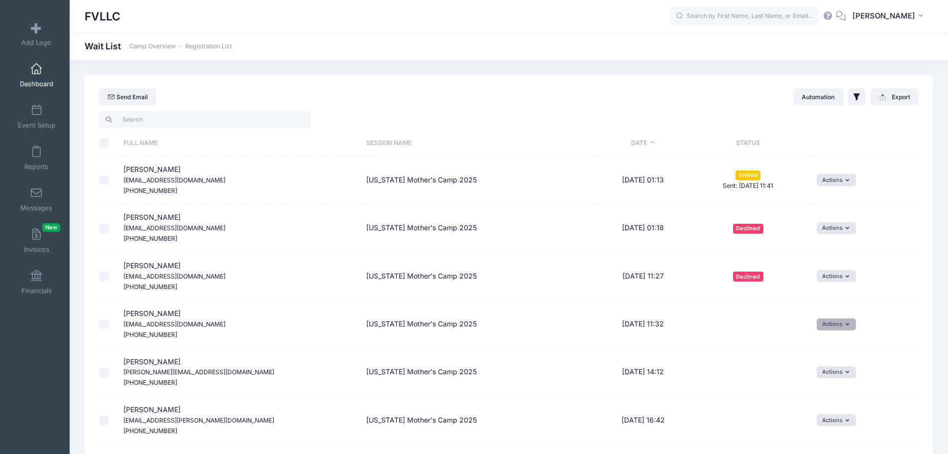
click at [850, 320] on button "Actions" at bounding box center [836, 324] width 39 height 12
click at [831, 346] on link "Invite" at bounding box center [829, 346] width 43 height 19
click at [619, 341] on select "1 2 3 4 5 6 7 8 9 10 11 12 13 14 15 16 17 18 19 20 21 22 23 24 25 26 27 28 29 3…" at bounding box center [602, 339] width 35 height 21
select select "2"
click at [589, 329] on select "1 2 3 4 5 6 7 8 9 10 11 12 13 14 15 16 17 18 19 20 21 22 23 24 25 26 27 28 29 3…" at bounding box center [602, 339] width 35 height 21
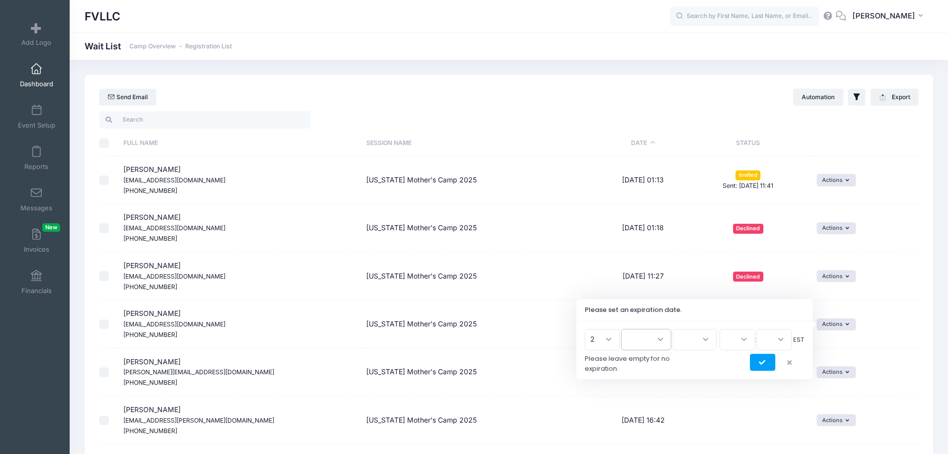
click at [662, 340] on select "Jan Feb Mar Apr May Jun Jul Aug Sep Oct Nov Dec" at bounding box center [646, 339] width 50 height 21
select select "9"
click at [626, 329] on select "Jan Feb Mar Apr May Jun Jul Aug Sep Oct Nov Dec" at bounding box center [646, 339] width 50 height 21
click at [703, 340] on select "2026 2025" at bounding box center [695, 339] width 44 height 21
select select "2025"
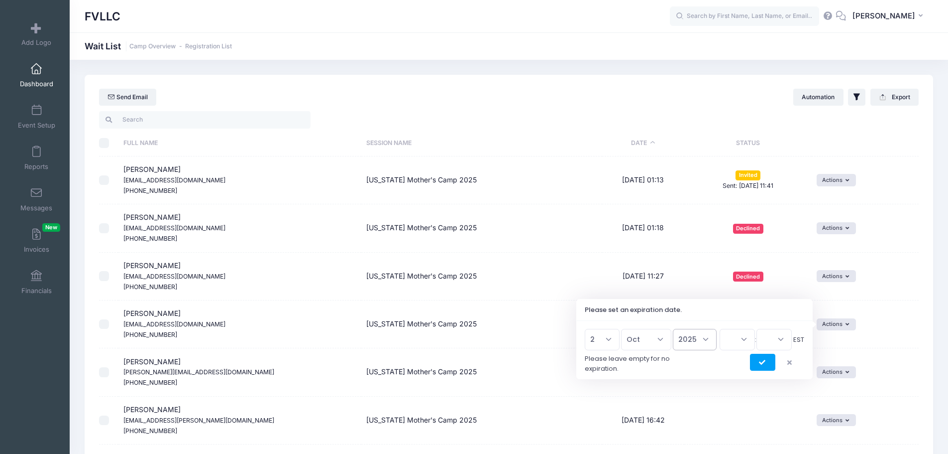
click at [673, 329] on select "2026 2025" at bounding box center [695, 339] width 44 height 21
click at [737, 339] on select "00 01 02 03 04 05 06 07 08 09 10 11 12 13 14 15 16 17 18 19 20 21 22 23" at bounding box center [737, 339] width 35 height 21
select select "23"
click at [720, 329] on select "00 01 02 03 04 05 06 07 08 09 10 11 12 13 14 15 16 17 18 19 20 21 22 23" at bounding box center [737, 339] width 35 height 21
click at [791, 341] on select "00 15 30 45" at bounding box center [774, 339] width 35 height 21
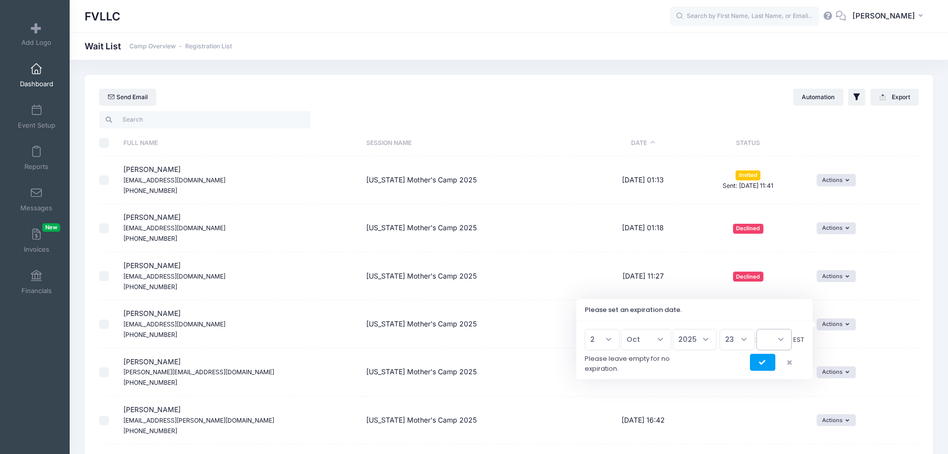
select select "45"
click at [757, 329] on select "00 15 30 45" at bounding box center [774, 339] width 35 height 21
click at [766, 362] on button "submit" at bounding box center [762, 362] width 25 height 17
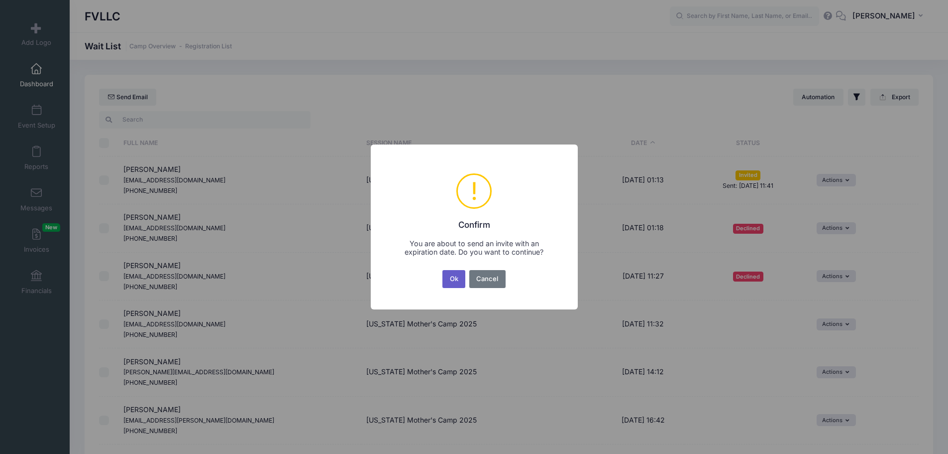
click at [449, 276] on button "Ok" at bounding box center [454, 279] width 23 height 18
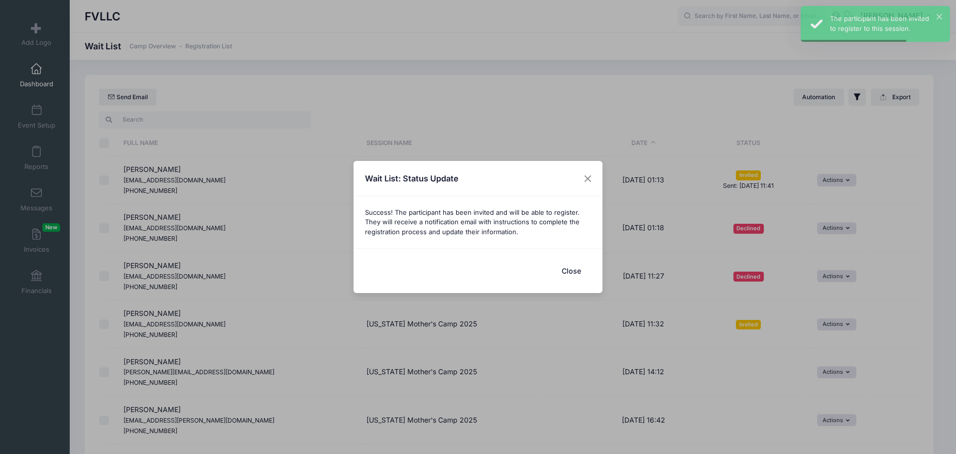
click at [570, 268] on button "Close" at bounding box center [571, 270] width 40 height 21
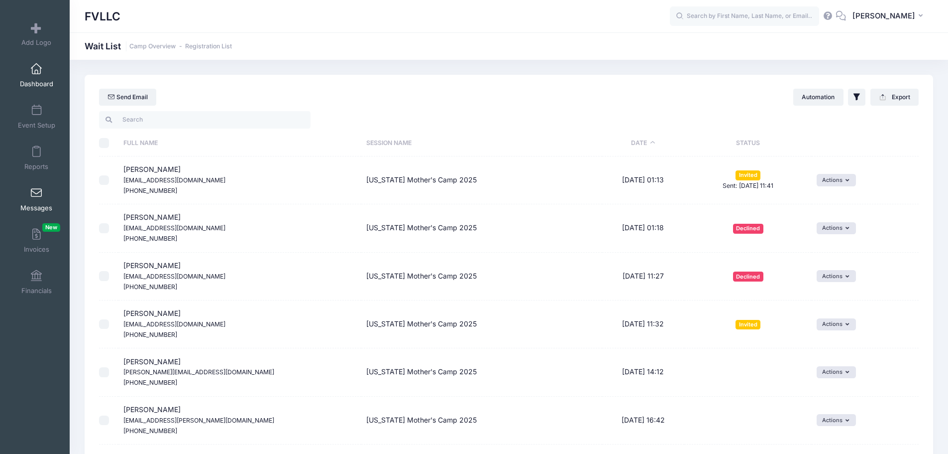
click at [40, 194] on link "Messages" at bounding box center [36, 199] width 47 height 35
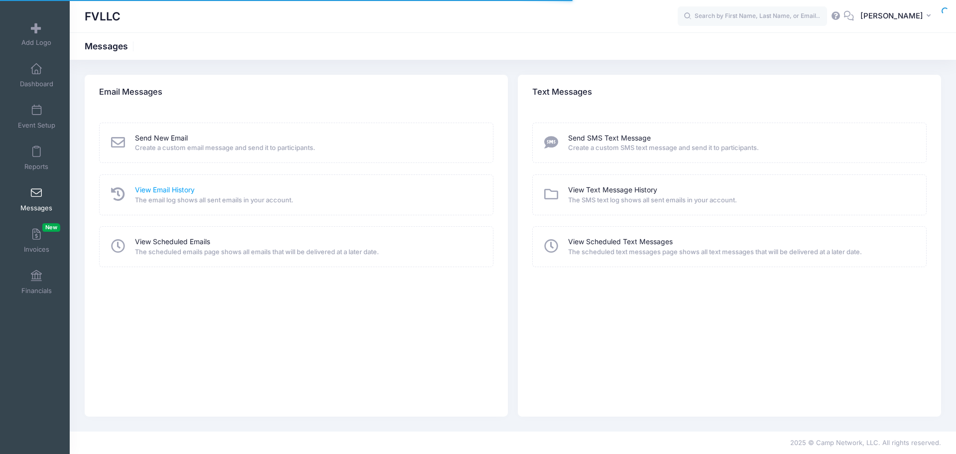
click at [188, 189] on link "View Email History" at bounding box center [165, 190] width 60 height 10
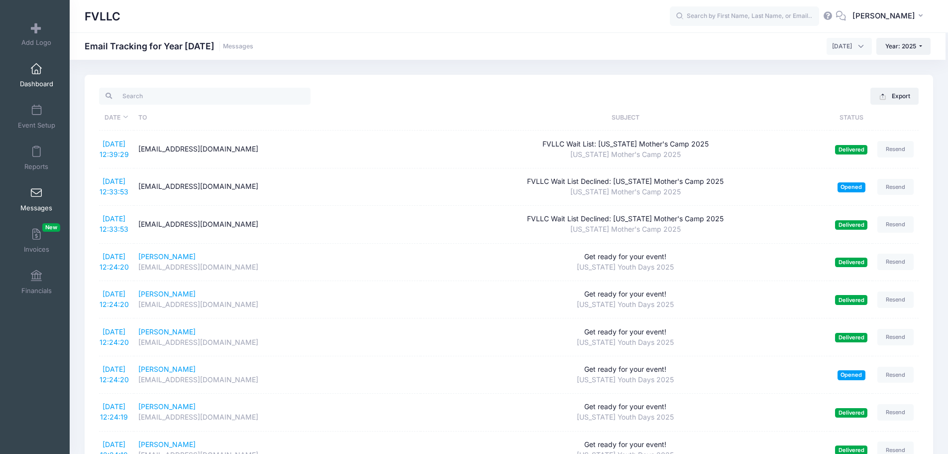
click at [25, 76] on link "Dashboard" at bounding box center [36, 75] width 47 height 35
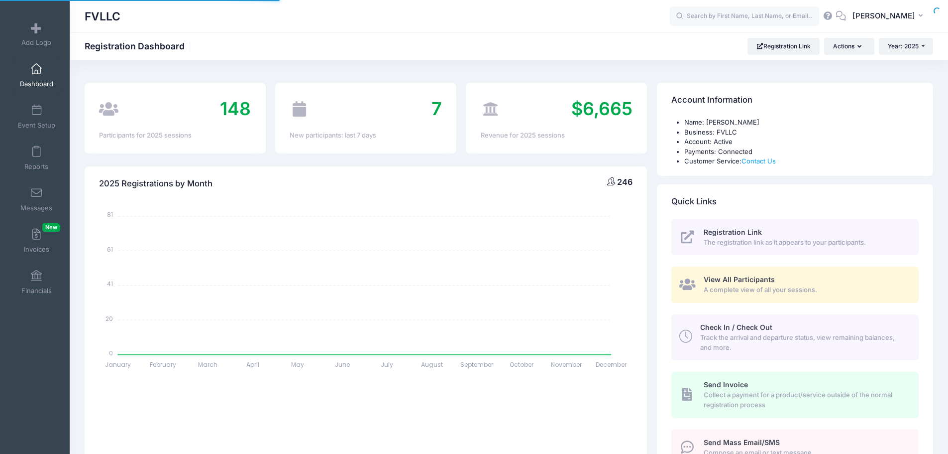
select select
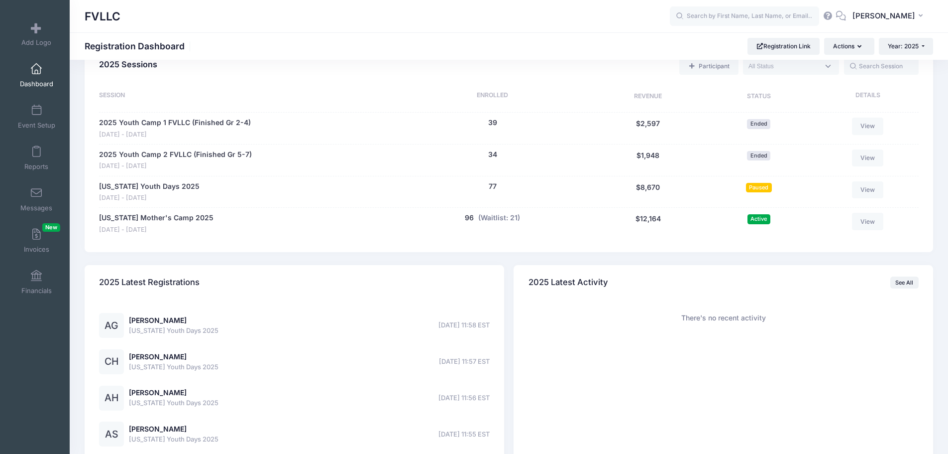
scroll to position [552, 0]
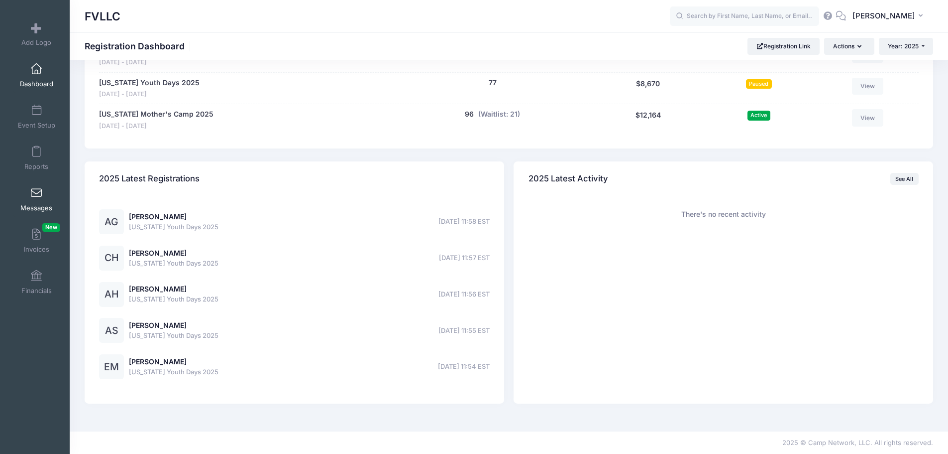
click at [40, 192] on link "Messages" at bounding box center [36, 199] width 47 height 35
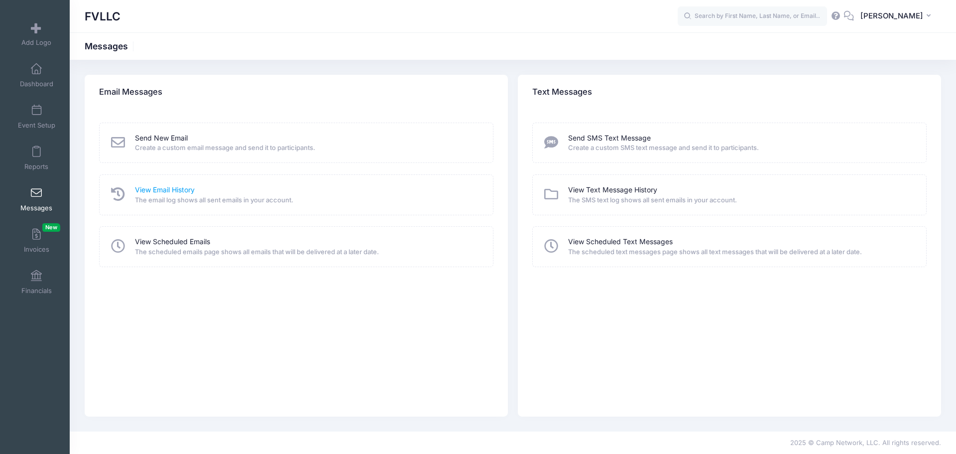
click at [156, 190] on link "View Email History" at bounding box center [165, 190] width 60 height 10
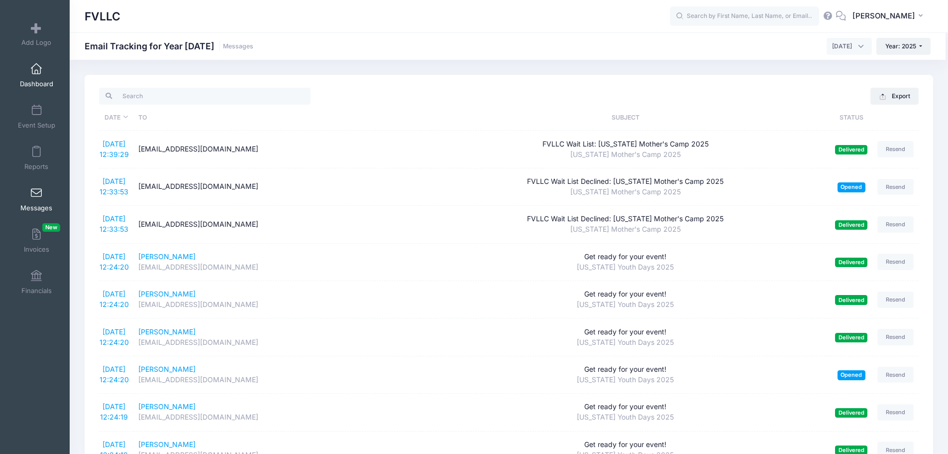
click at [36, 64] on span at bounding box center [36, 69] width 0 height 11
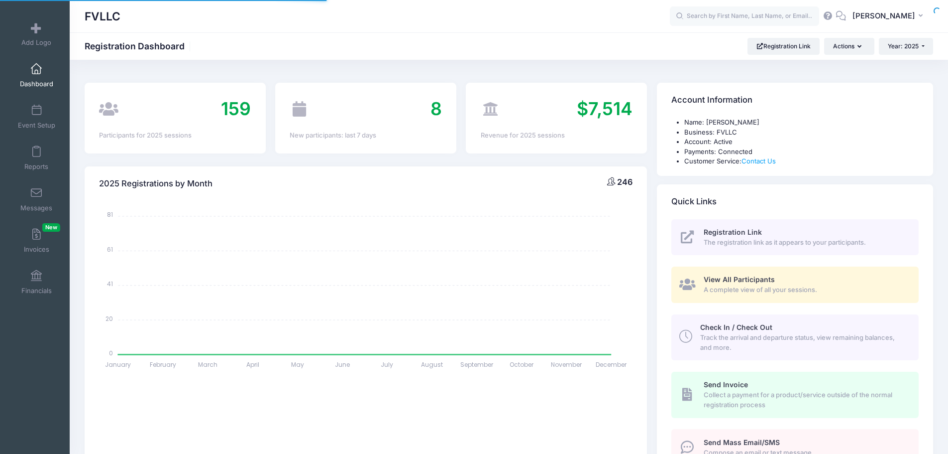
select select
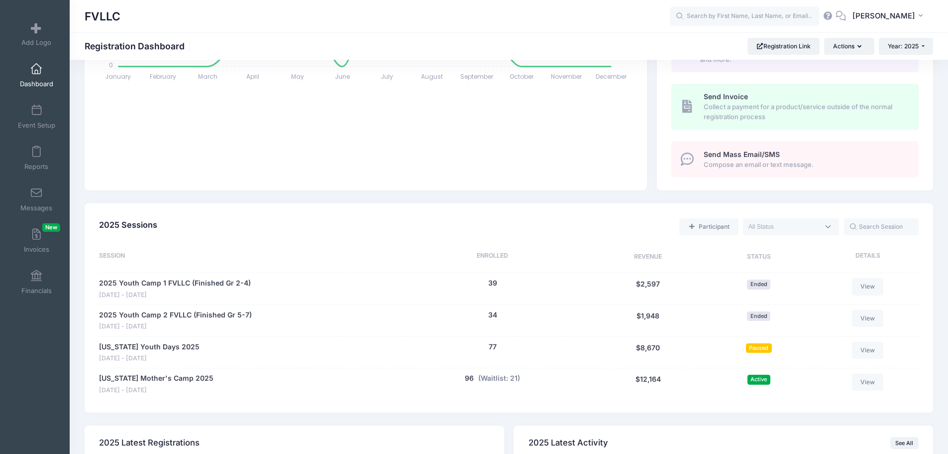
scroll to position [448, 0]
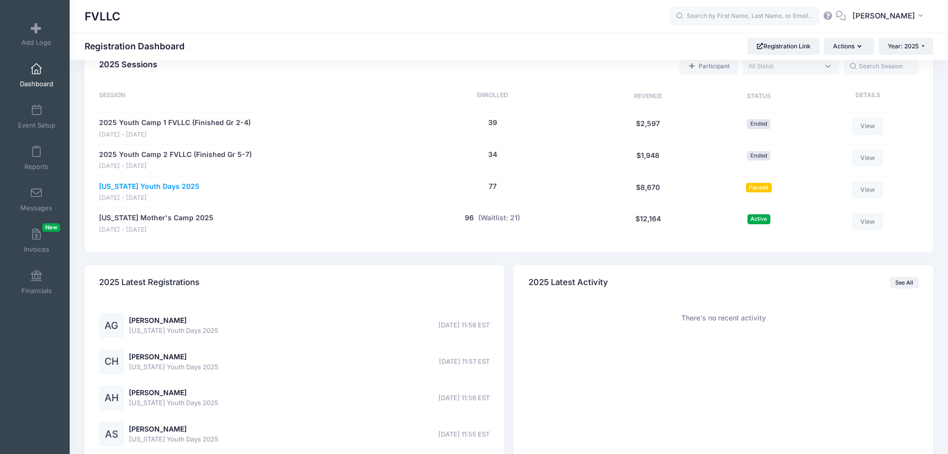
click at [178, 186] on link "[US_STATE] Youth Days 2025" at bounding box center [149, 186] width 101 height 10
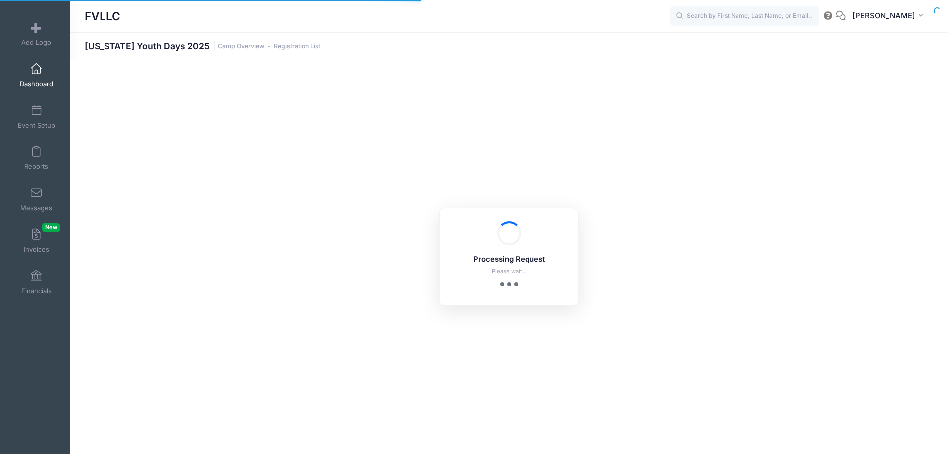
select select "10"
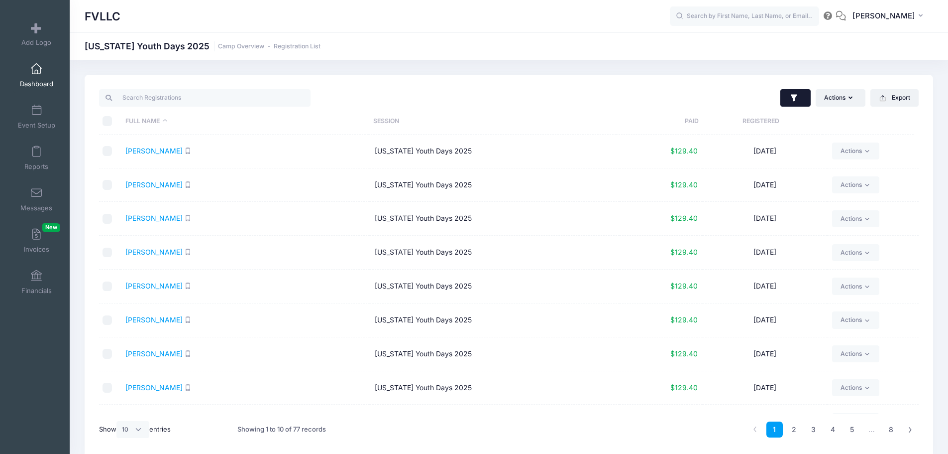
click at [794, 102] on icon "button" at bounding box center [795, 98] width 10 height 10
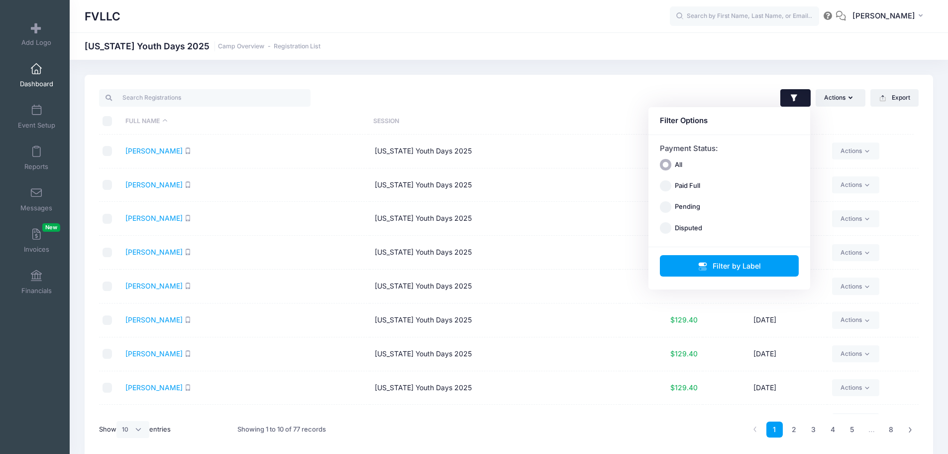
click at [693, 186] on label "Paid Full" at bounding box center [687, 186] width 25 height 10
click at [672, 186] on input "Paid Full" at bounding box center [665, 185] width 11 height 11
radio input "true"
click at [689, 205] on label "Pending" at bounding box center [687, 207] width 25 height 10
click at [672, 205] on input "Pending" at bounding box center [665, 206] width 11 height 11
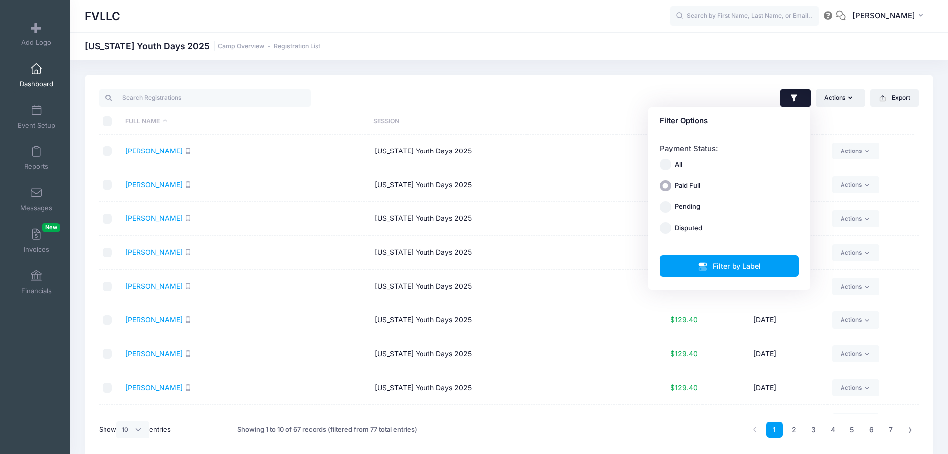
radio input "true"
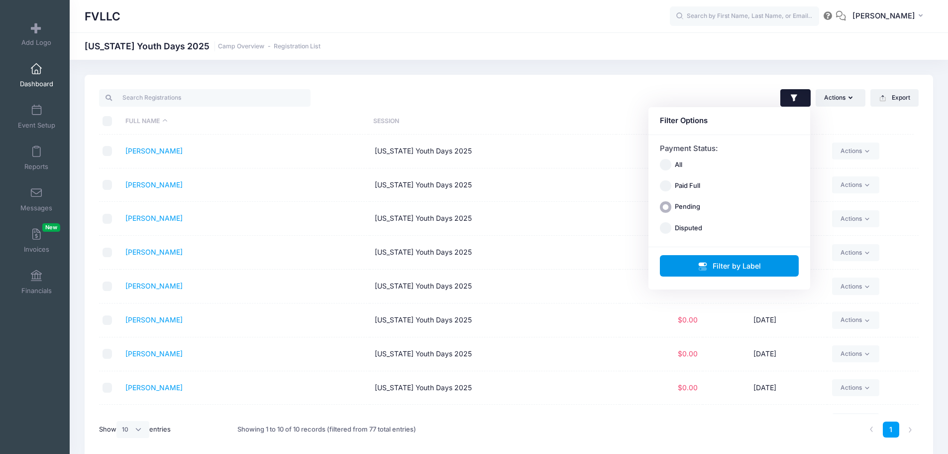
click at [735, 262] on button "Filter by Label" at bounding box center [729, 265] width 139 height 21
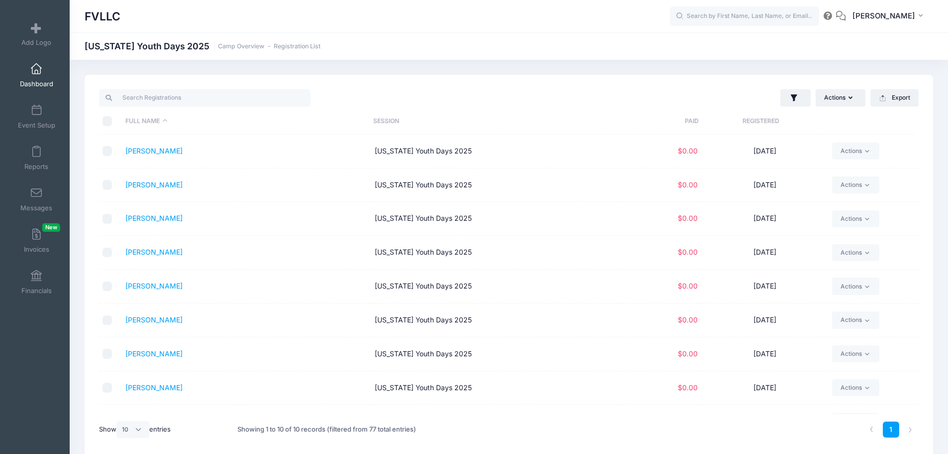
click at [33, 78] on link "Dashboard" at bounding box center [36, 75] width 47 height 35
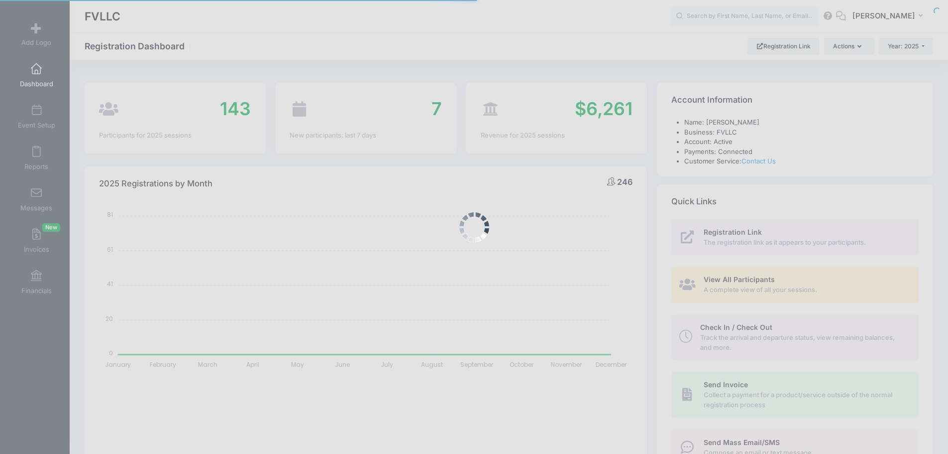
select select
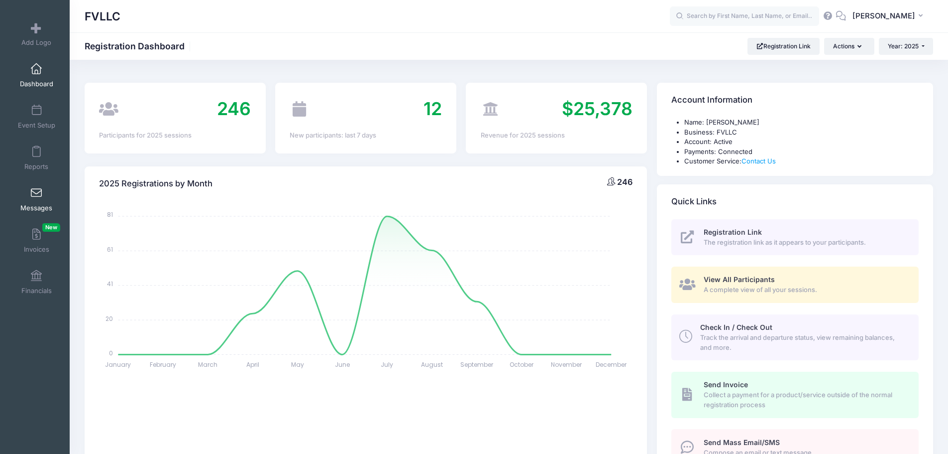
click at [36, 192] on span at bounding box center [36, 193] width 0 height 11
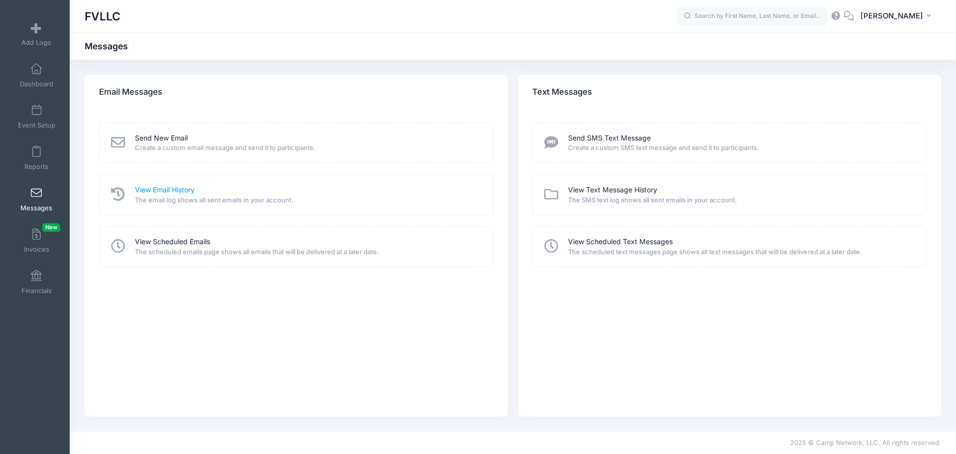
click at [142, 185] on link "View Email History" at bounding box center [165, 190] width 60 height 10
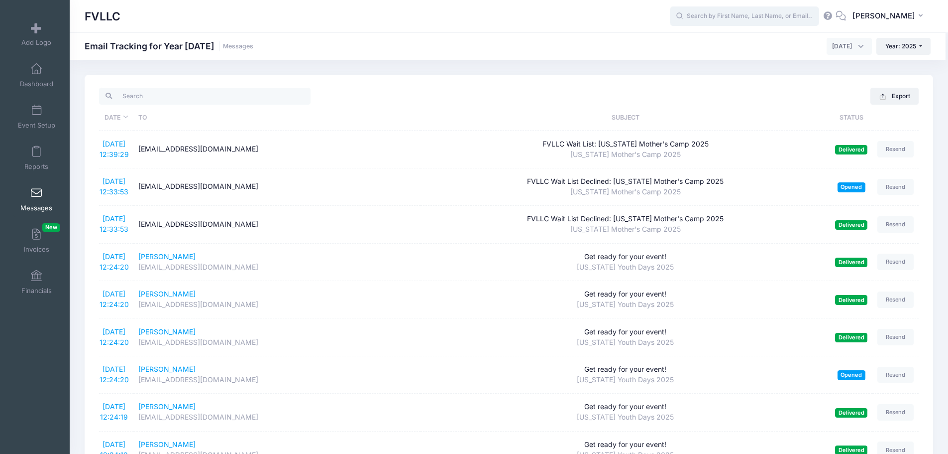
click at [731, 16] on input "text" at bounding box center [744, 16] width 149 height 20
click at [716, 46] on p "Madel yn [PERSON_NAME]" at bounding box center [764, 42] width 164 height 10
type input "[PERSON_NAME] ([US_STATE] Youth Days 2025, [DATE])"
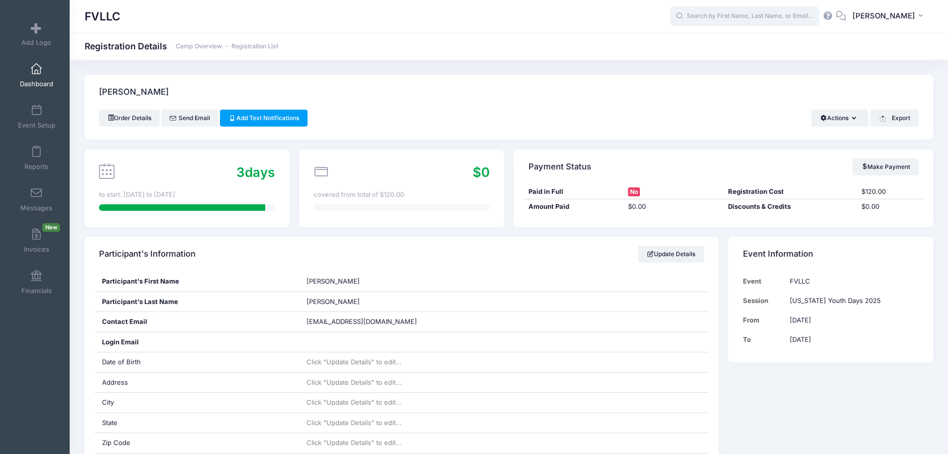
click at [709, 17] on input "text" at bounding box center [744, 16] width 149 height 20
click at [712, 40] on p "Drew Jacobson" at bounding box center [764, 42] width 164 height 10
type input "Drew Jacobson (Montana Youth Days 2025, Oct-03, 2025)"
click at [35, 79] on link "Dashboard" at bounding box center [36, 75] width 47 height 35
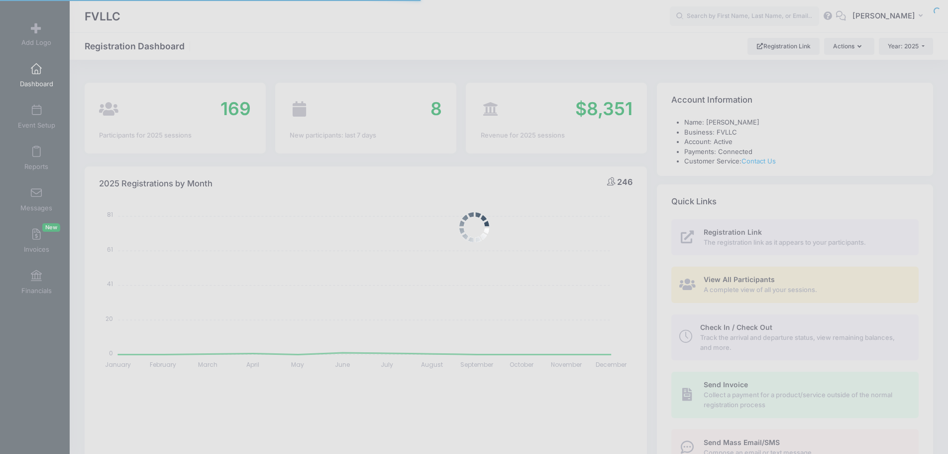
select select
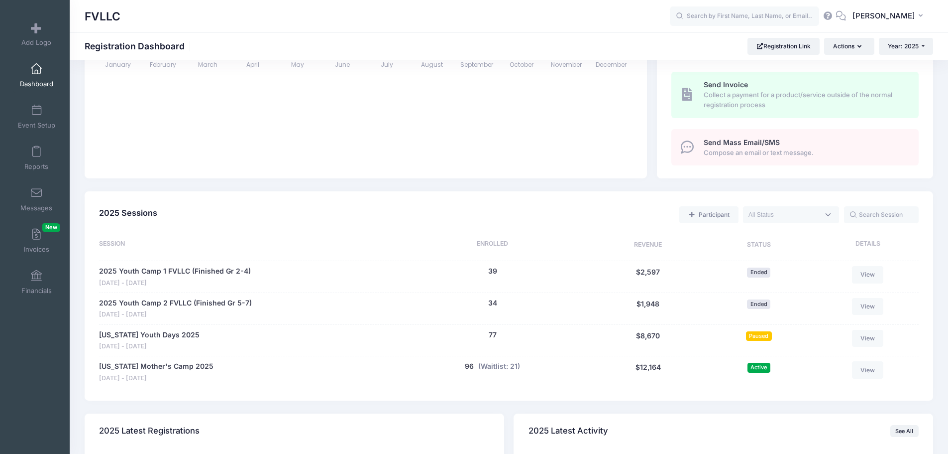
scroll to position [299, 0]
click at [150, 337] on link "[US_STATE] Youth Days 2025" at bounding box center [149, 336] width 101 height 10
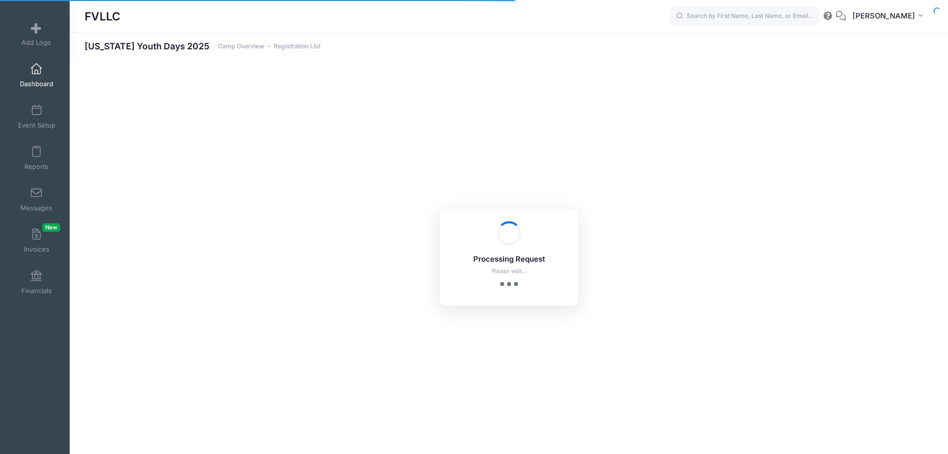
select select "10"
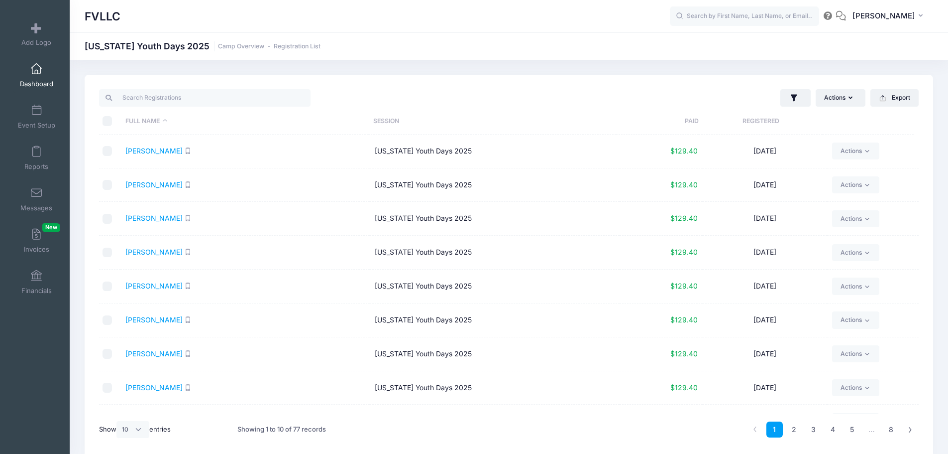
click at [34, 80] on span "Dashboard" at bounding box center [36, 84] width 33 height 8
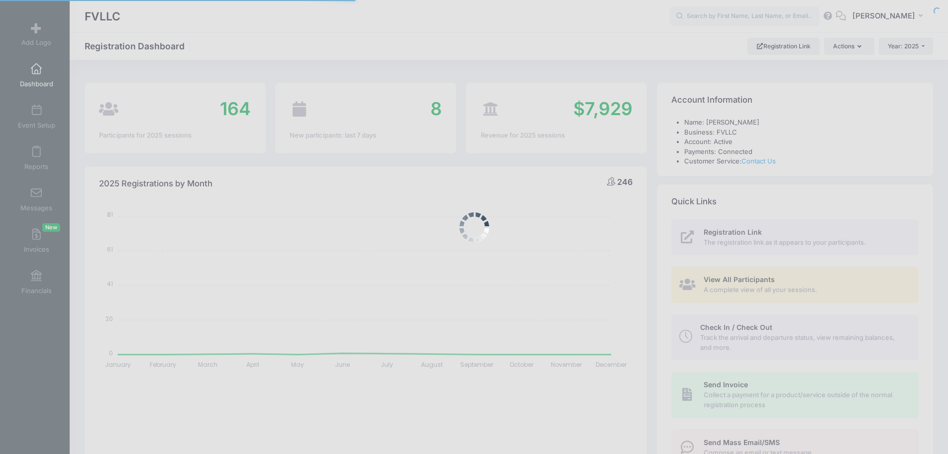
select select
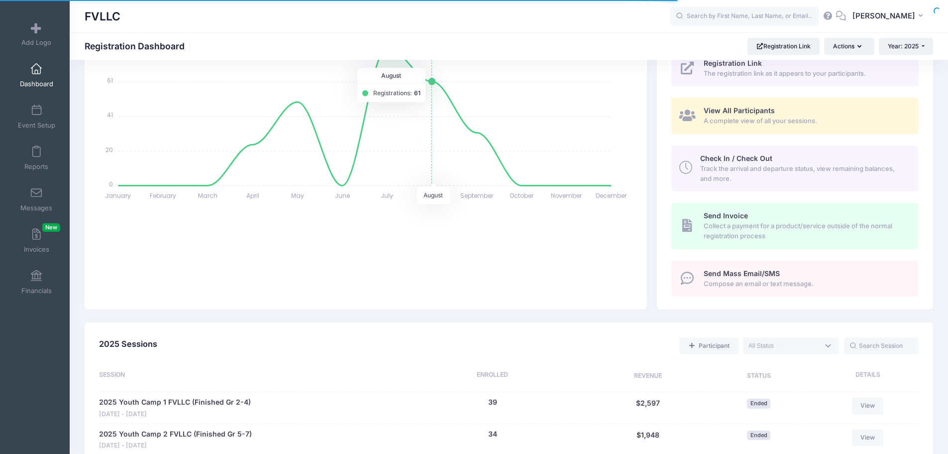
scroll to position [249, 0]
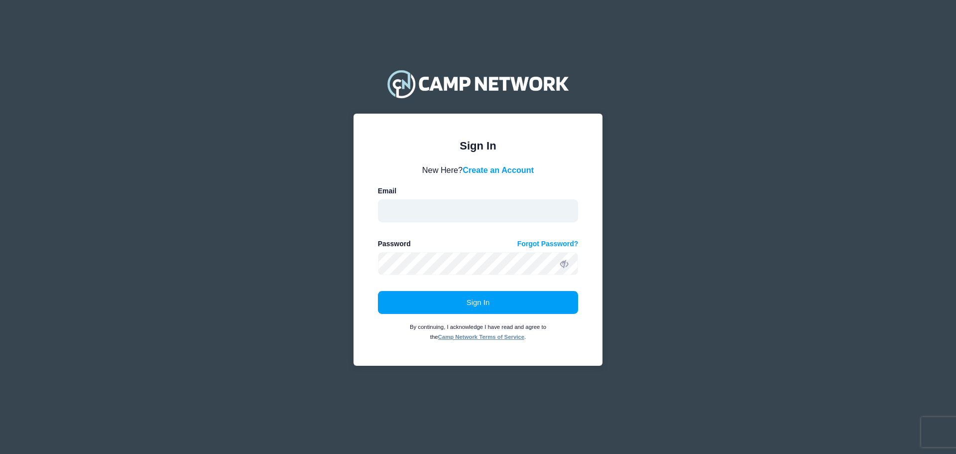
type input "gregjacobson111@gmail.com"
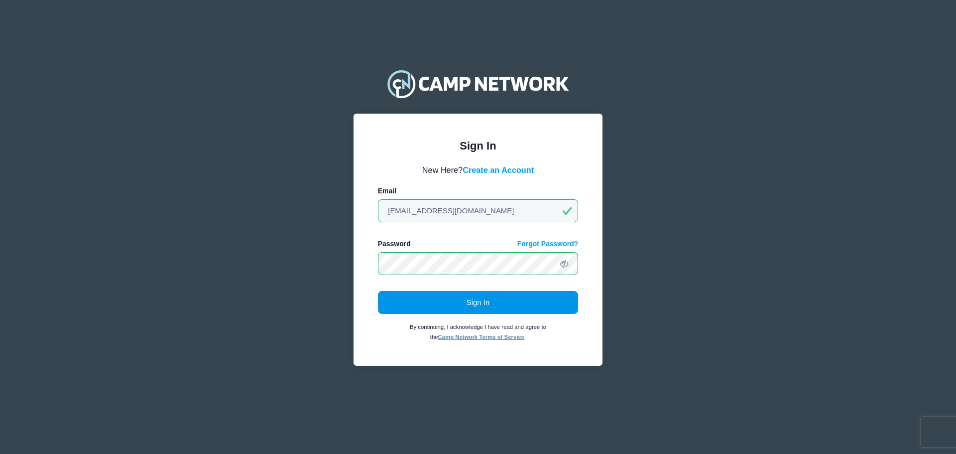
click at [473, 303] on button "Sign In" at bounding box center [478, 302] width 201 height 23
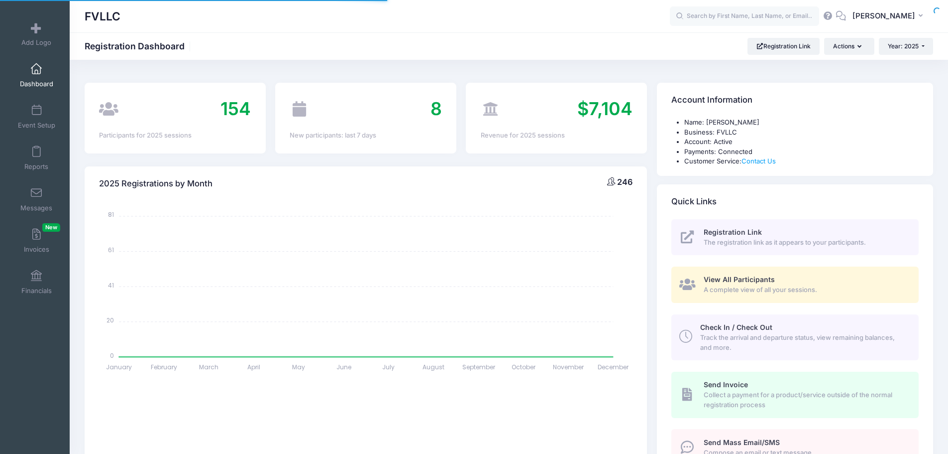
select select
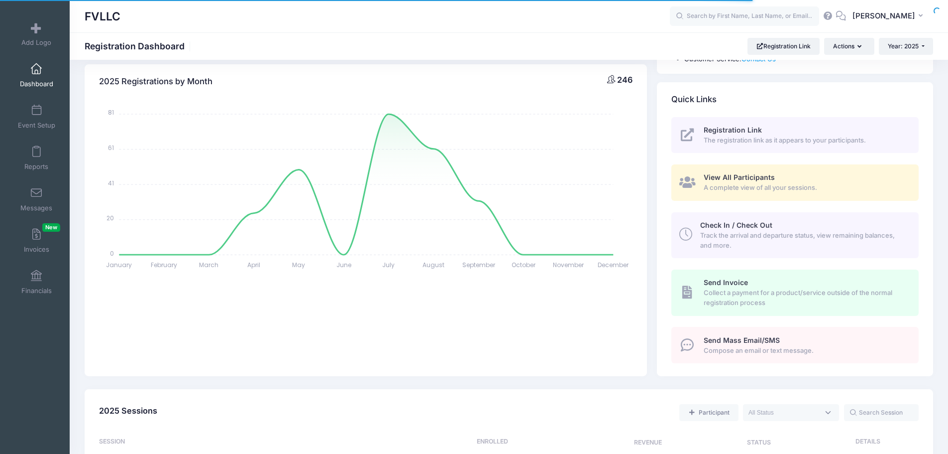
scroll to position [249, 0]
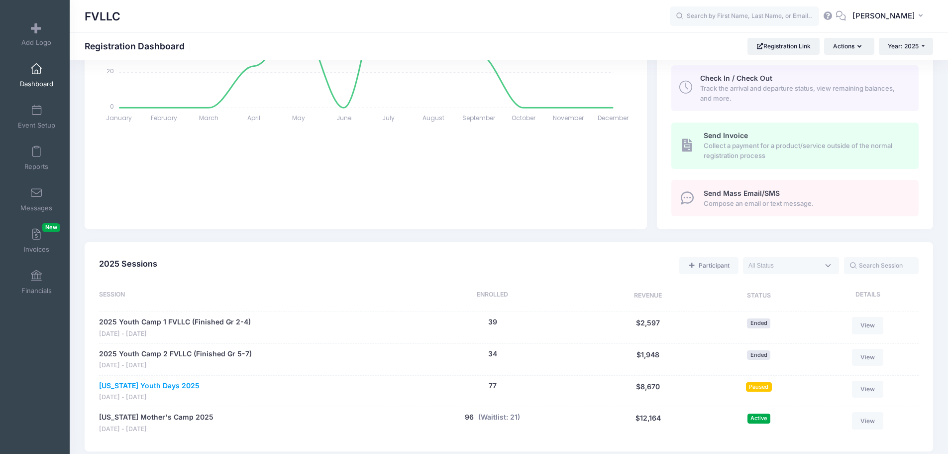
click at [154, 382] on link "[US_STATE] Youth Days 2025" at bounding box center [149, 385] width 101 height 10
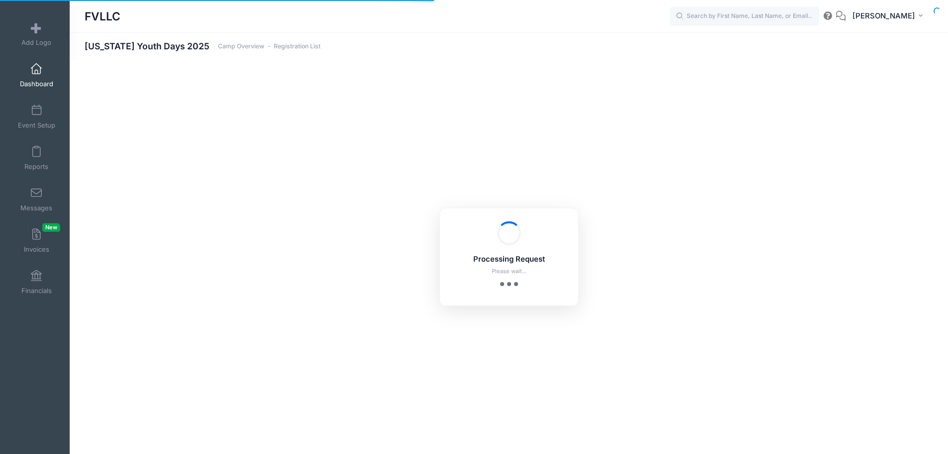
select select "10"
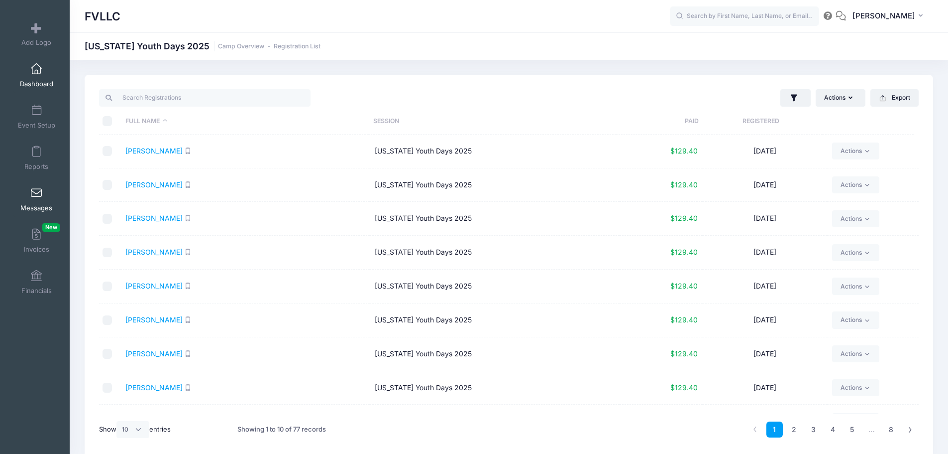
click at [40, 196] on link "Messages" at bounding box center [36, 199] width 47 height 35
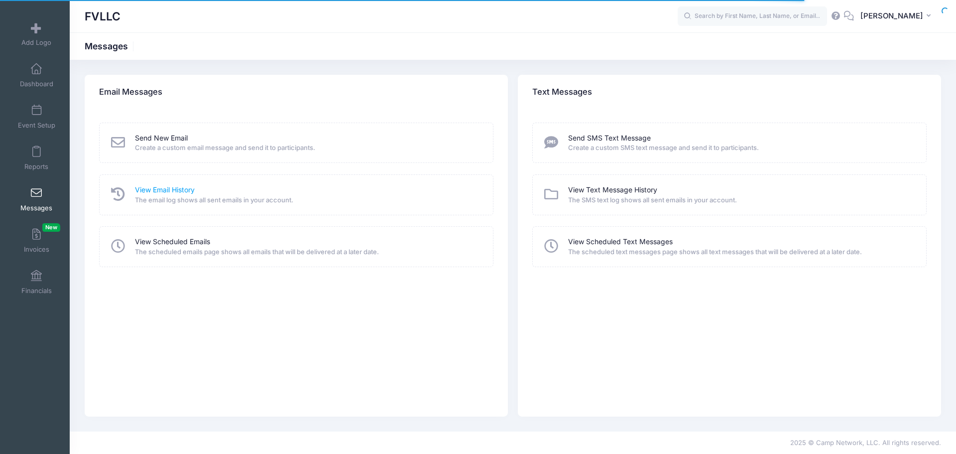
click at [163, 192] on link "View Email History" at bounding box center [165, 190] width 60 height 10
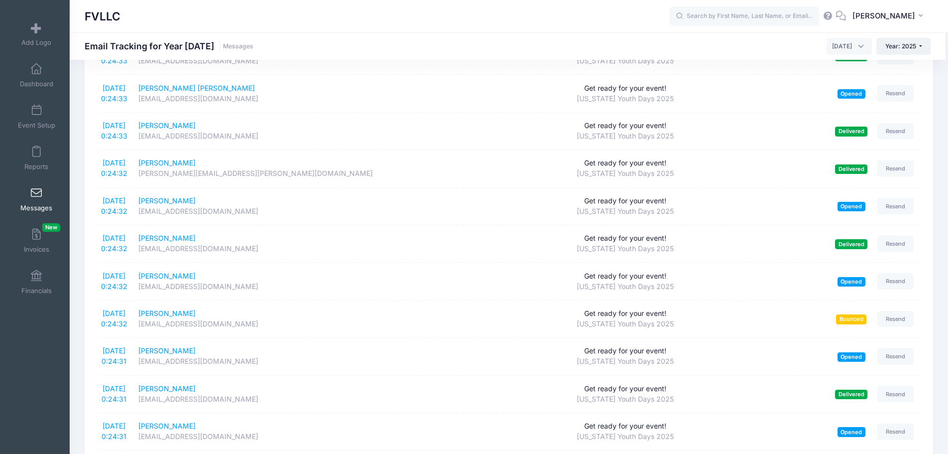
scroll to position [1636, 0]
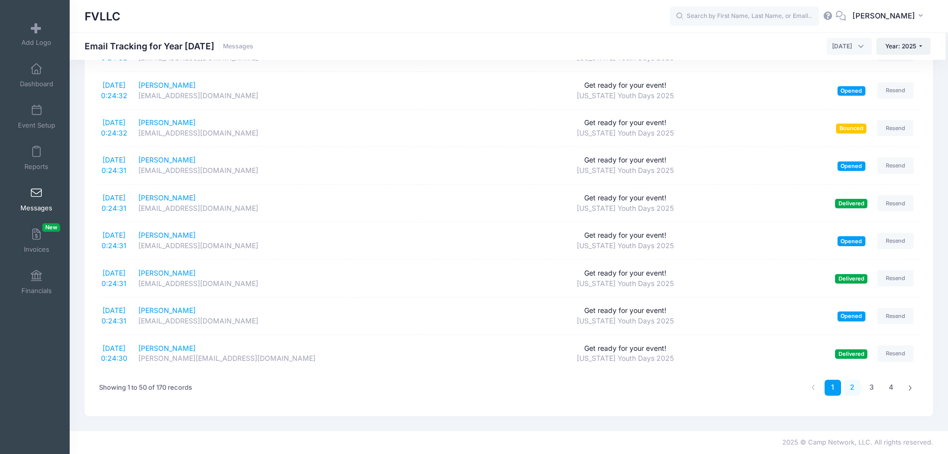
click at [857, 390] on link "2" at bounding box center [852, 387] width 16 height 16
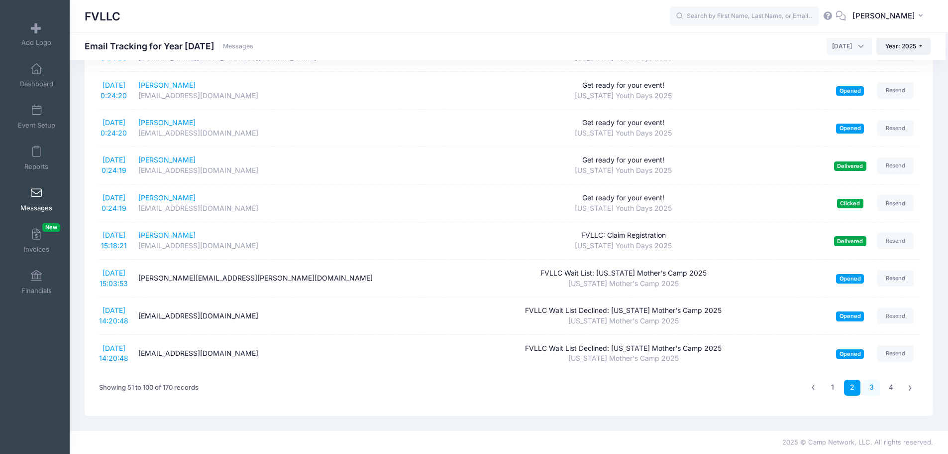
click at [872, 391] on link "3" at bounding box center [872, 387] width 16 height 16
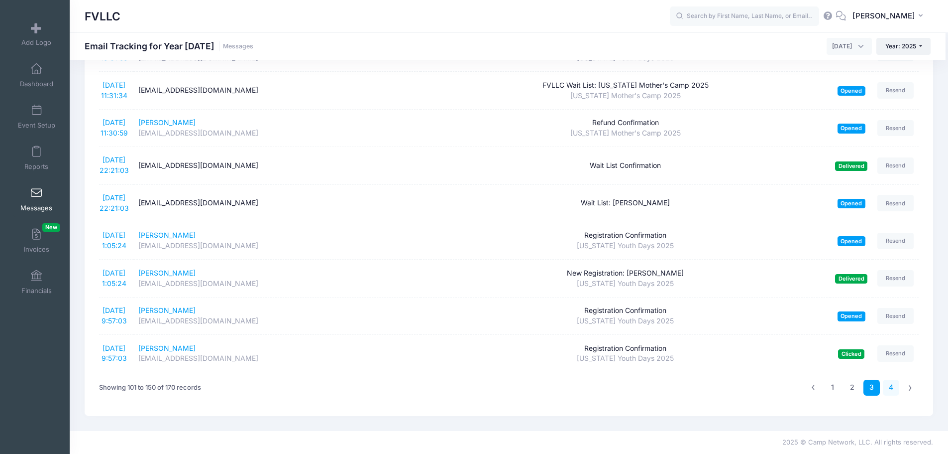
click at [893, 387] on link "4" at bounding box center [891, 387] width 16 height 16
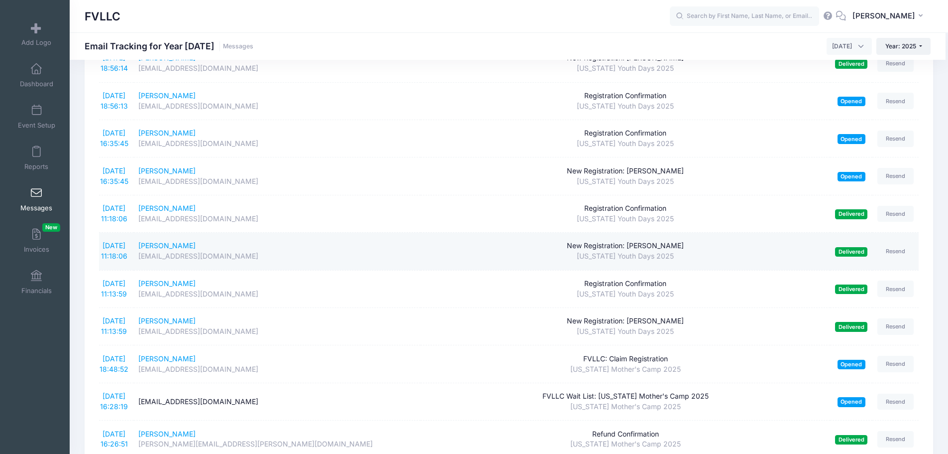
scroll to position [260, 0]
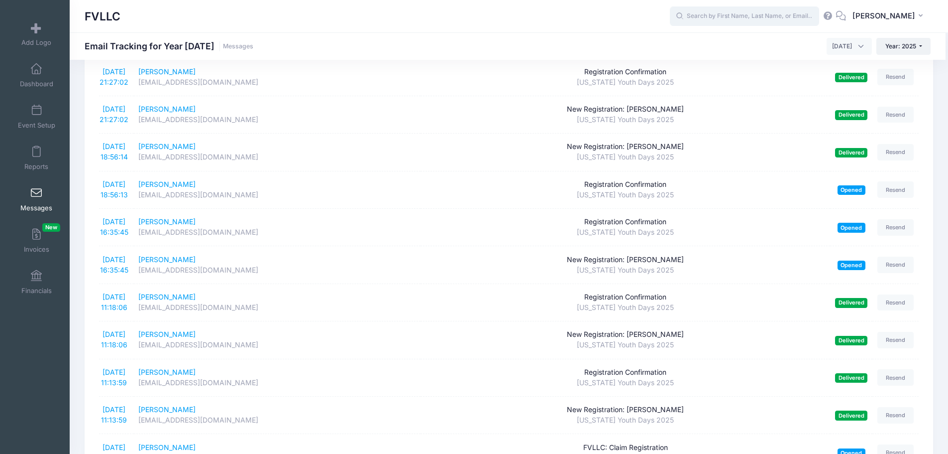
click at [710, 17] on input "text" at bounding box center [744, 16] width 149 height 20
click at [706, 39] on p "Drew Jacobson" at bounding box center [764, 42] width 164 height 10
type input "Drew Jacobson (Montana Youth Days 2025, Oct-03, 2025)"
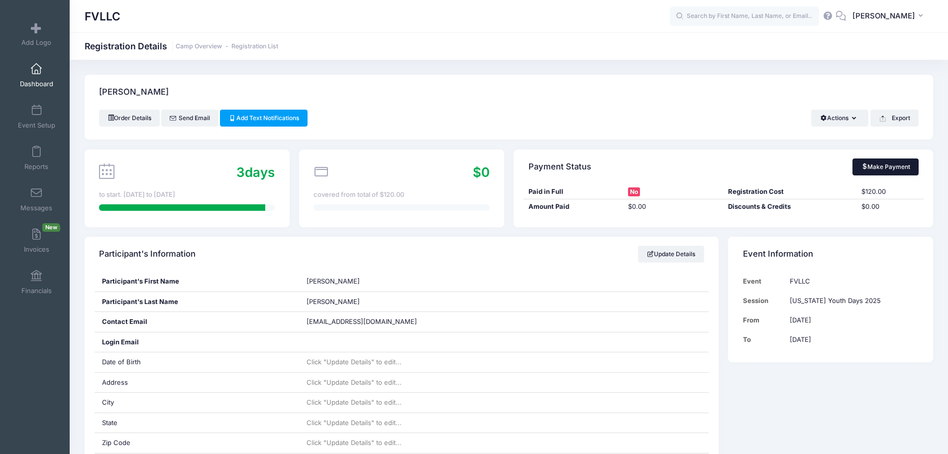
click at [891, 168] on link "Make Payment" at bounding box center [886, 166] width 66 height 17
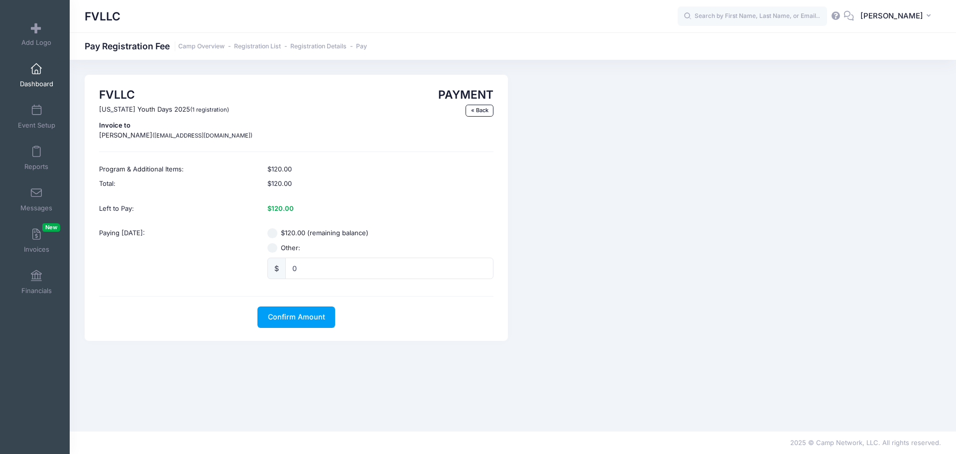
click at [276, 232] on input "$120.00 (remaining balance)" at bounding box center [272, 233] width 10 height 10
radio input "true"
click at [298, 319] on span "Confirm Amount" at bounding box center [296, 316] width 57 height 8
click at [300, 318] on button "Pay with Card" at bounding box center [296, 316] width 68 height 21
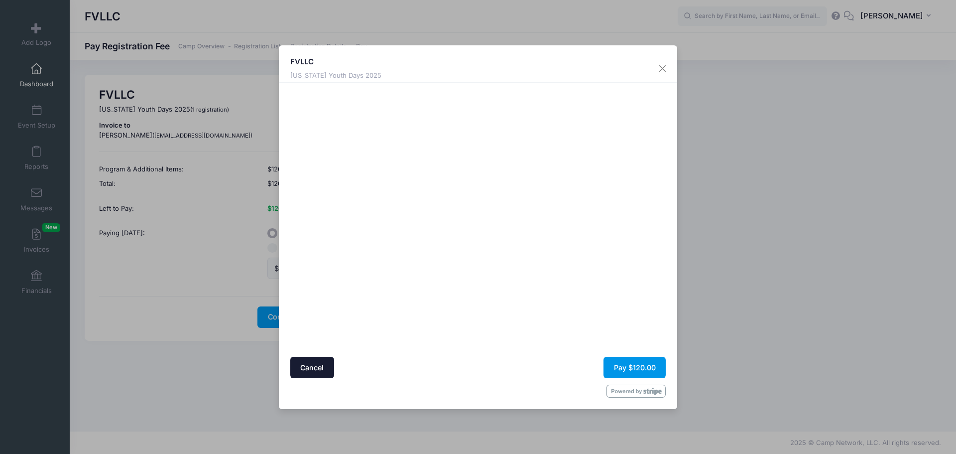
click at [622, 367] on button "Pay $120.00" at bounding box center [634, 366] width 62 height 21
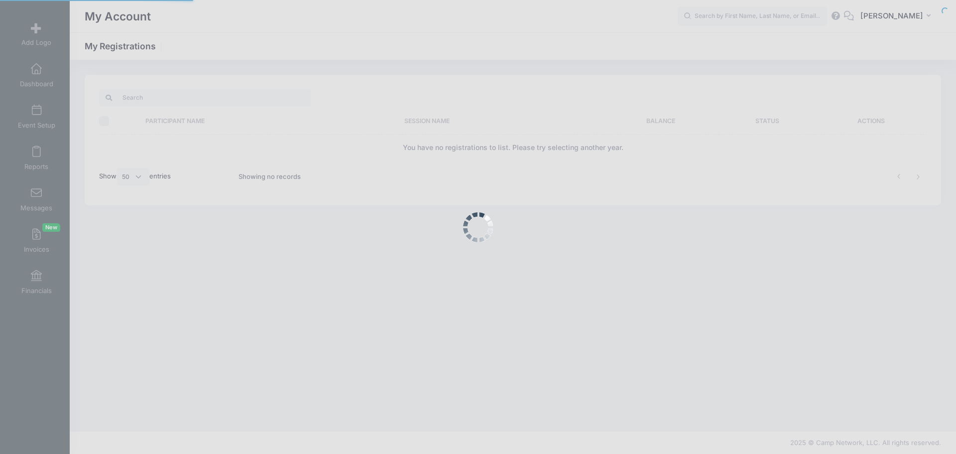
select select "50"
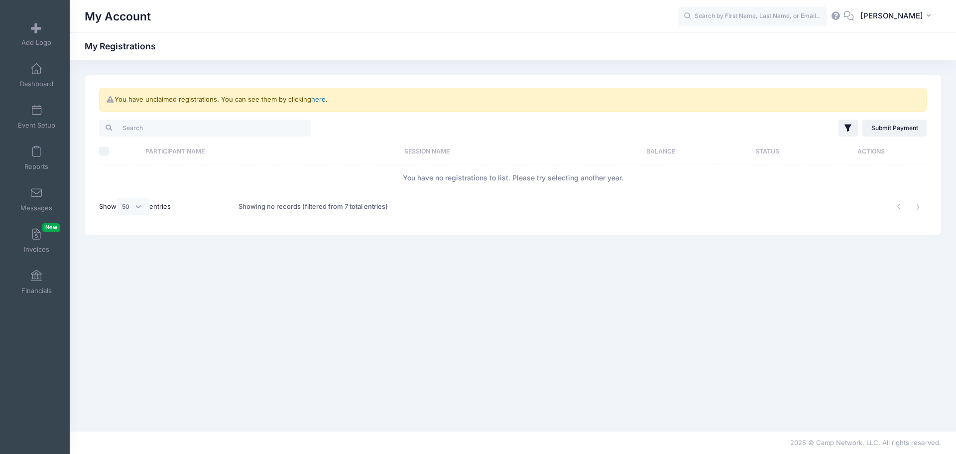
click at [318, 100] on link "here" at bounding box center [318, 99] width 14 height 8
click at [320, 97] on link "here" at bounding box center [318, 99] width 14 height 8
click at [320, 100] on link "here" at bounding box center [318, 99] width 14 height 8
click at [784, 14] on input "text" at bounding box center [752, 16] width 149 height 20
click at [739, 41] on p "Mad elyn Jacobson" at bounding box center [771, 42] width 164 height 10
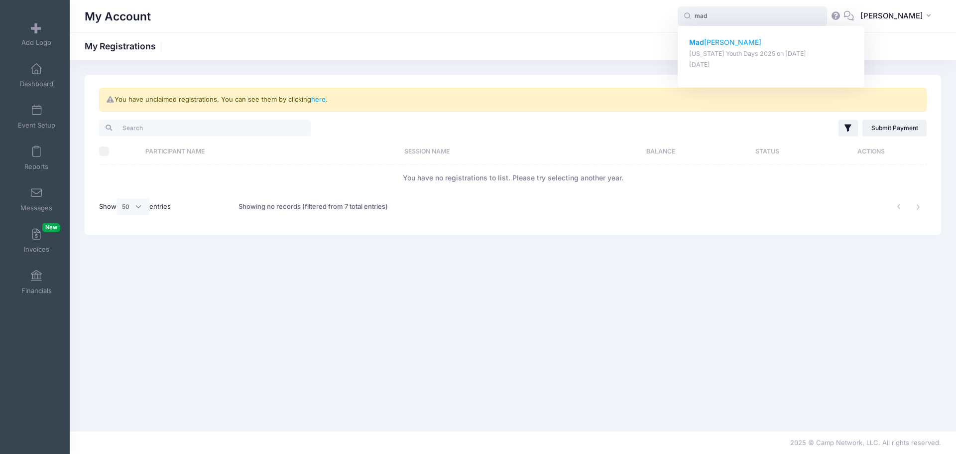
type input "Madelyn Jacobson (Montana Youth Days 2025, Oct-03, 2025)"
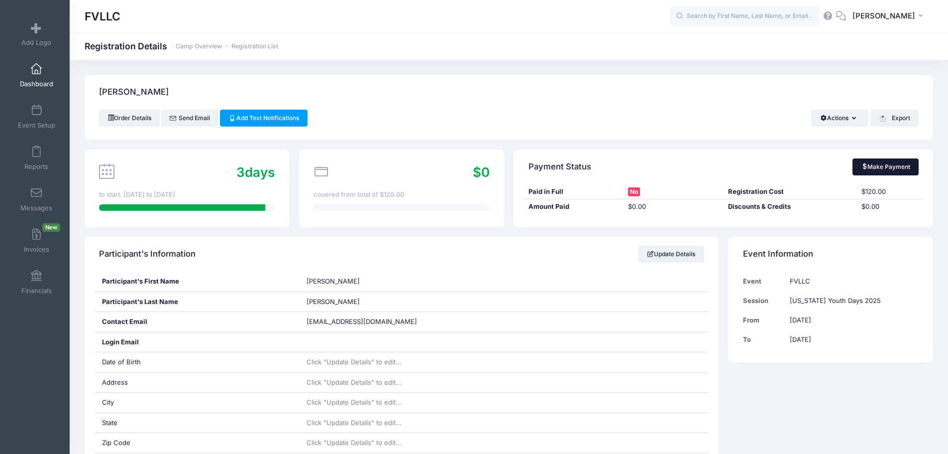
click at [873, 164] on link "Make Payment" at bounding box center [886, 166] width 66 height 17
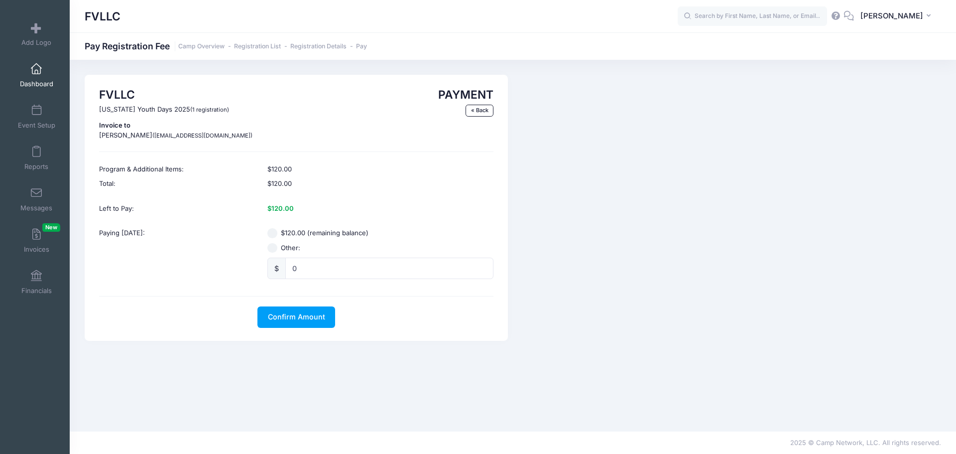
click at [288, 231] on label "$120.00 (remaining balance)" at bounding box center [325, 233] width 88 height 10
click at [277, 231] on input "$120.00 (remaining balance)" at bounding box center [272, 233] width 10 height 10
radio input "true"
click at [292, 316] on span "Confirm Amount" at bounding box center [296, 316] width 57 height 8
click at [296, 310] on button "Pay with Card" at bounding box center [296, 316] width 68 height 21
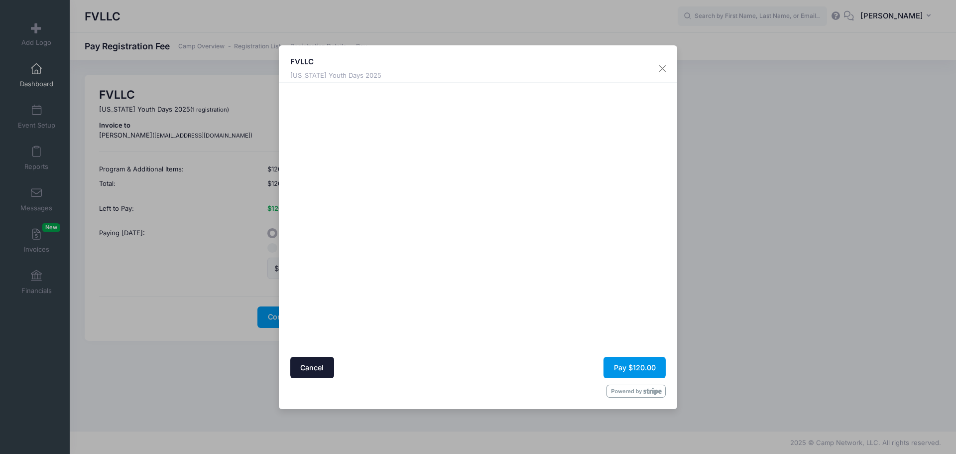
click at [627, 360] on button "Pay $120.00" at bounding box center [634, 366] width 62 height 21
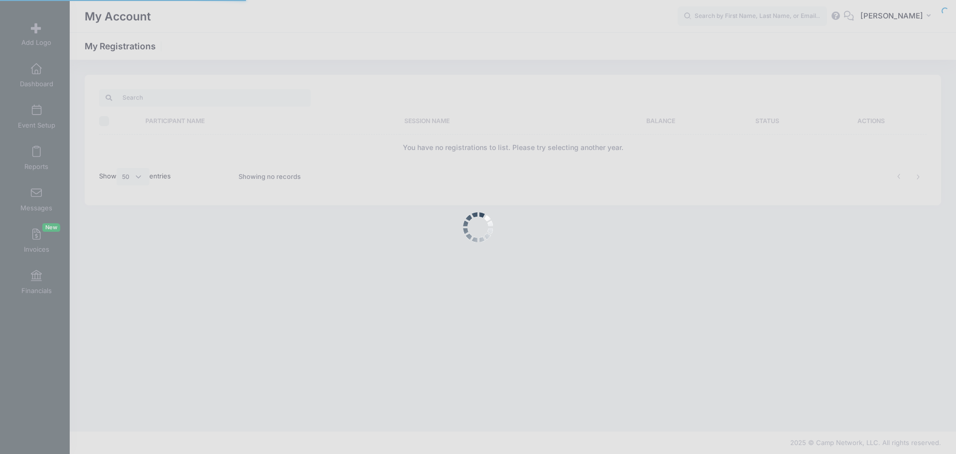
select select "50"
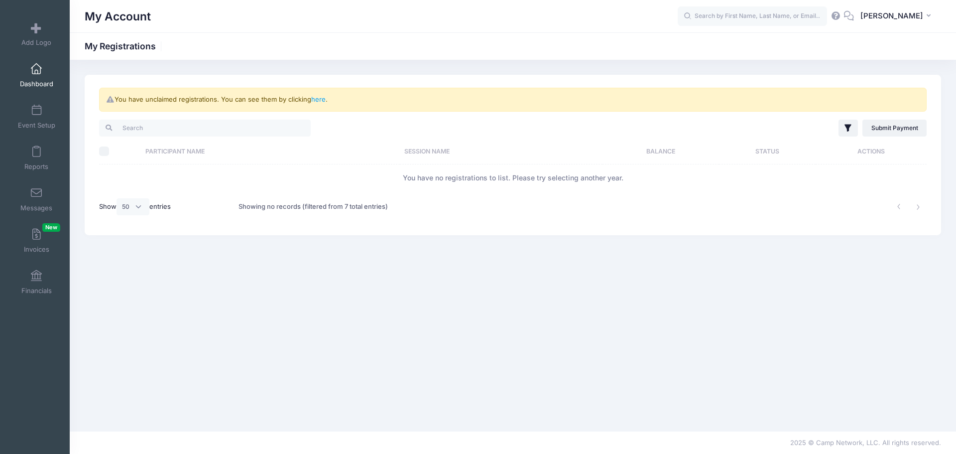
click at [33, 79] on link "Dashboard" at bounding box center [36, 75] width 47 height 35
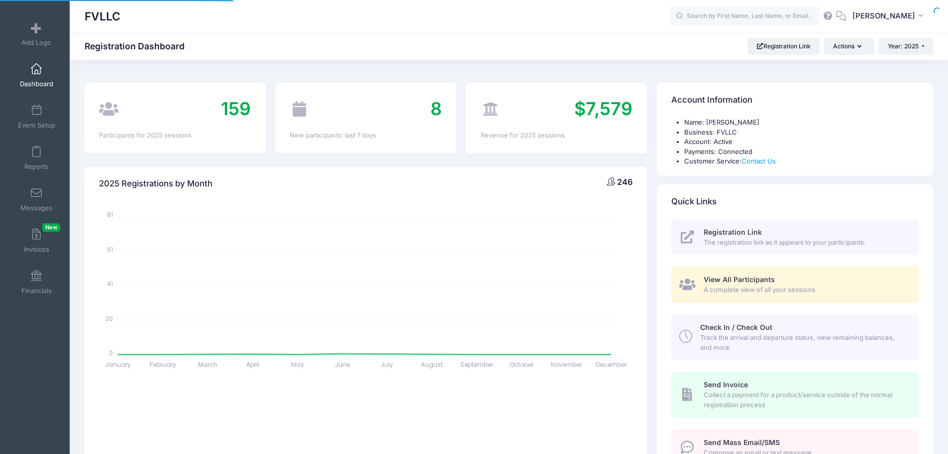
select select
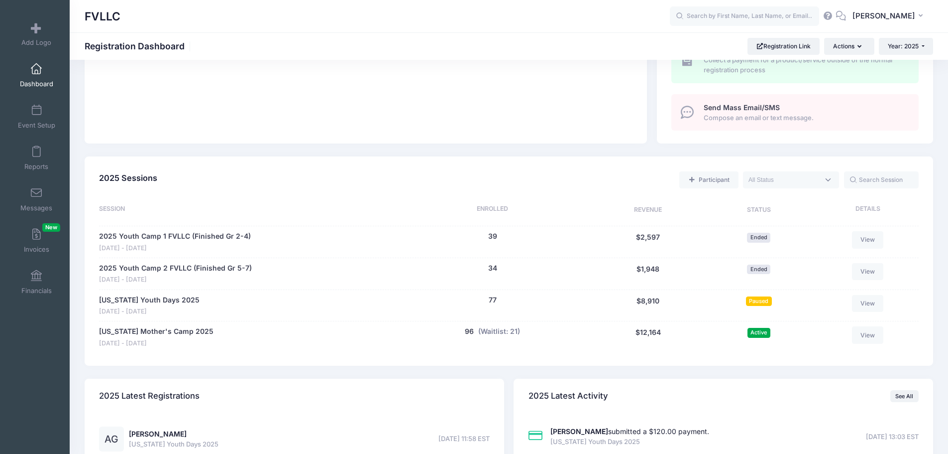
scroll to position [349, 0]
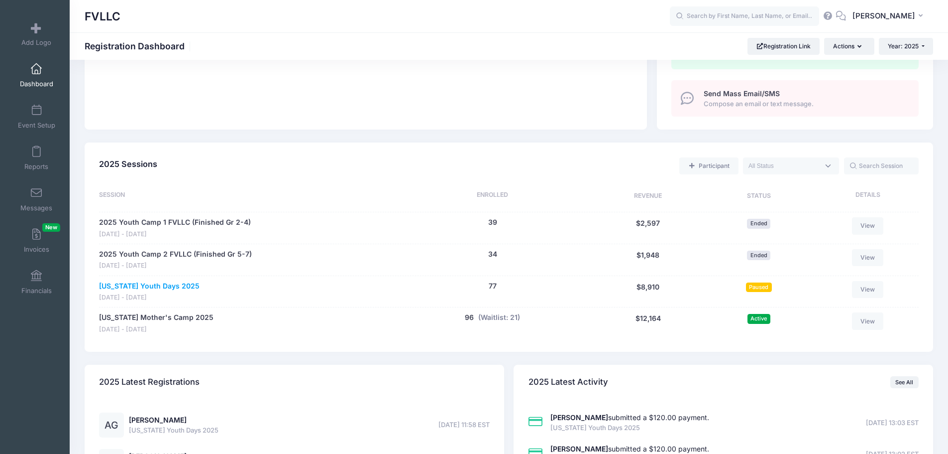
click at [167, 286] on link "[US_STATE] Youth Days 2025" at bounding box center [149, 286] width 101 height 10
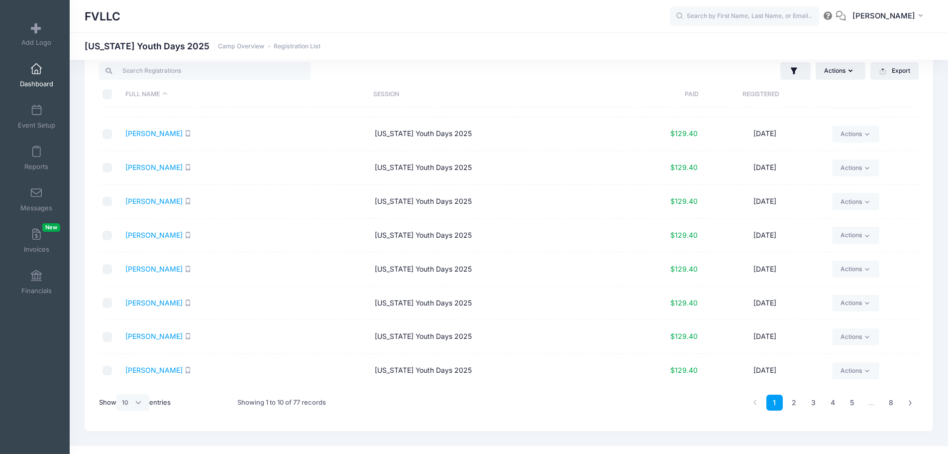
scroll to position [42, 0]
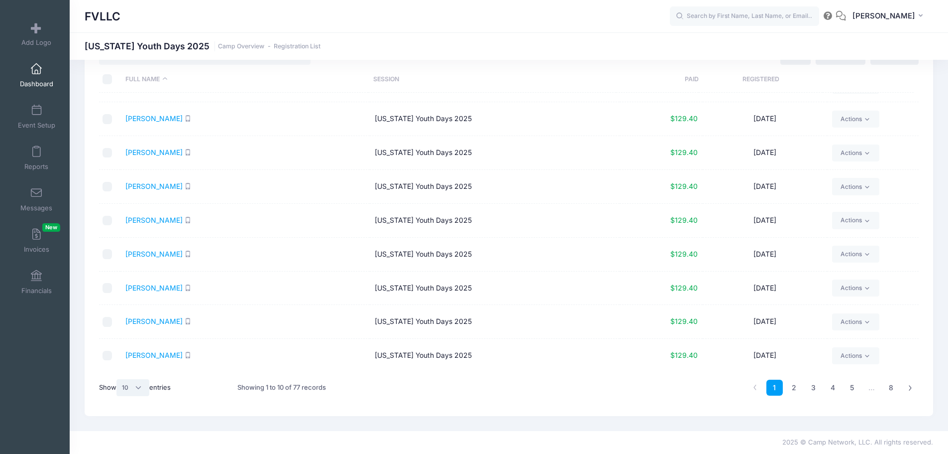
click at [136, 390] on select "All 10 25 50" at bounding box center [133, 387] width 33 height 17
select select "50"
click at [118, 379] on select "All 10 25 50" at bounding box center [133, 387] width 33 height 17
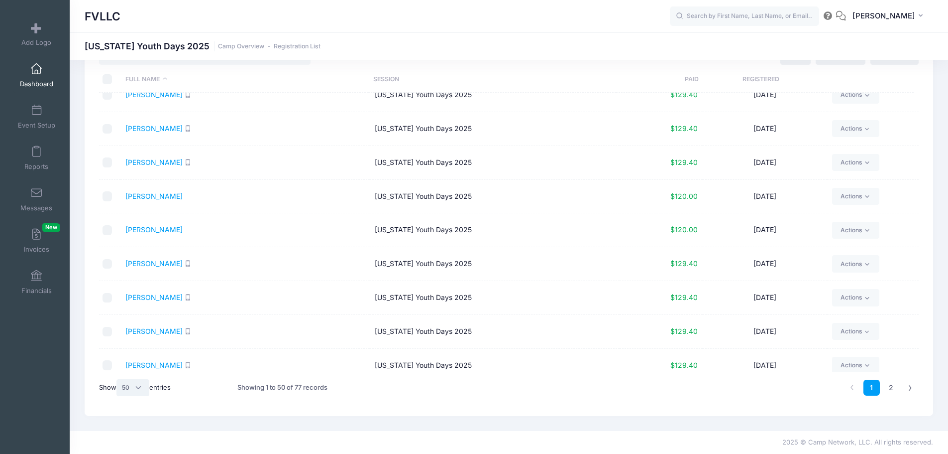
scroll to position [556, 0]
click at [179, 227] on link "Jacobson, Madelyn" at bounding box center [153, 228] width 57 height 8
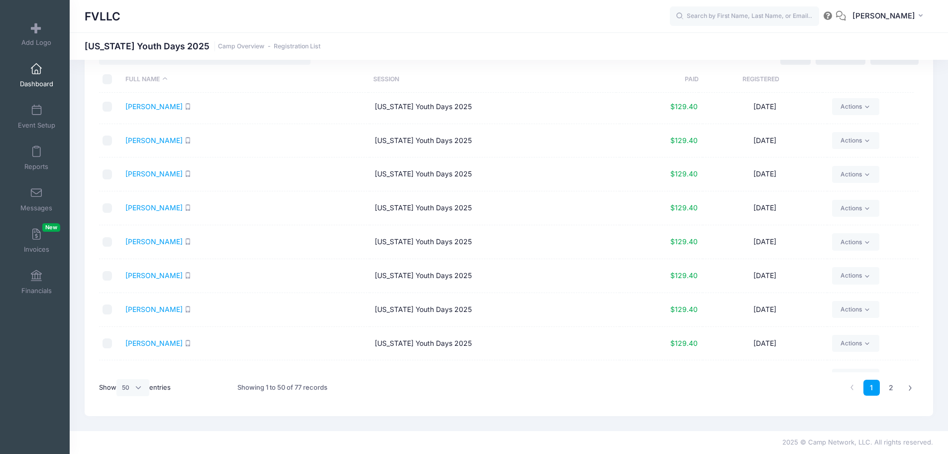
scroll to position [0, 0]
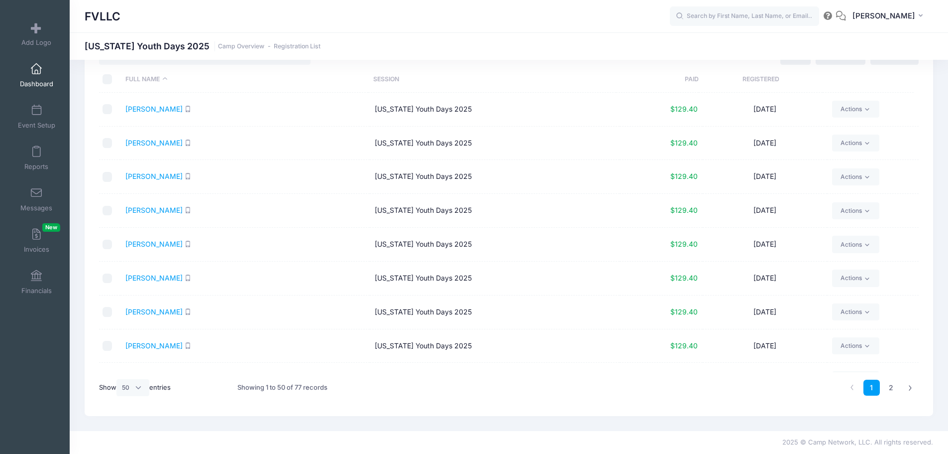
click at [36, 71] on span at bounding box center [36, 69] width 0 height 11
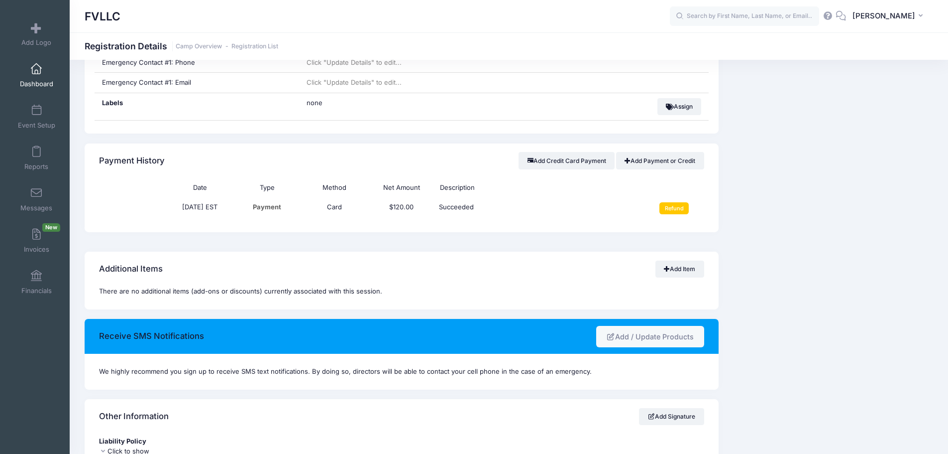
scroll to position [370, 0]
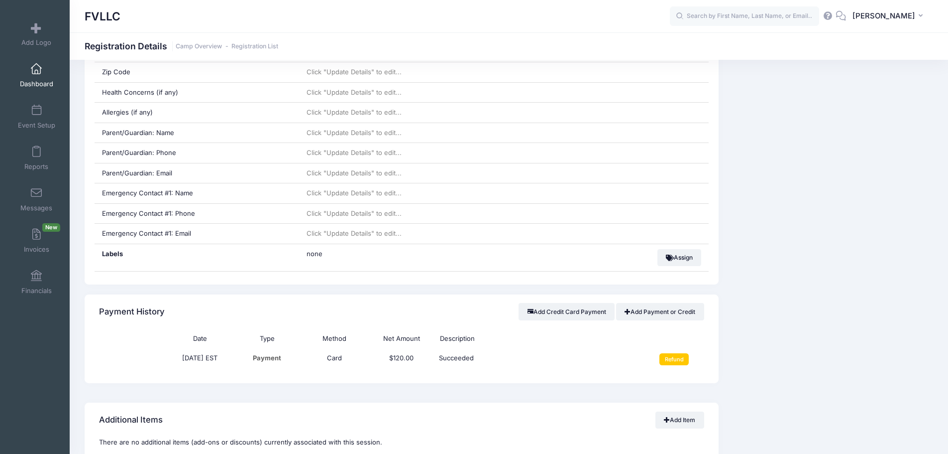
click at [42, 71] on link "Dashboard" at bounding box center [36, 75] width 47 height 35
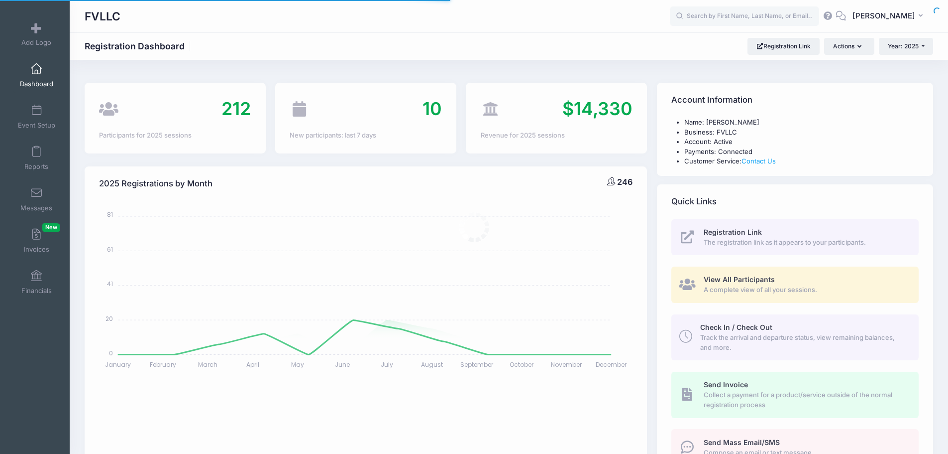
select select
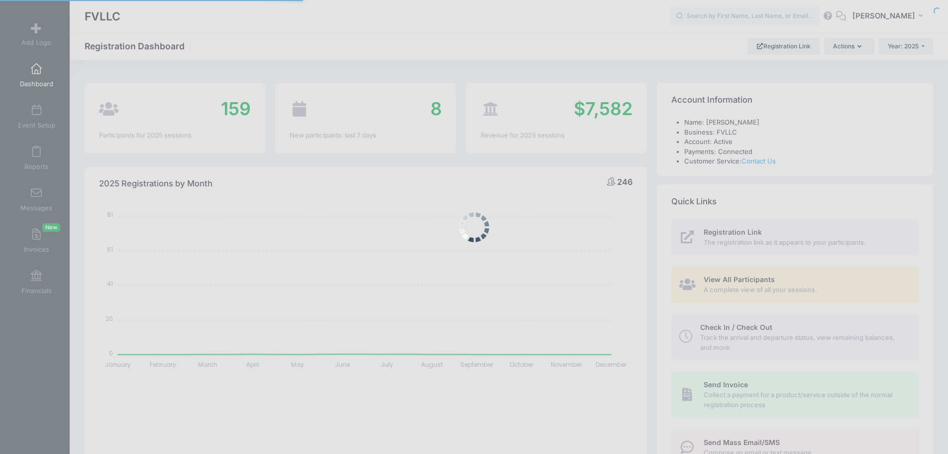
select select
